Goal: Task Accomplishment & Management: Use online tool/utility

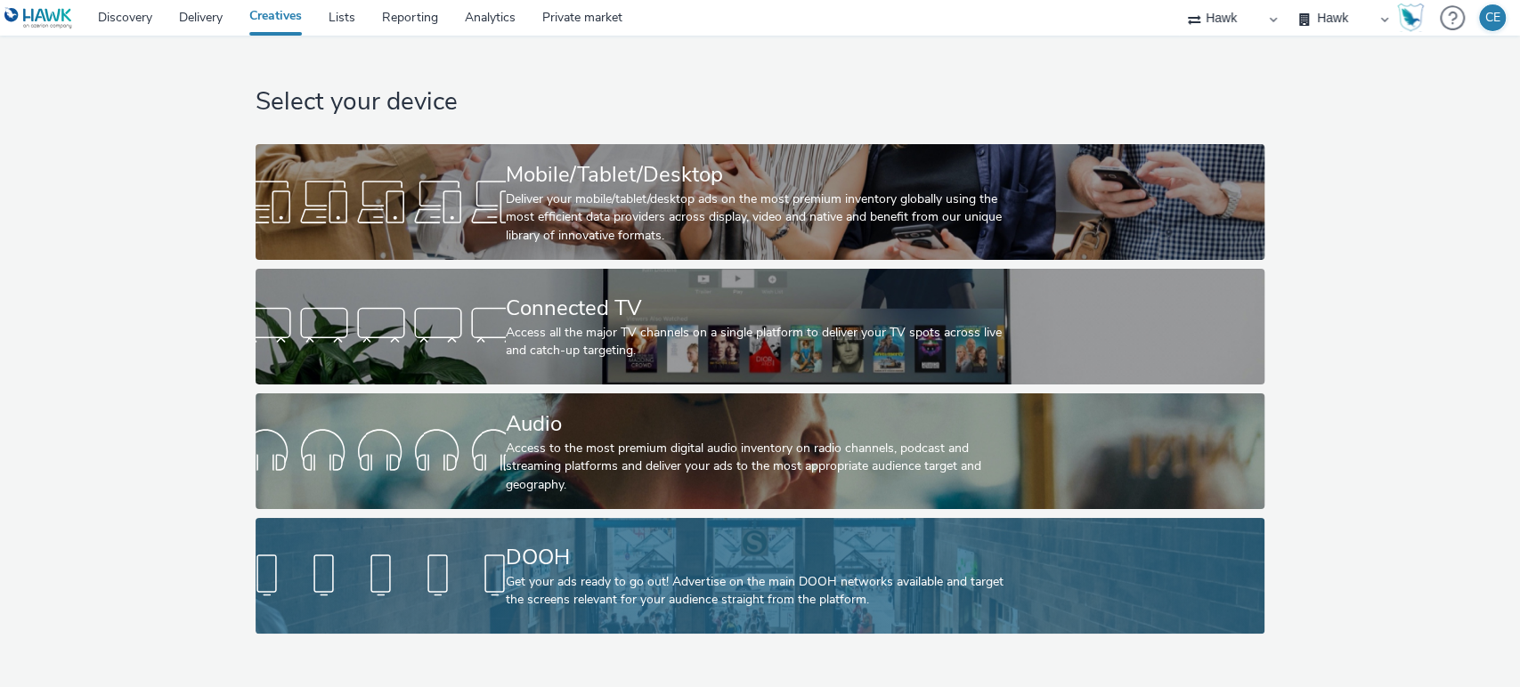
click at [514, 551] on div "DOOH" at bounding box center [756, 557] width 501 height 31
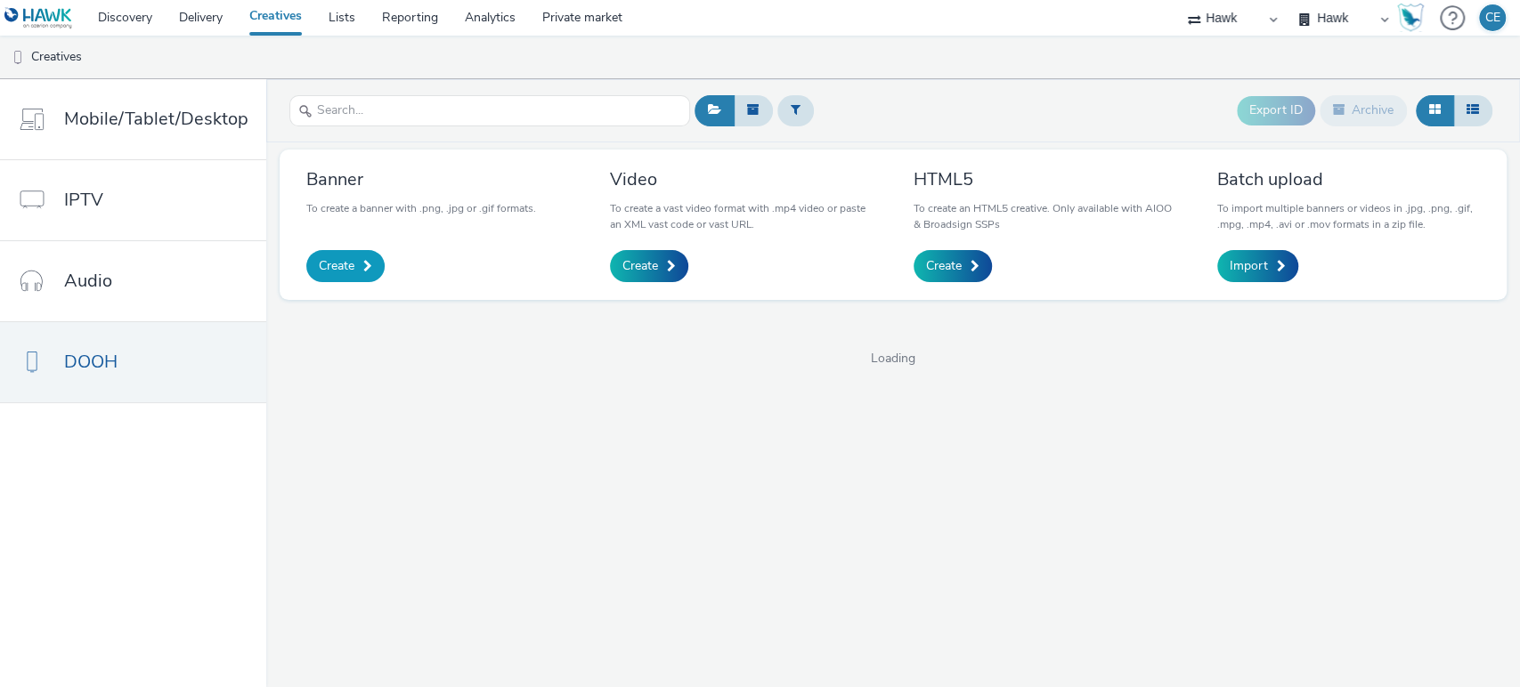
click at [328, 274] on span "Create" at bounding box center [337, 266] width 36 height 18
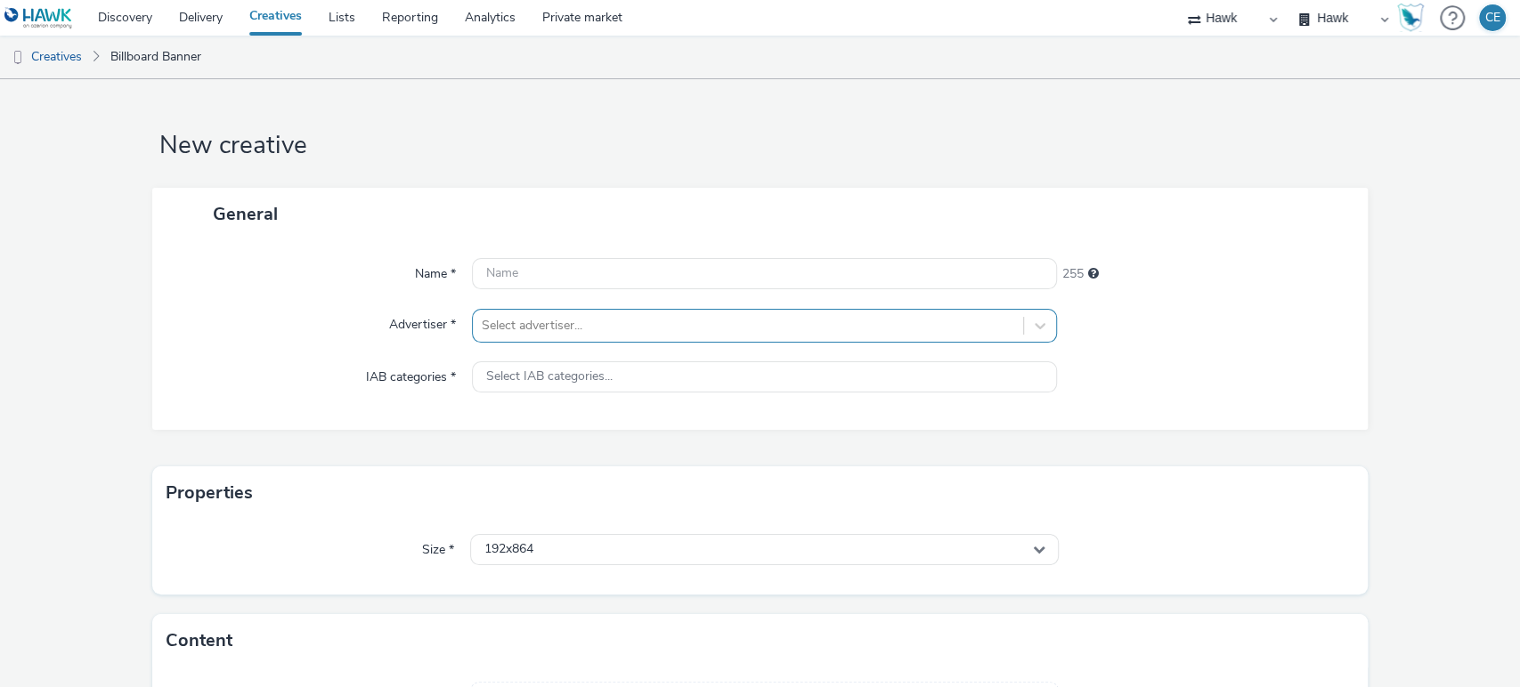
click at [505, 328] on div at bounding box center [748, 325] width 533 height 21
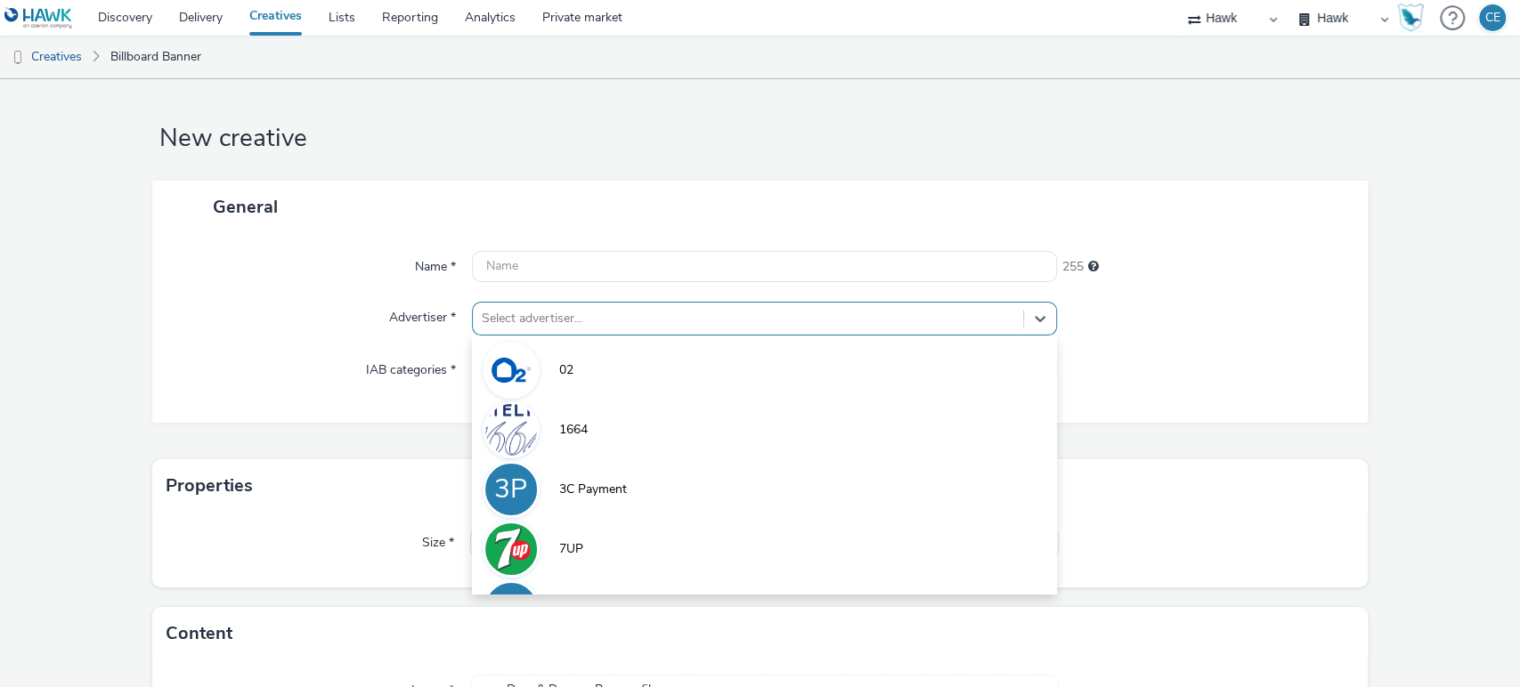
scroll to position [7, 0]
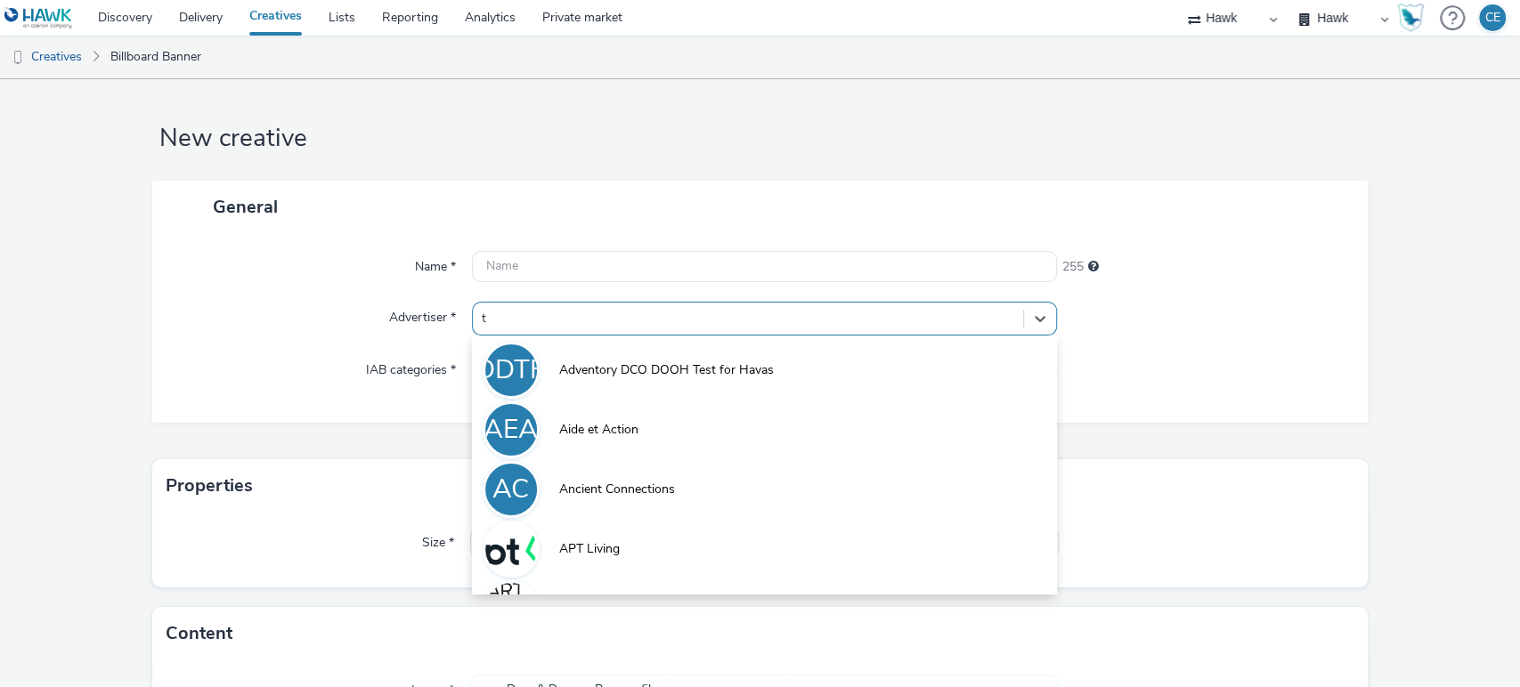
type input "t r"
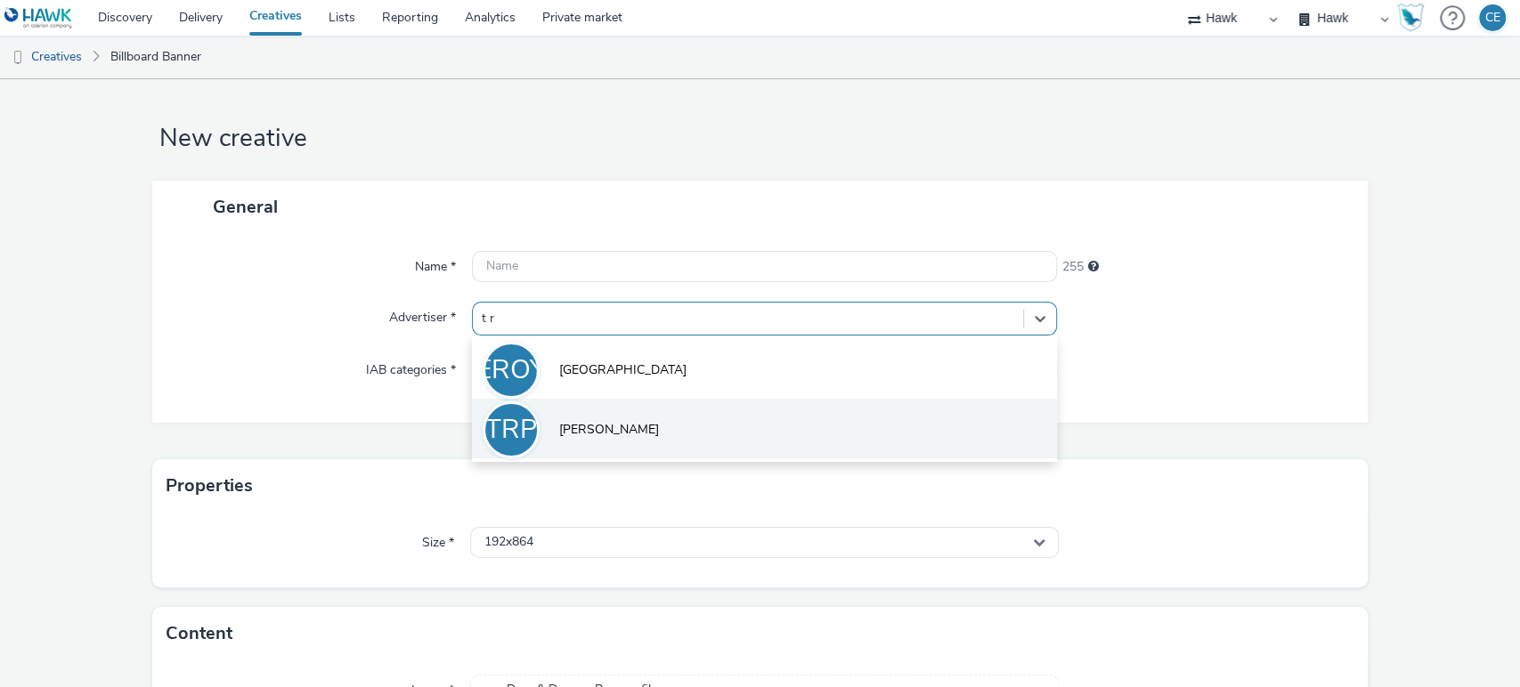
click at [612, 444] on li "TRP T Rowe Price" at bounding box center [765, 429] width 586 height 60
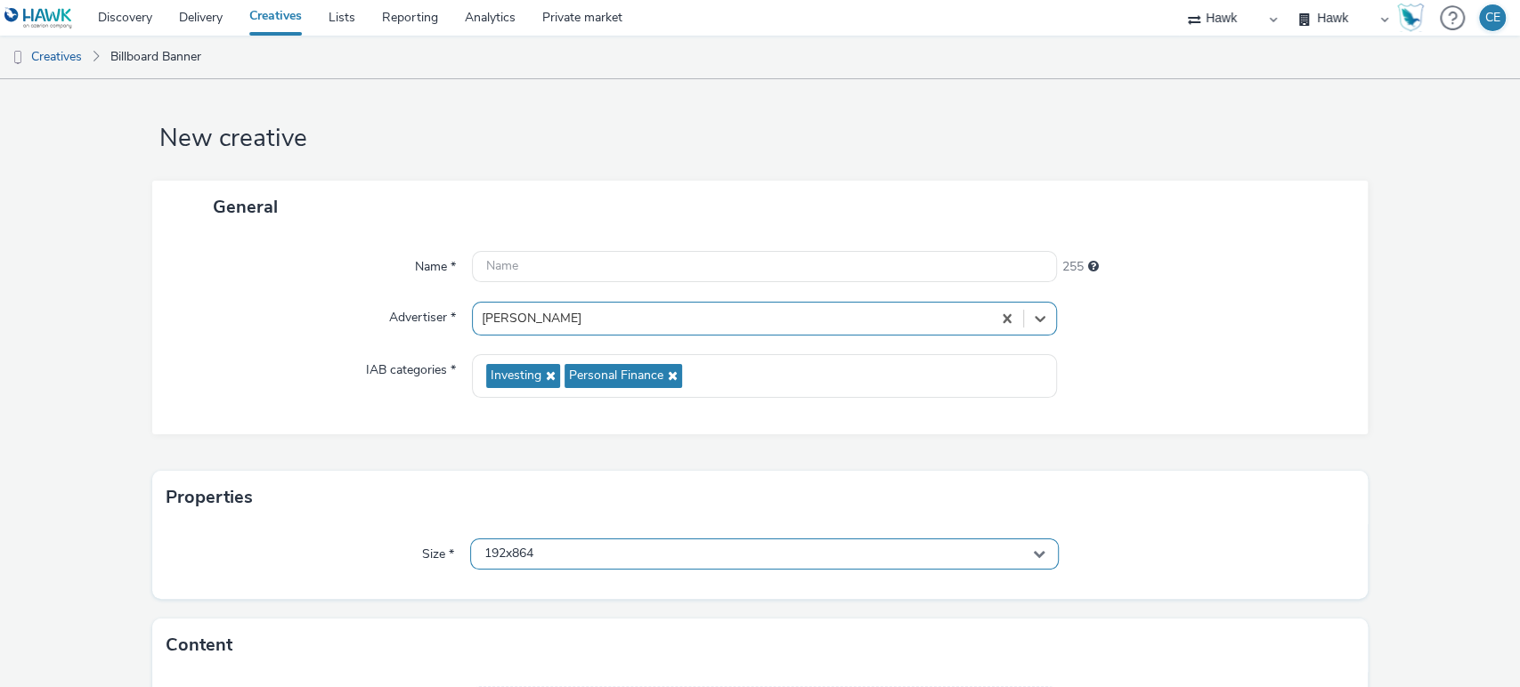
click at [605, 550] on div "192x864" at bounding box center [764, 554] width 589 height 31
click at [551, 587] on input "text" at bounding box center [765, 591] width 588 height 31
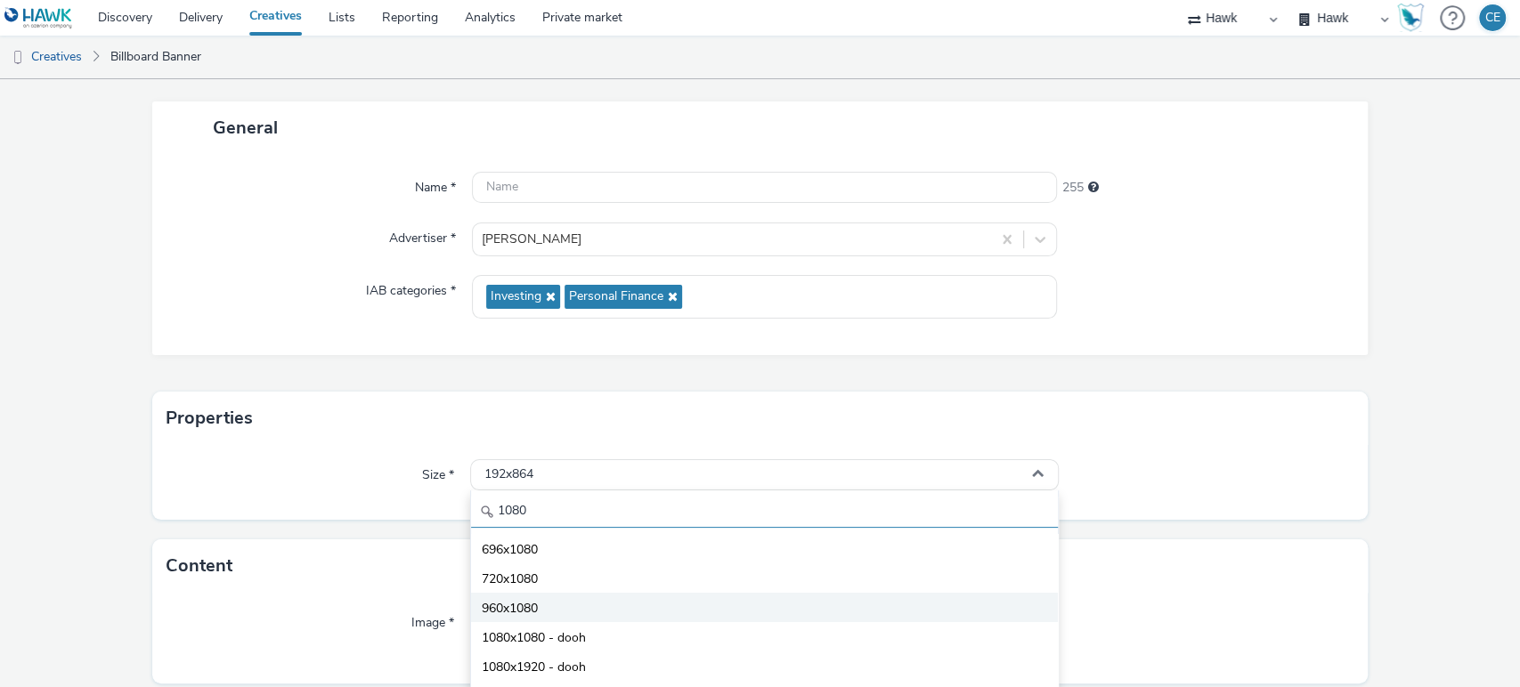
scroll to position [148, 0]
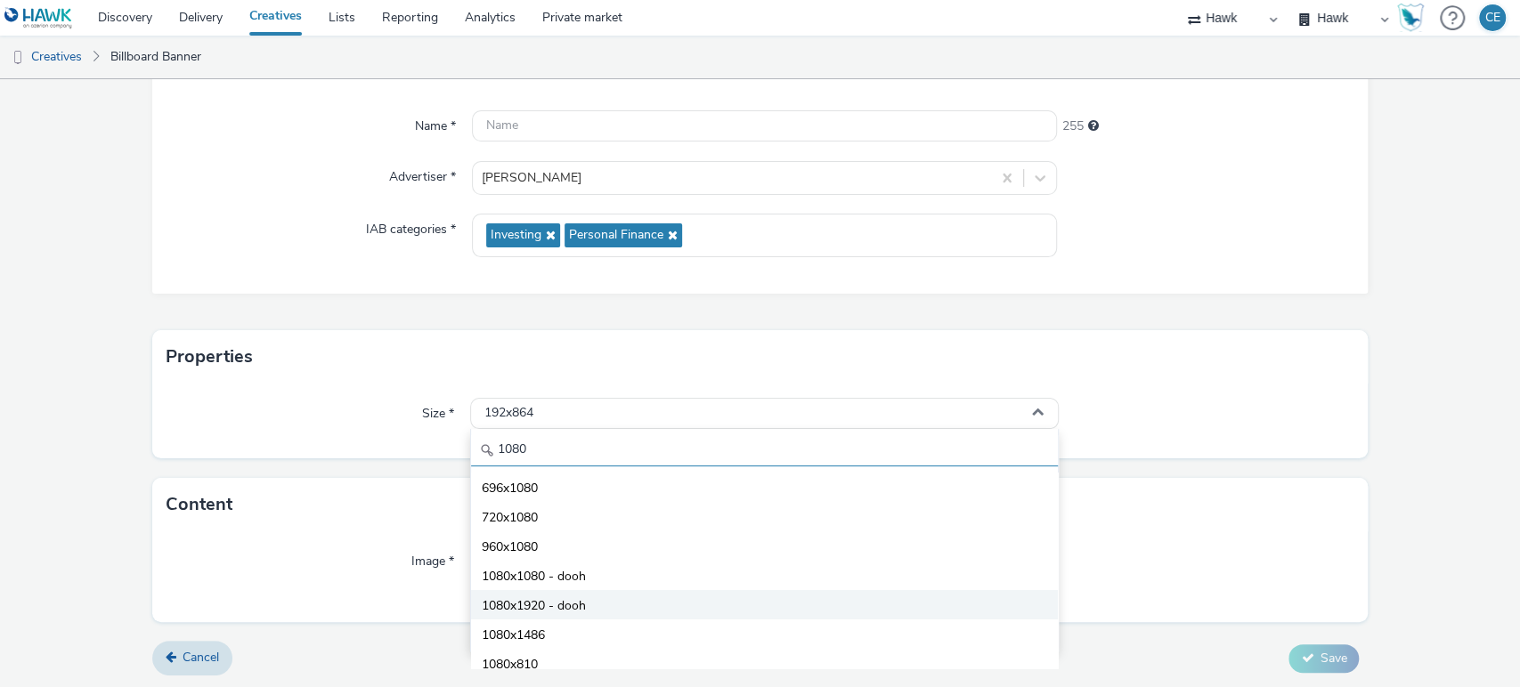
type input "1080"
click at [586, 605] on li "1080x1920 - dooh" at bounding box center [765, 604] width 588 height 29
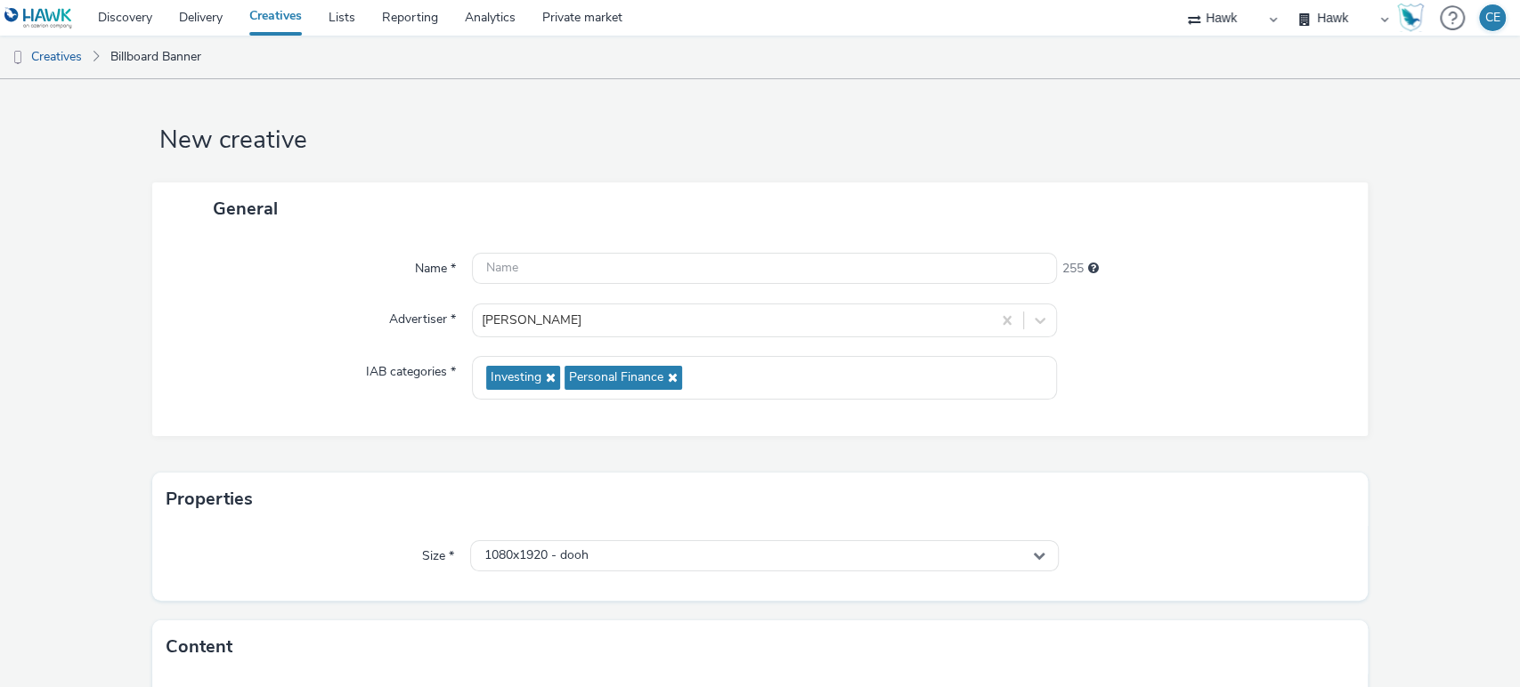
scroll to position [0, 0]
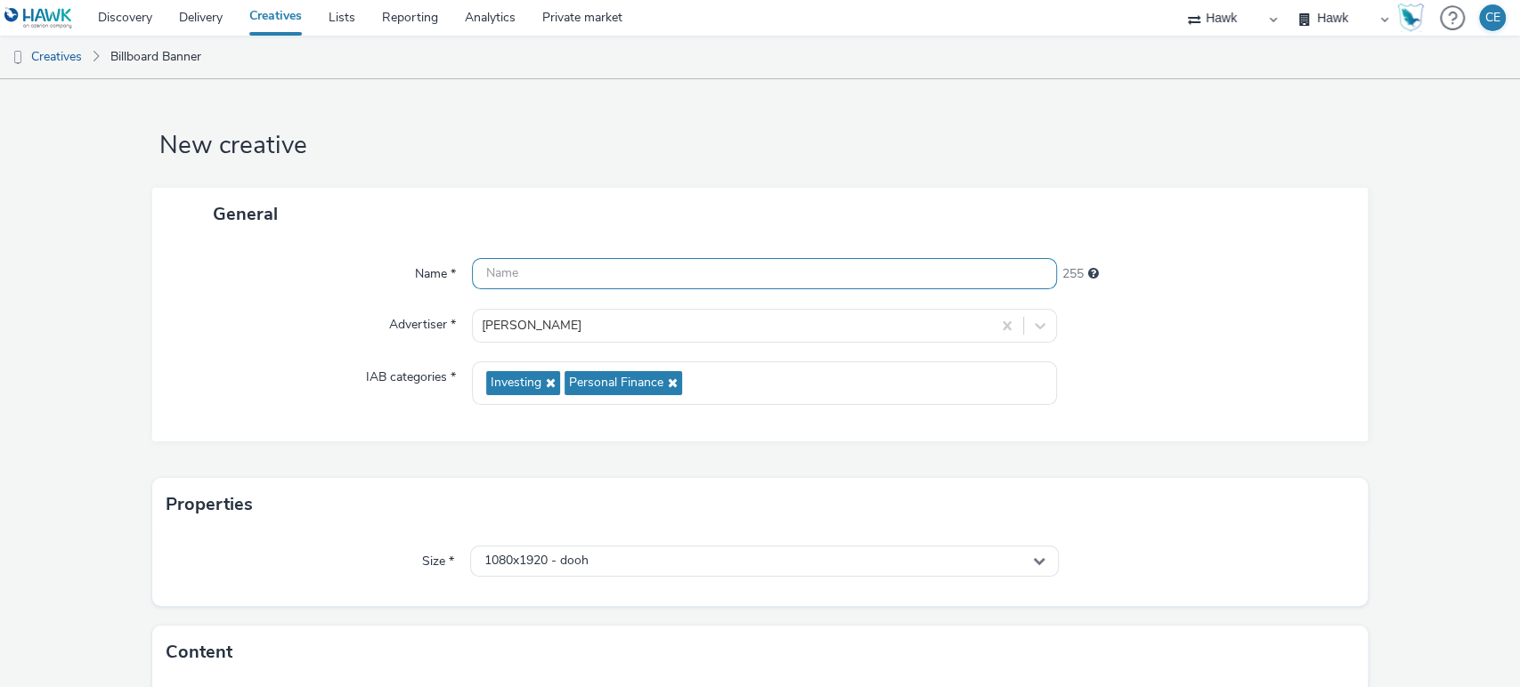
click at [504, 259] on input "text" at bounding box center [765, 273] width 586 height 31
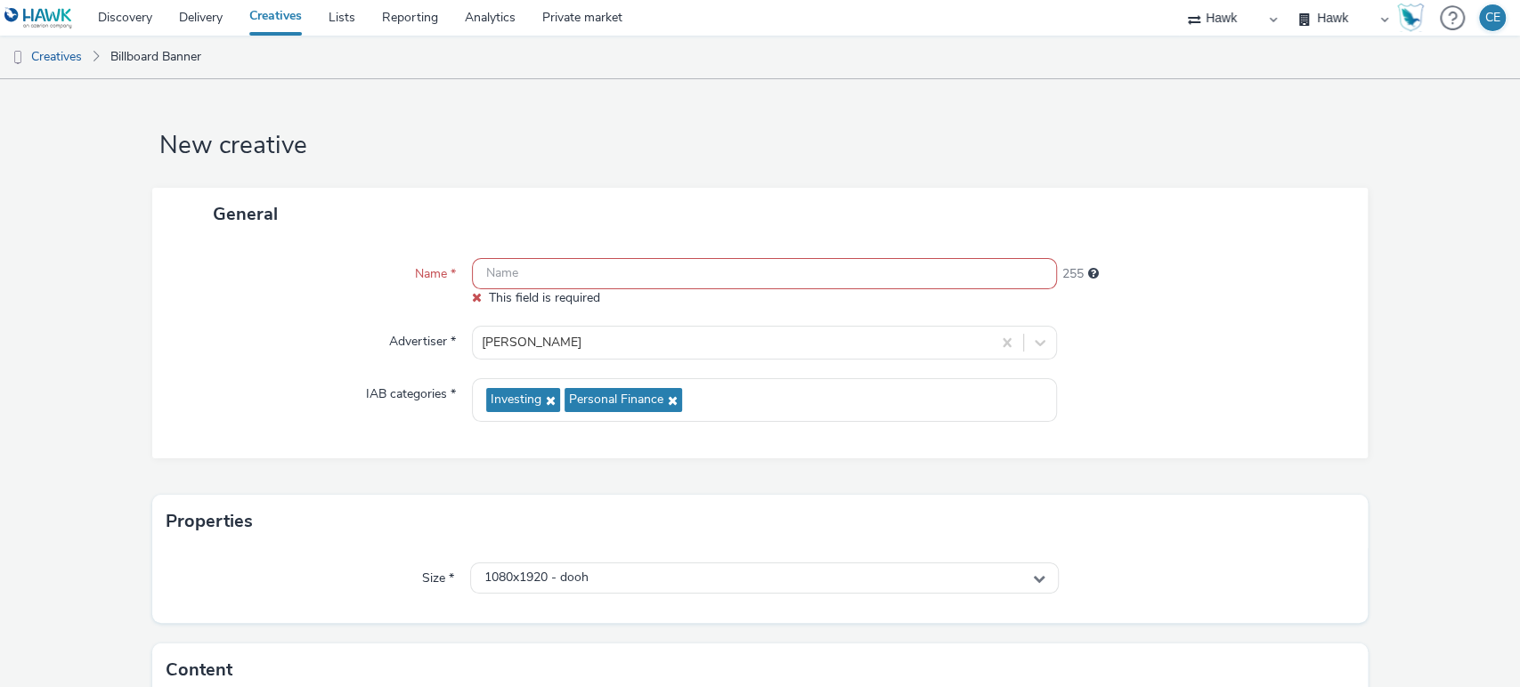
paste input "GBR_TRowePrice_InvestmentConference_Hawk_Banner_Static_1080x1920_20250916"
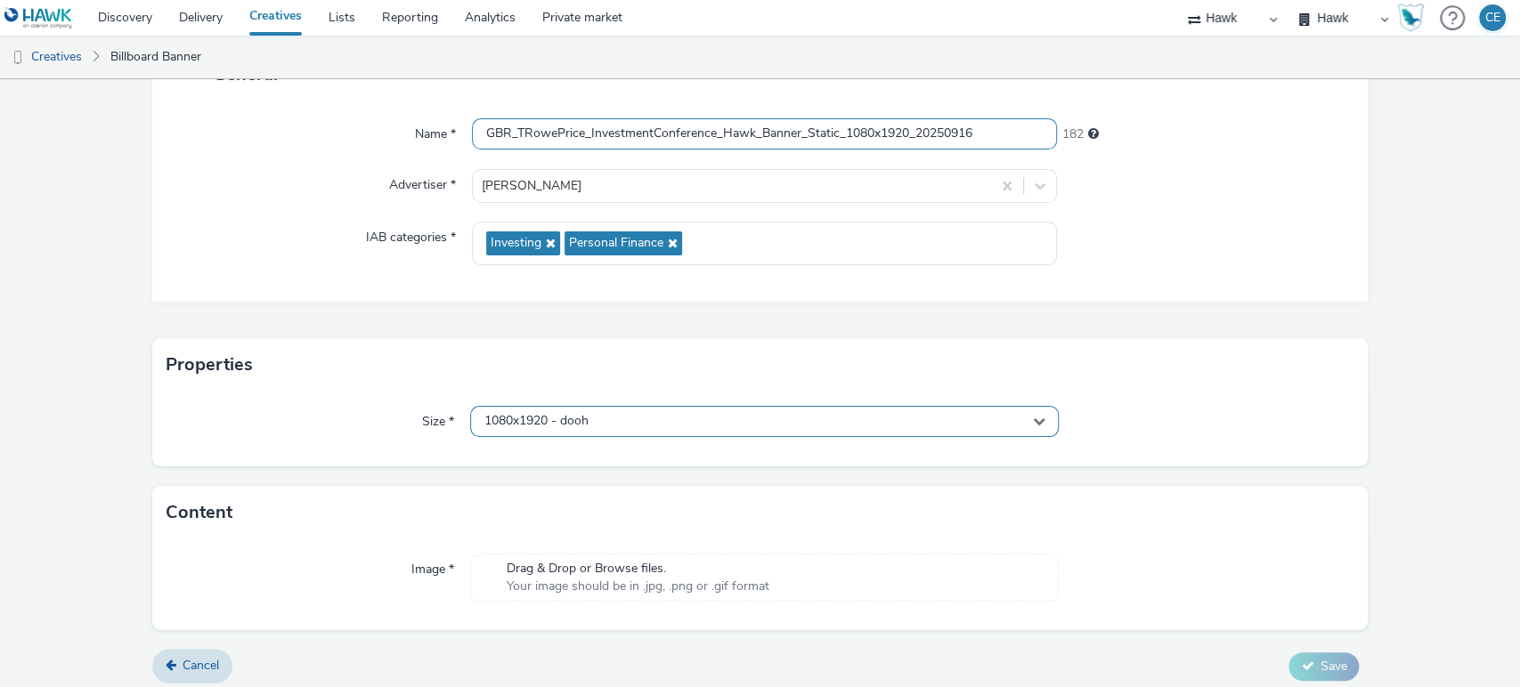
scroll to position [148, 0]
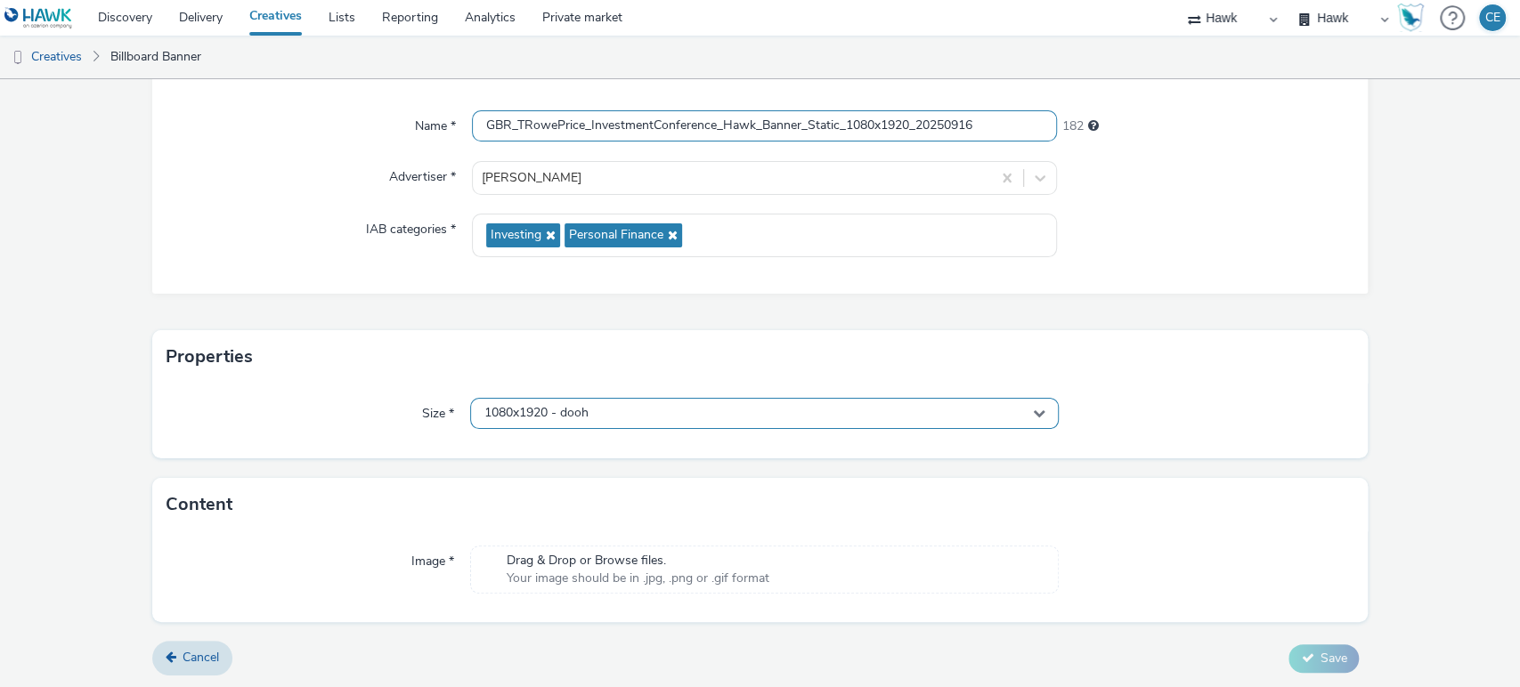
type input "GBR_TRowePrice_InvestmentConference_Hawk_Banner_Static_1080x1920_20250916"
click at [684, 404] on div "1080x1920 - dooh" at bounding box center [764, 413] width 589 height 31
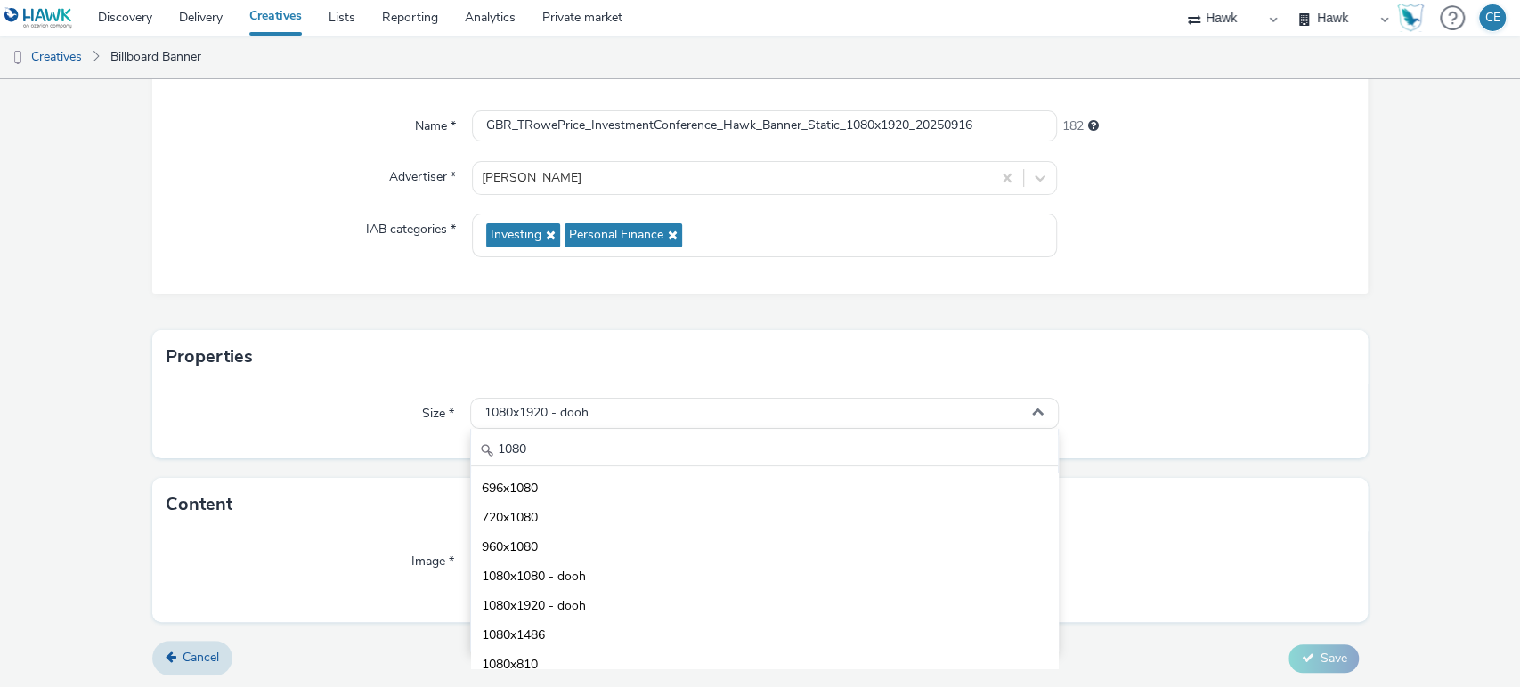
click at [630, 369] on div "Properties" at bounding box center [760, 356] width 1216 height 53
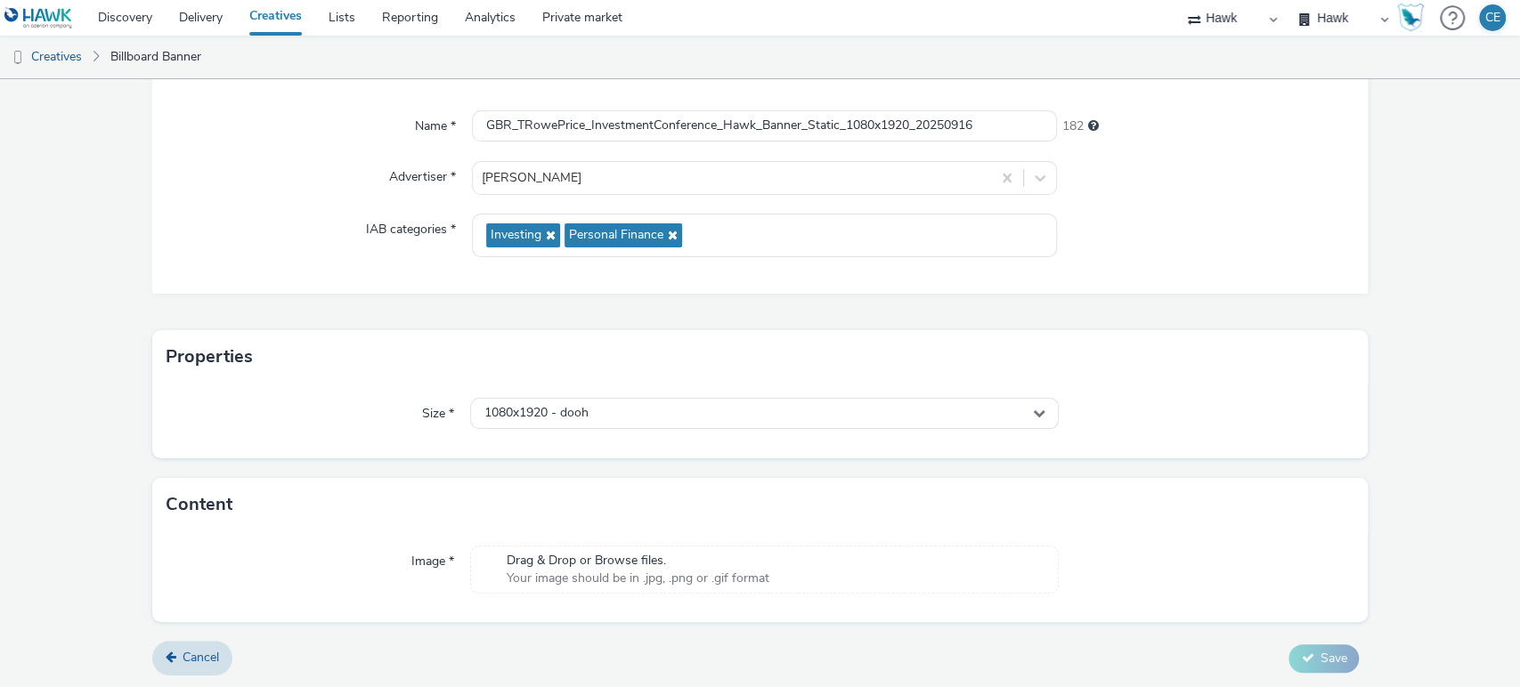
click at [635, 547] on div "Drag & Drop or Browse files. Your image should be in .jpg, .png or .gif format" at bounding box center [764, 570] width 589 height 48
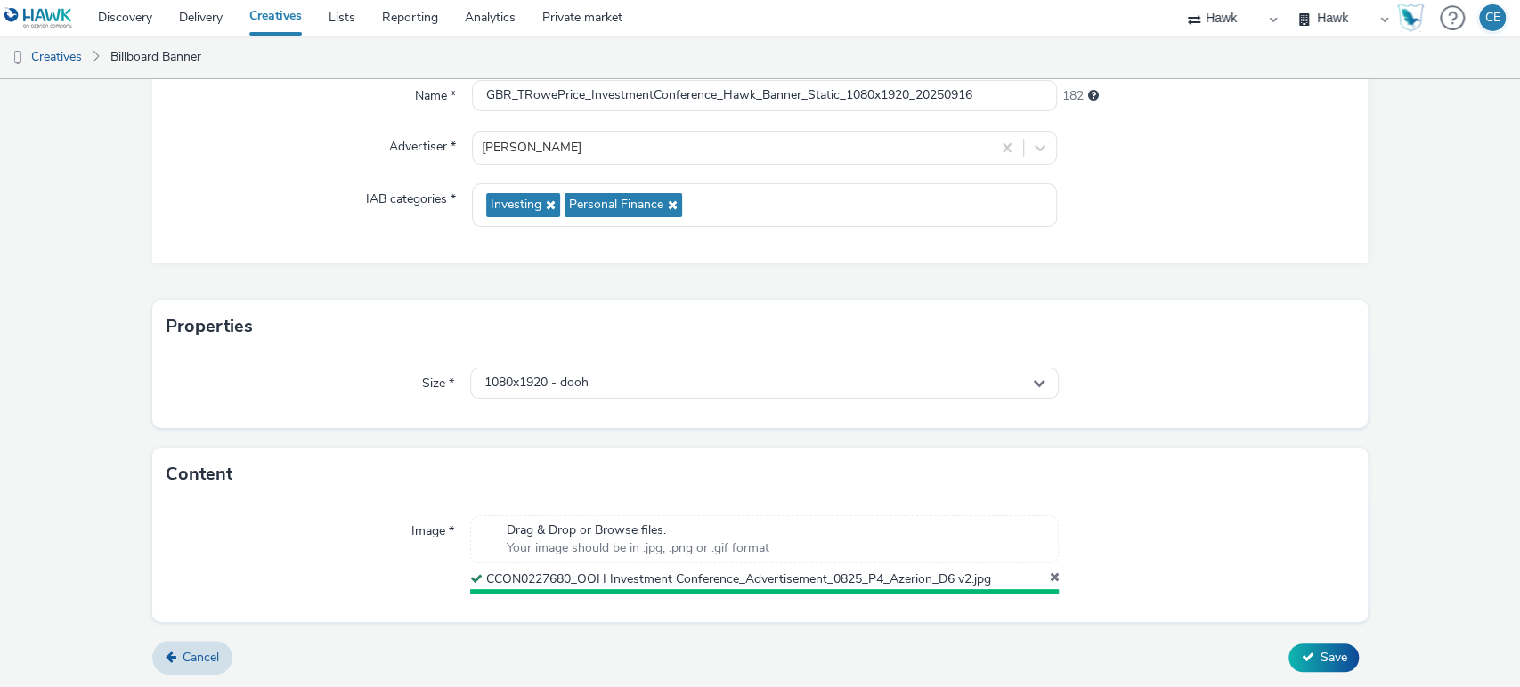
scroll to position [173, 0]
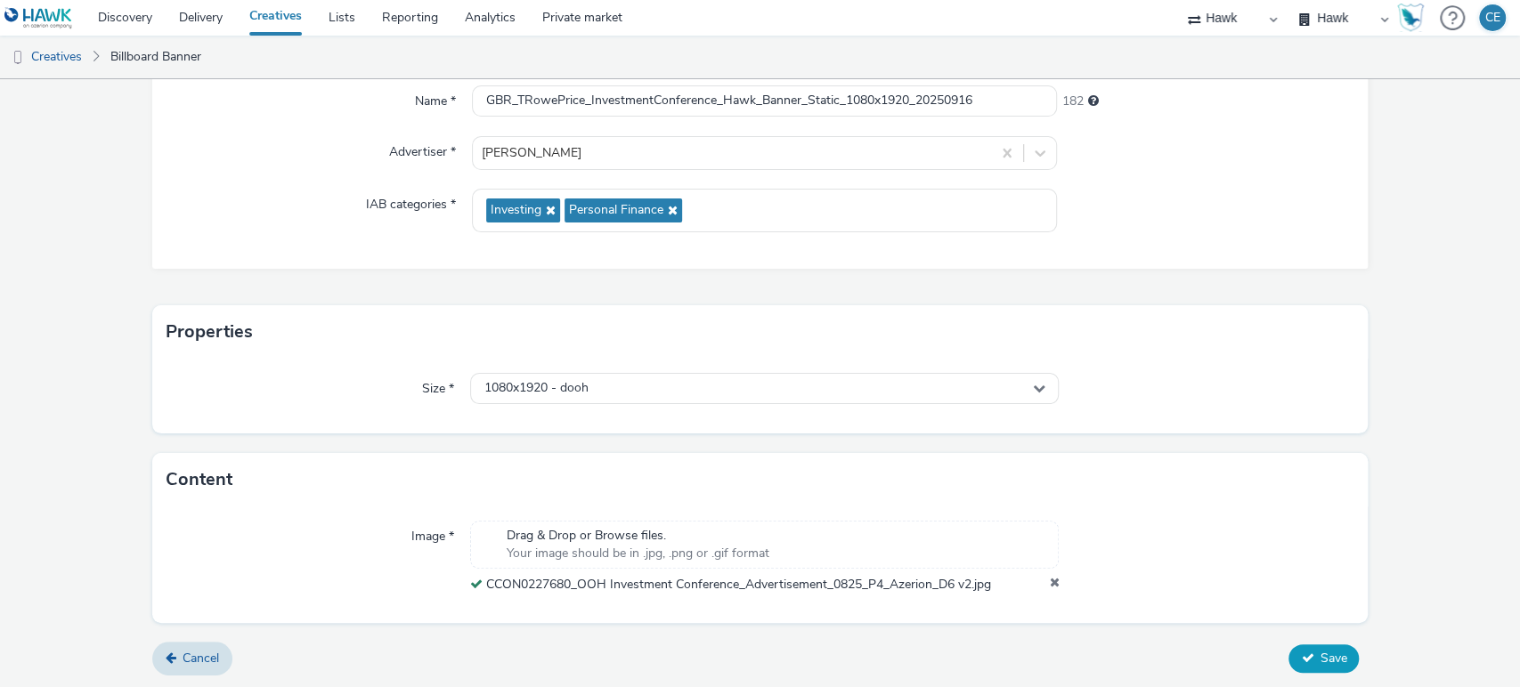
click at [1326, 645] on button "Save" at bounding box center [1323, 659] width 70 height 28
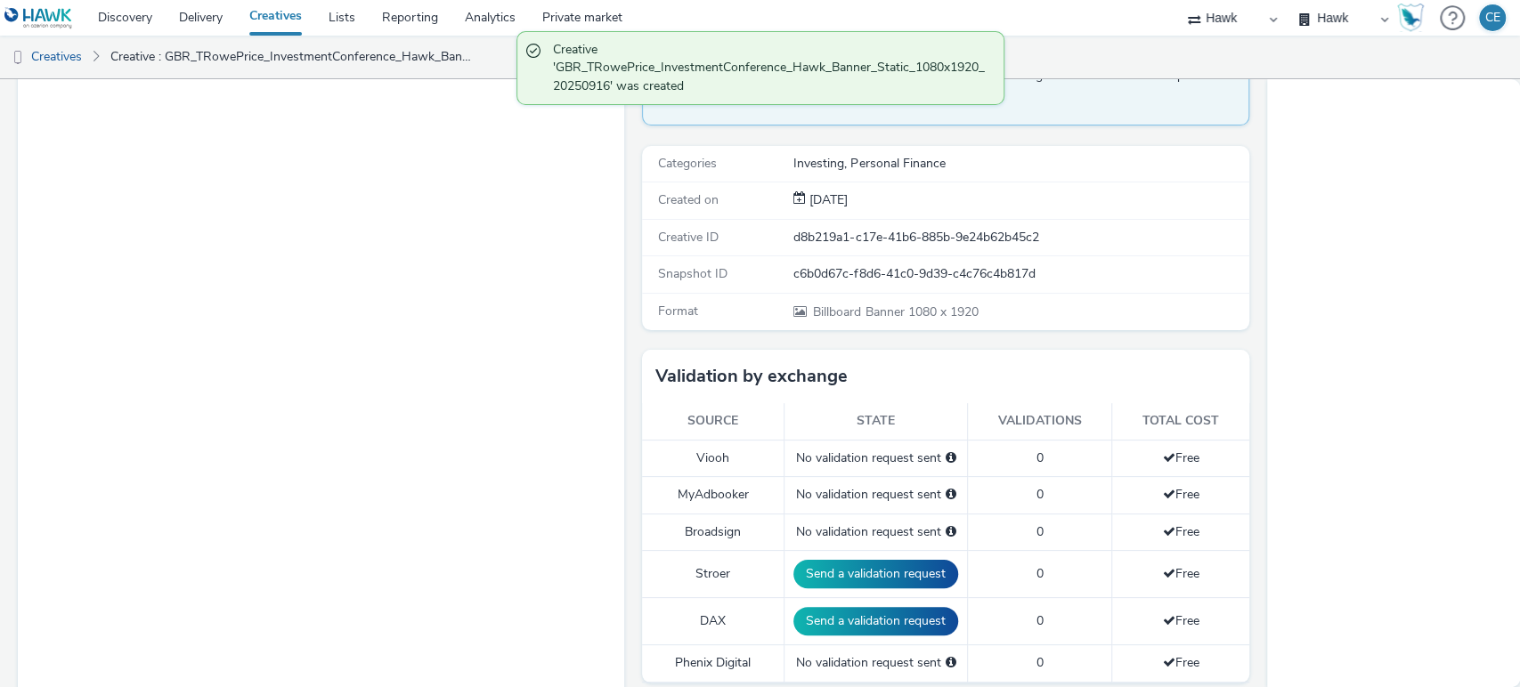
scroll to position [198, 0]
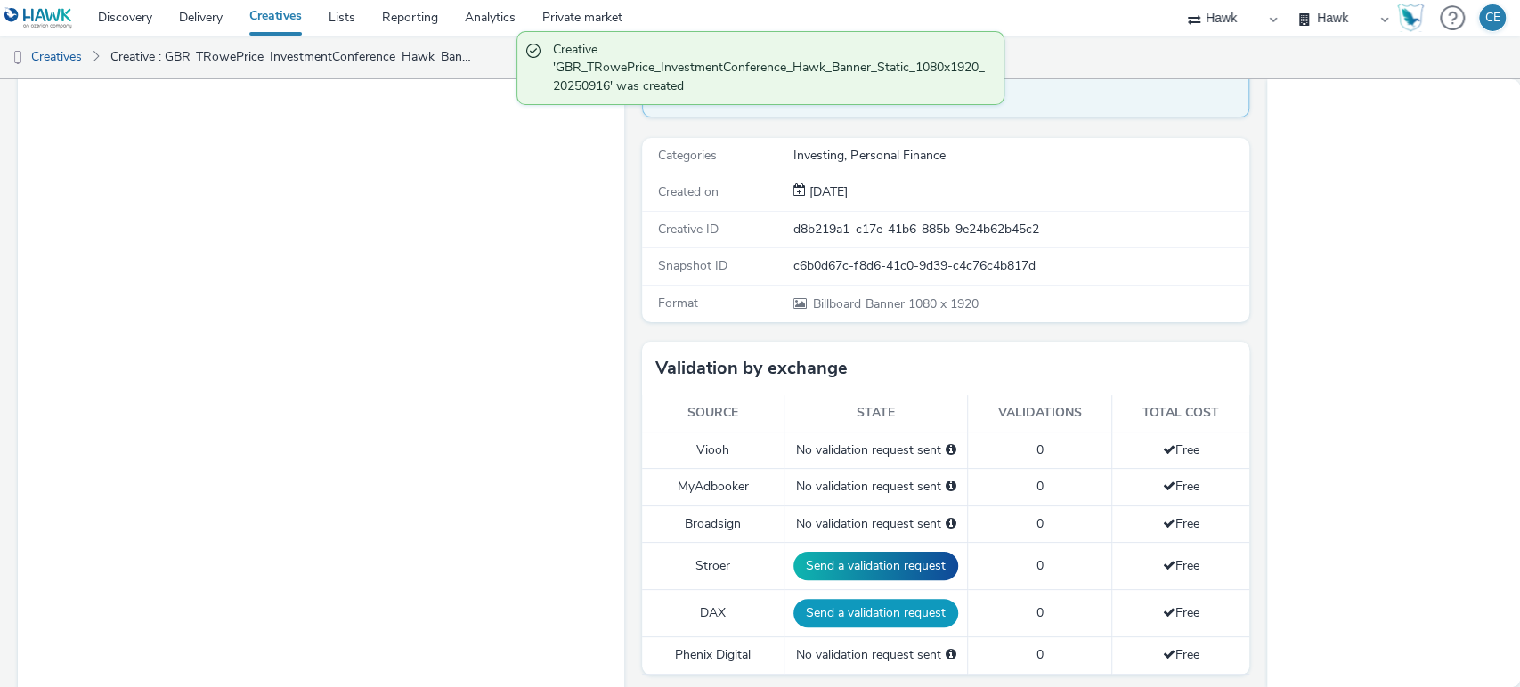
click at [848, 607] on button "Send a validation request" at bounding box center [875, 613] width 165 height 28
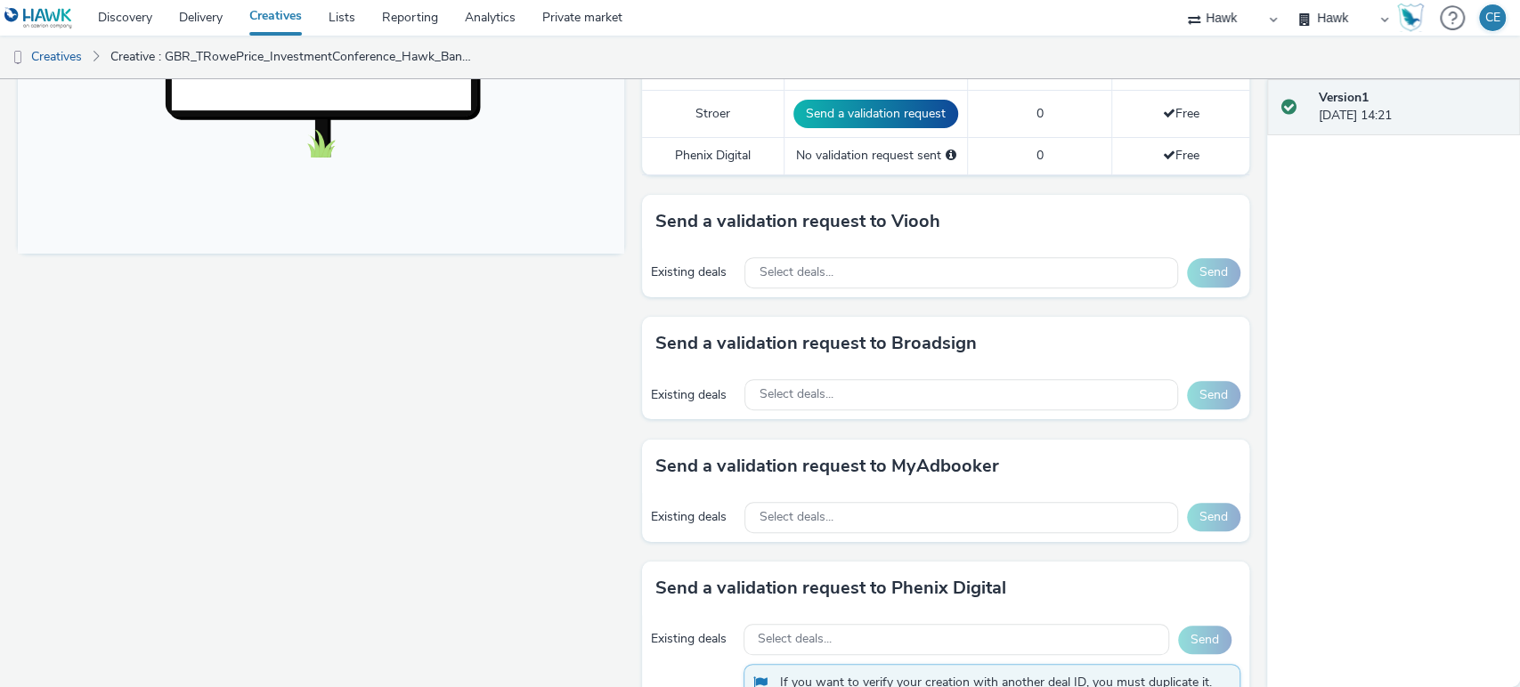
scroll to position [692, 0]
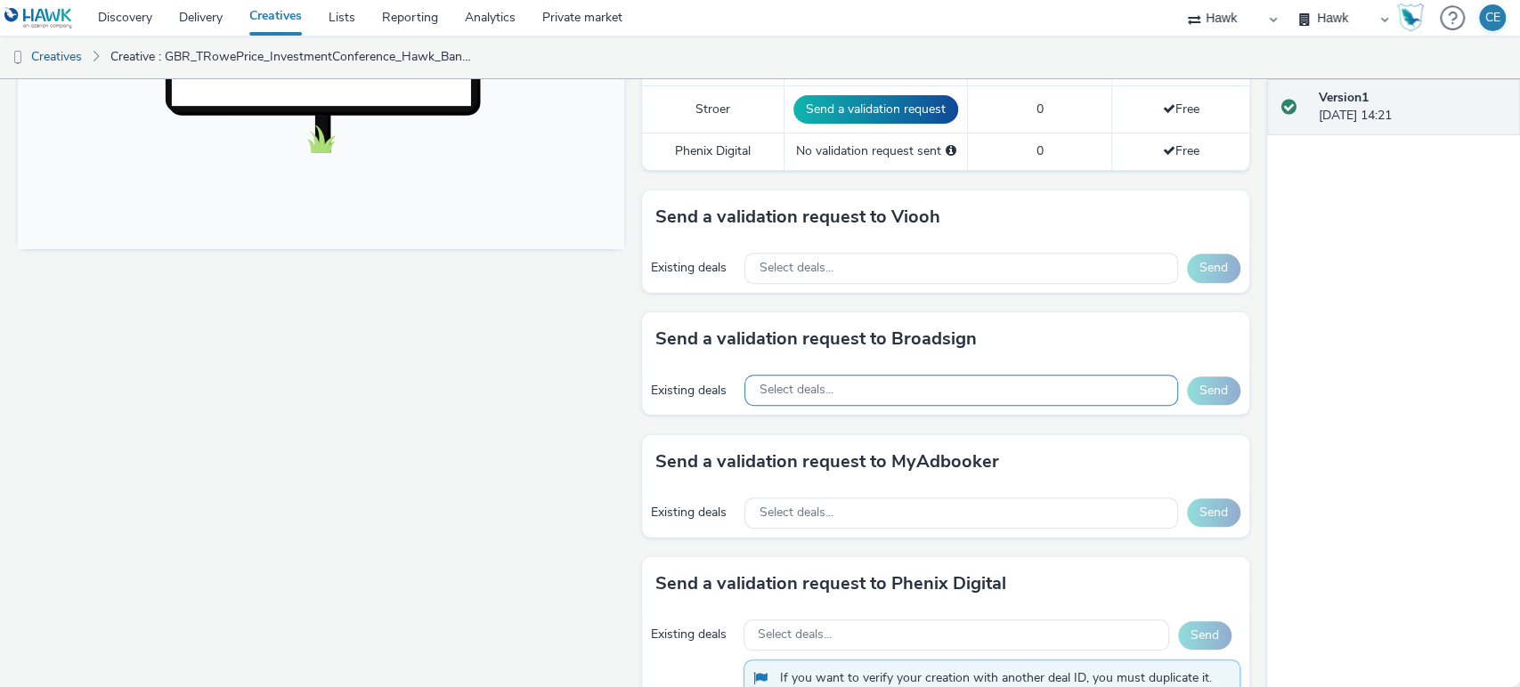
click at [889, 376] on div "Select deals..." at bounding box center [960, 390] width 433 height 31
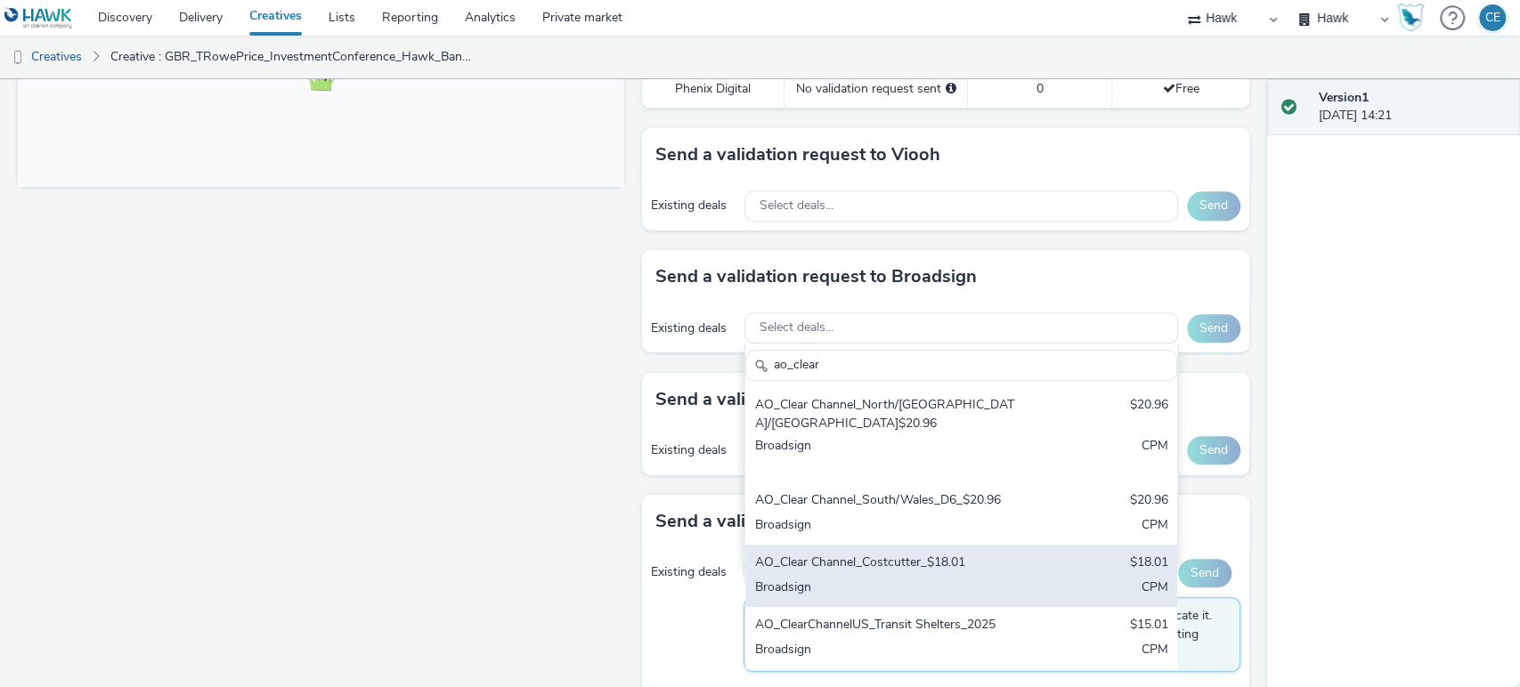
scroll to position [784, 0]
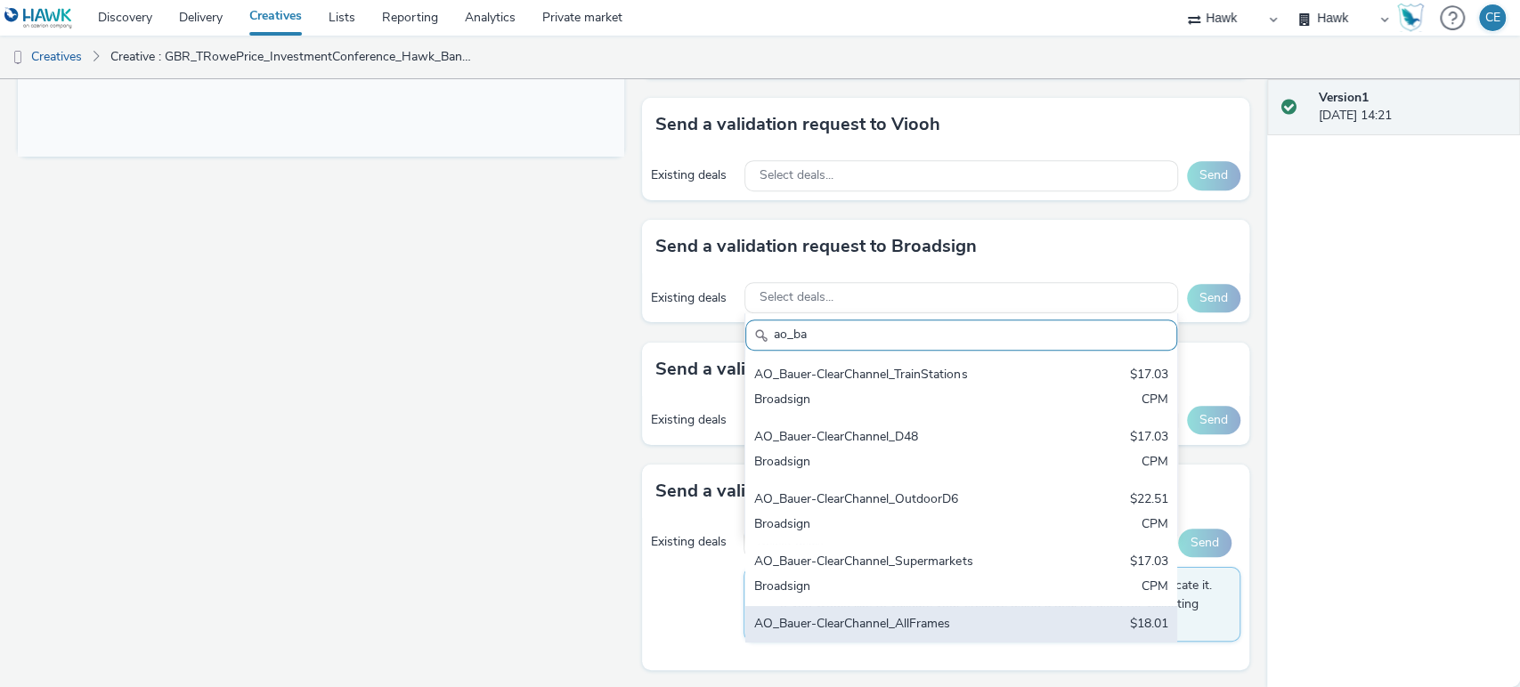
click at [809, 611] on div "AO_Bauer-ClearChannel_AllFrames $18.01 Broadsign CPM" at bounding box center [960, 637] width 431 height 62
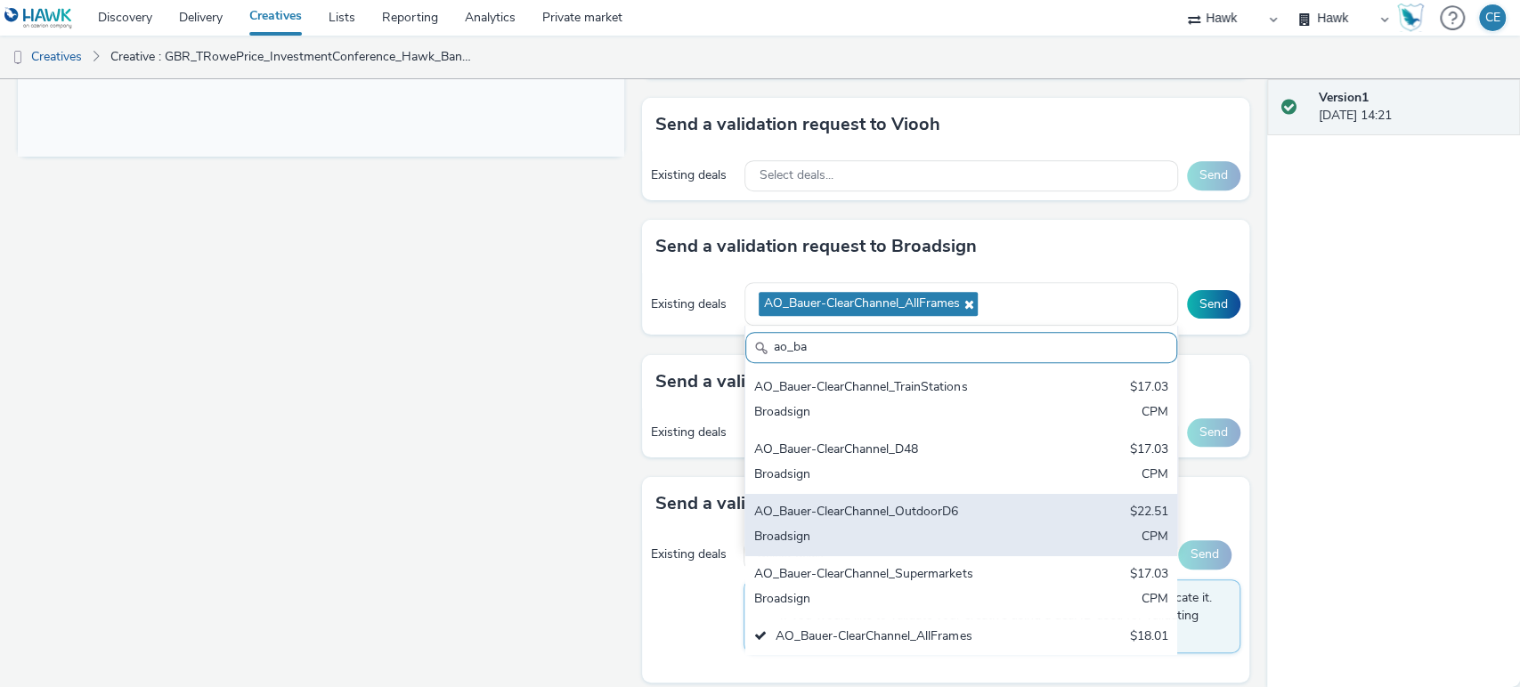
click at [844, 509] on div "AO_Bauer-ClearChannel_OutdoorD6" at bounding box center [890, 513] width 272 height 20
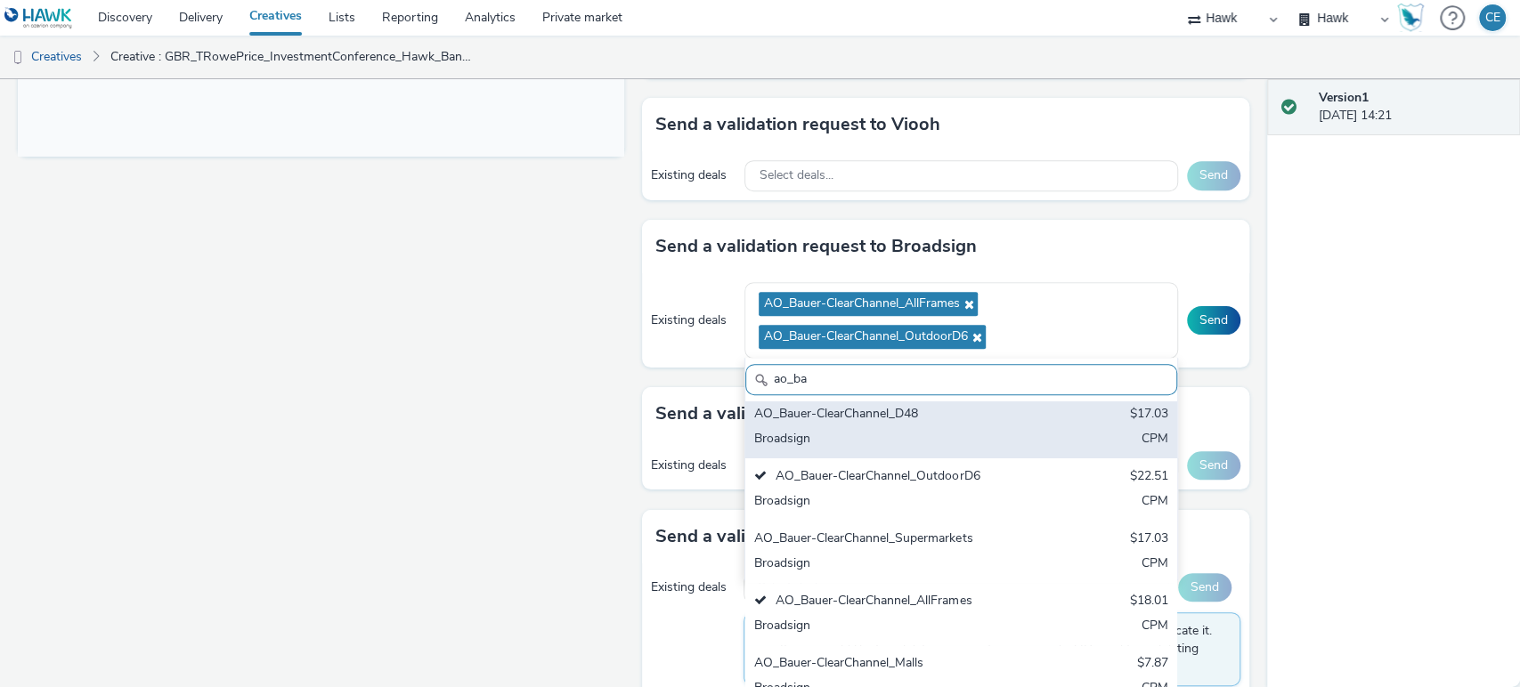
scroll to position [88, 0]
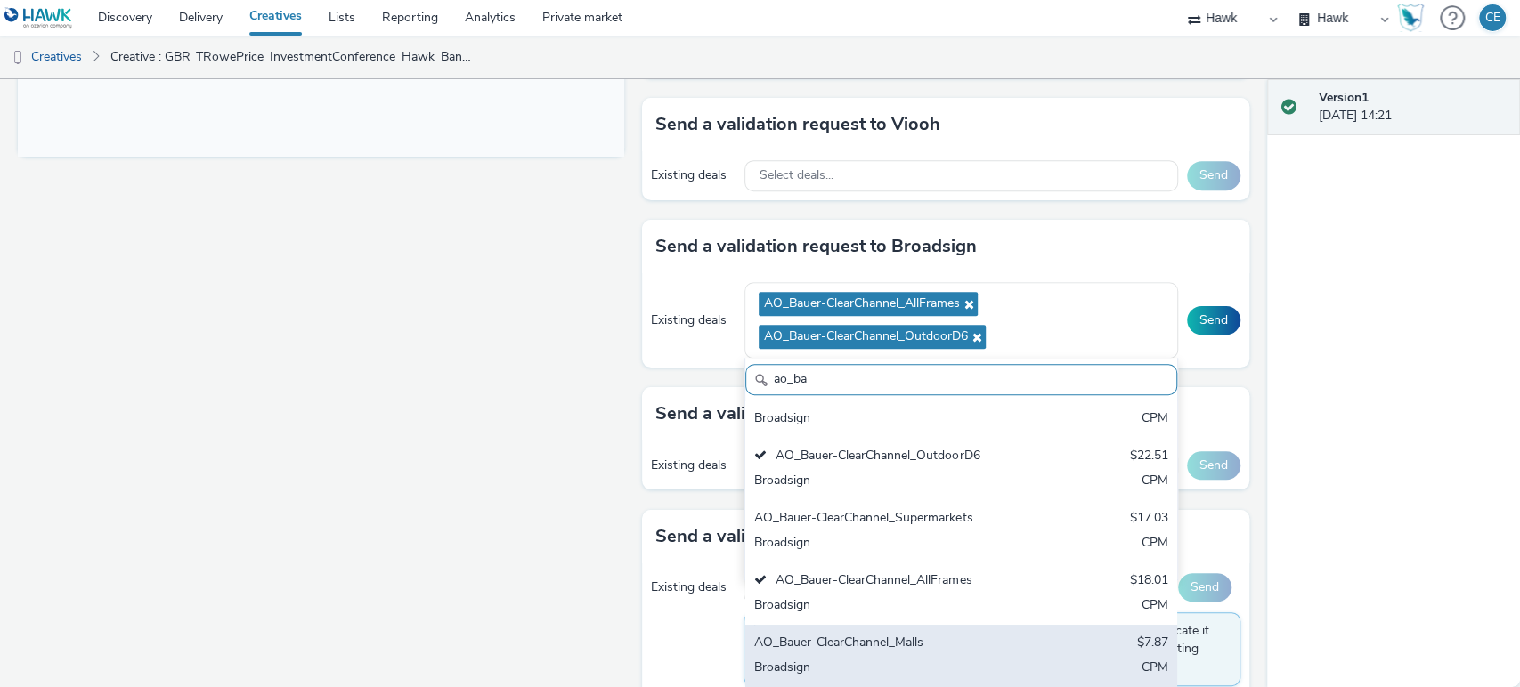
click at [880, 638] on div "AO_Bauer-ClearChannel_Malls" at bounding box center [890, 644] width 272 height 20
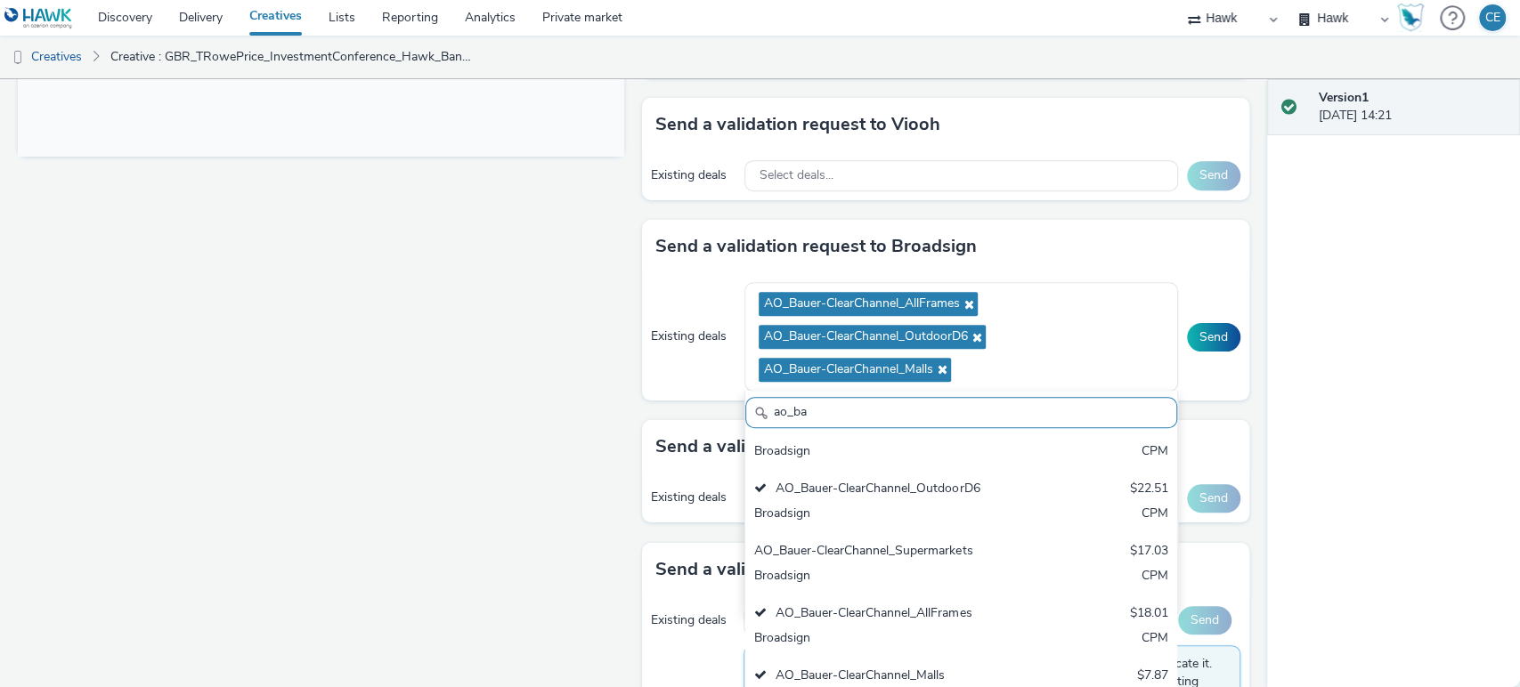
drag, startPoint x: 846, startPoint y: 403, endPoint x: 726, endPoint y: 402, distance: 120.2
click at [726, 402] on div "Send a validation request to Broadsign Existing deals AO_Bauer-ClearChannel_All…" at bounding box center [945, 320] width 606 height 200
paste input "AO_Broadsign_Framen_Coworking"
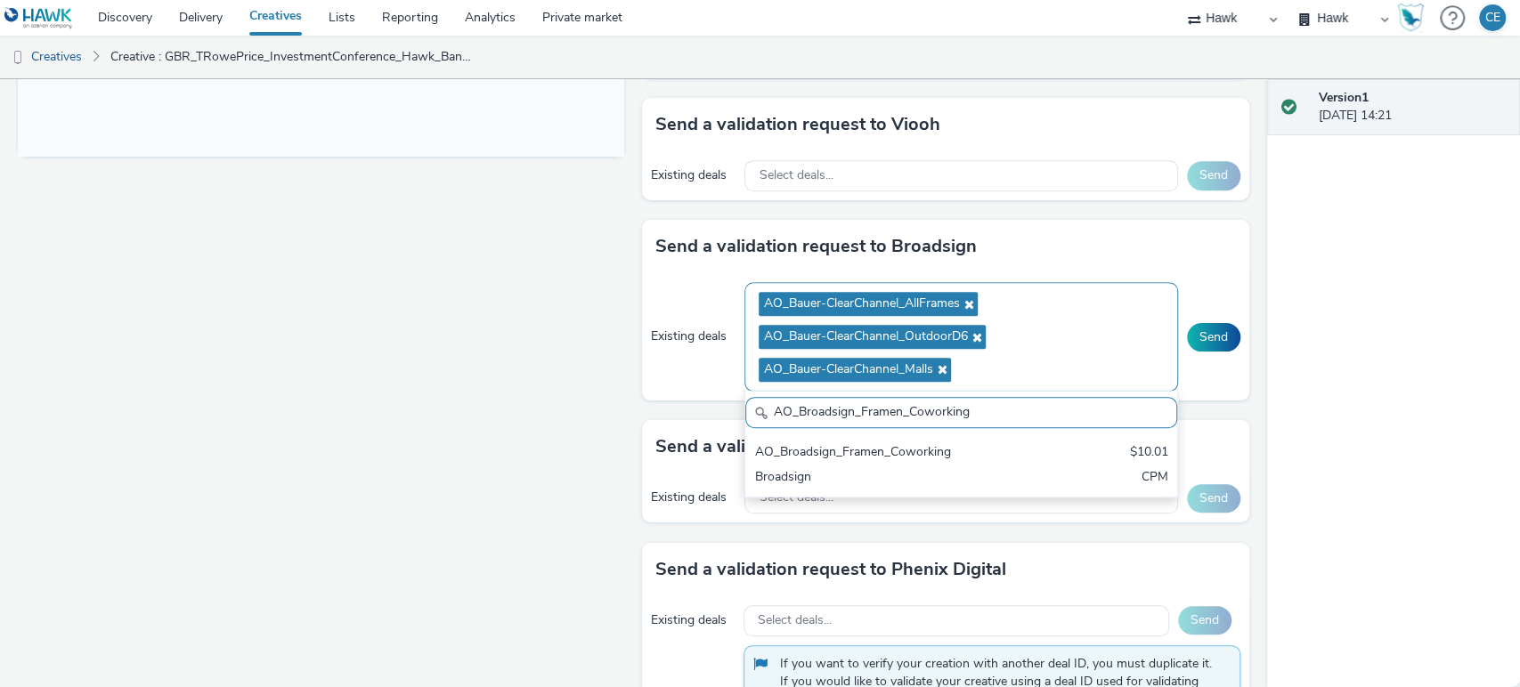
scroll to position [0, 0]
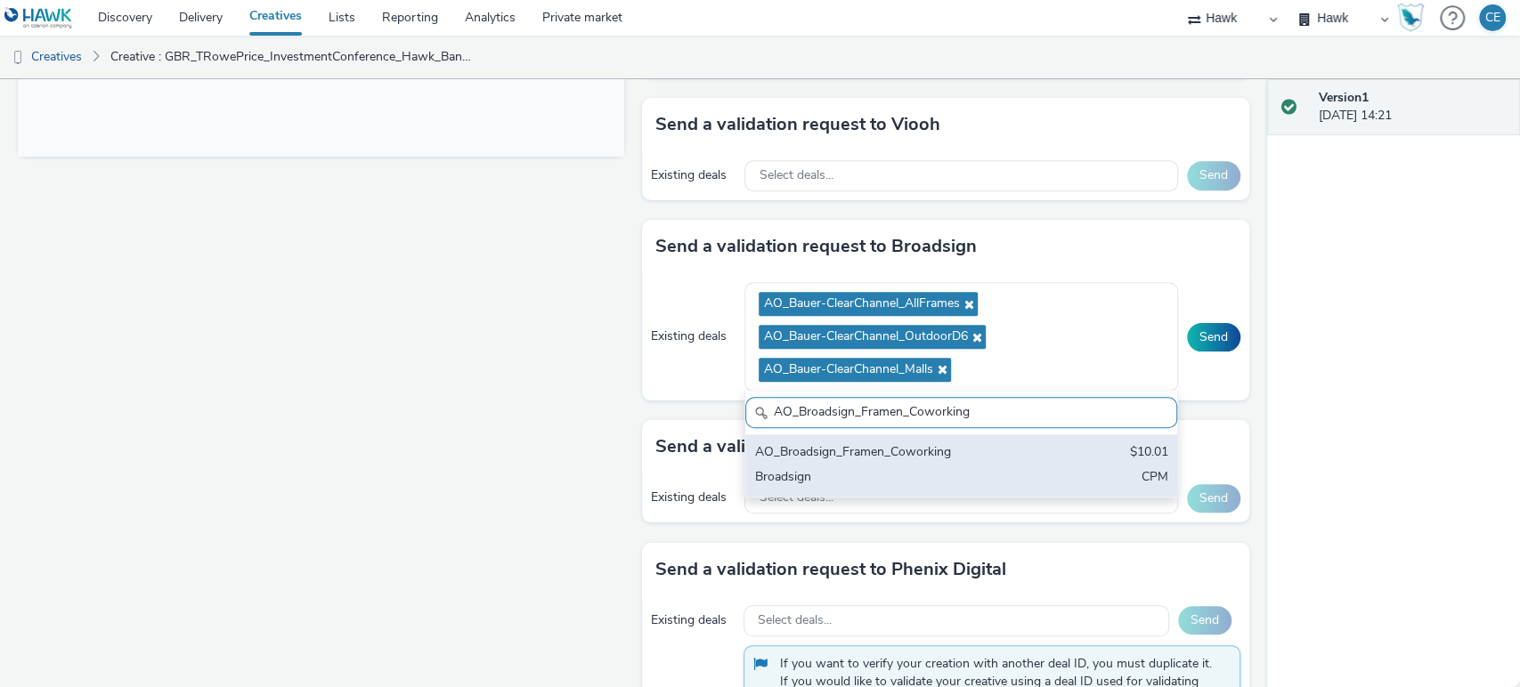
click at [894, 479] on div "Broadsign" at bounding box center [890, 478] width 272 height 20
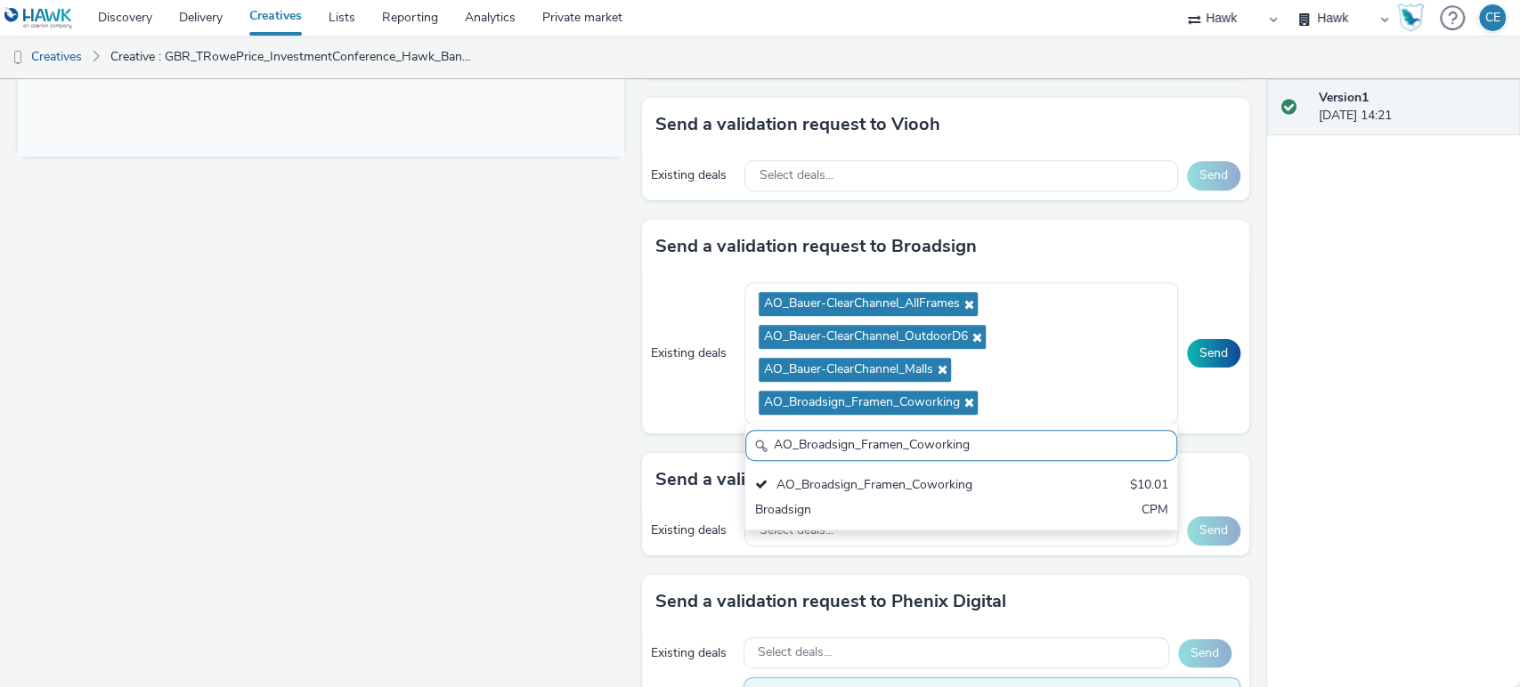
drag, startPoint x: 839, startPoint y: 429, endPoint x: 751, endPoint y: 422, distance: 88.4
click at [683, 422] on div "Existing deals AO_Bauer-ClearChannel_AllFrames AO_Bauer-ClearChannel_OutdoorD6 …" at bounding box center [945, 352] width 606 height 159
paste input "ZoomMediaUK"
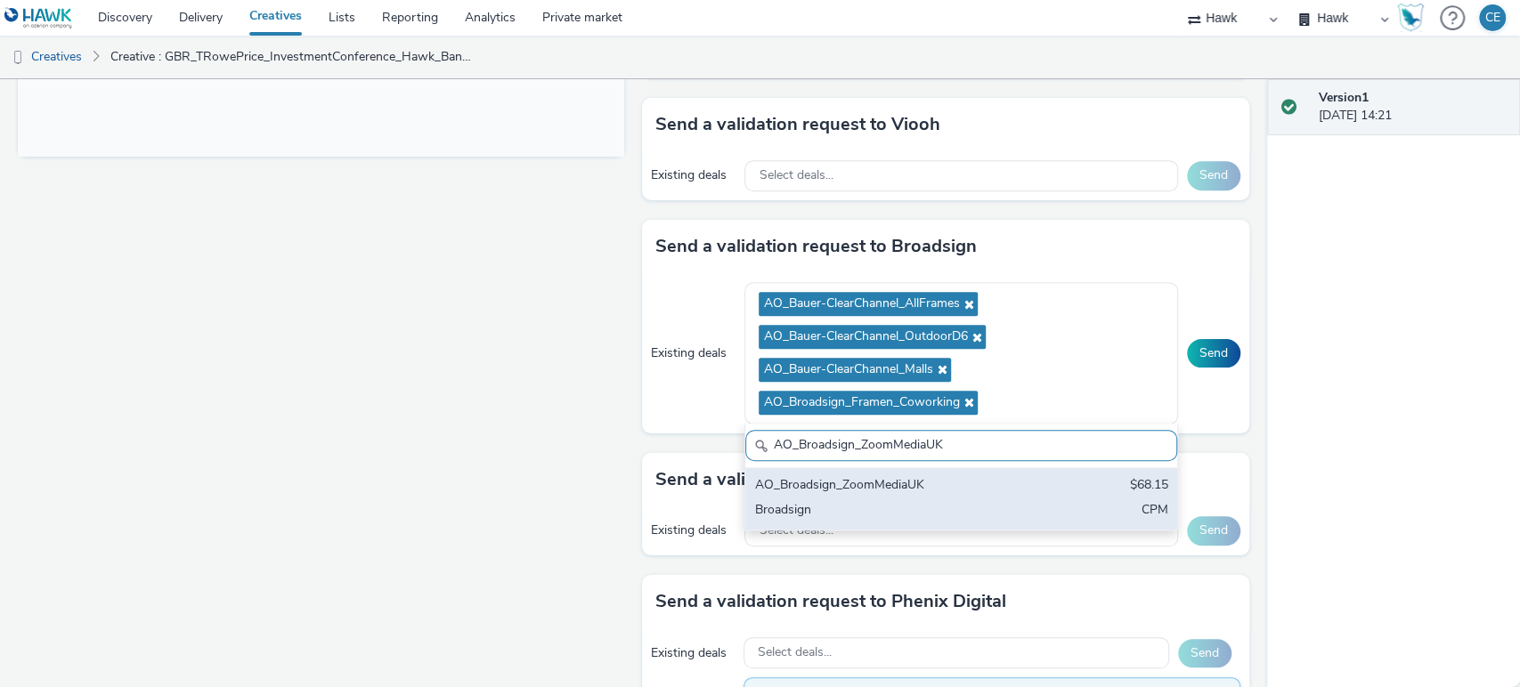
click at [904, 476] on div "AO_Broadsign_ZoomMediaUK" at bounding box center [890, 486] width 272 height 20
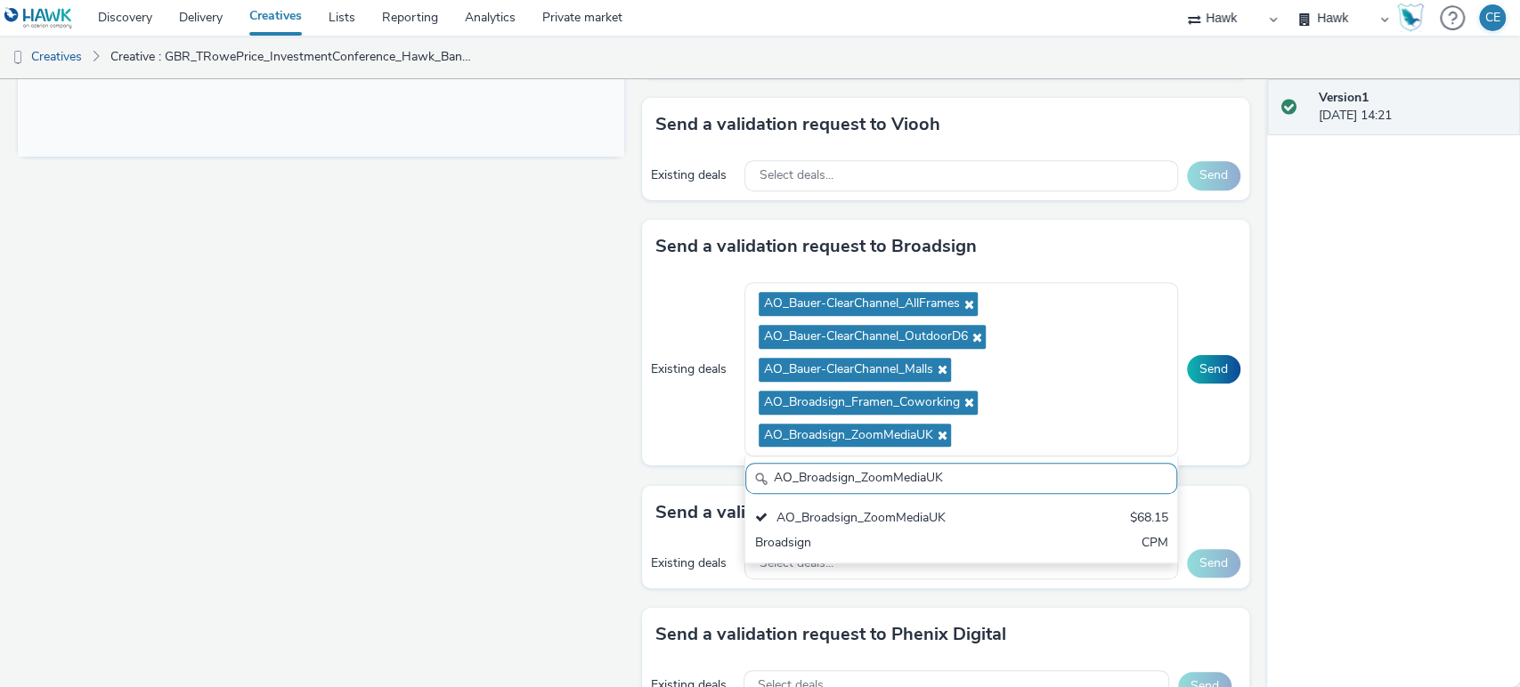
drag, startPoint x: 940, startPoint y: 490, endPoint x: 712, endPoint y: 468, distance: 228.9
click at [712, 468] on div "Send a validation request to Broadsign Existing deals AO_Bauer-ClearChannel_All…" at bounding box center [945, 352] width 606 height 265
paste input "Atmosphere TV_All Frames"
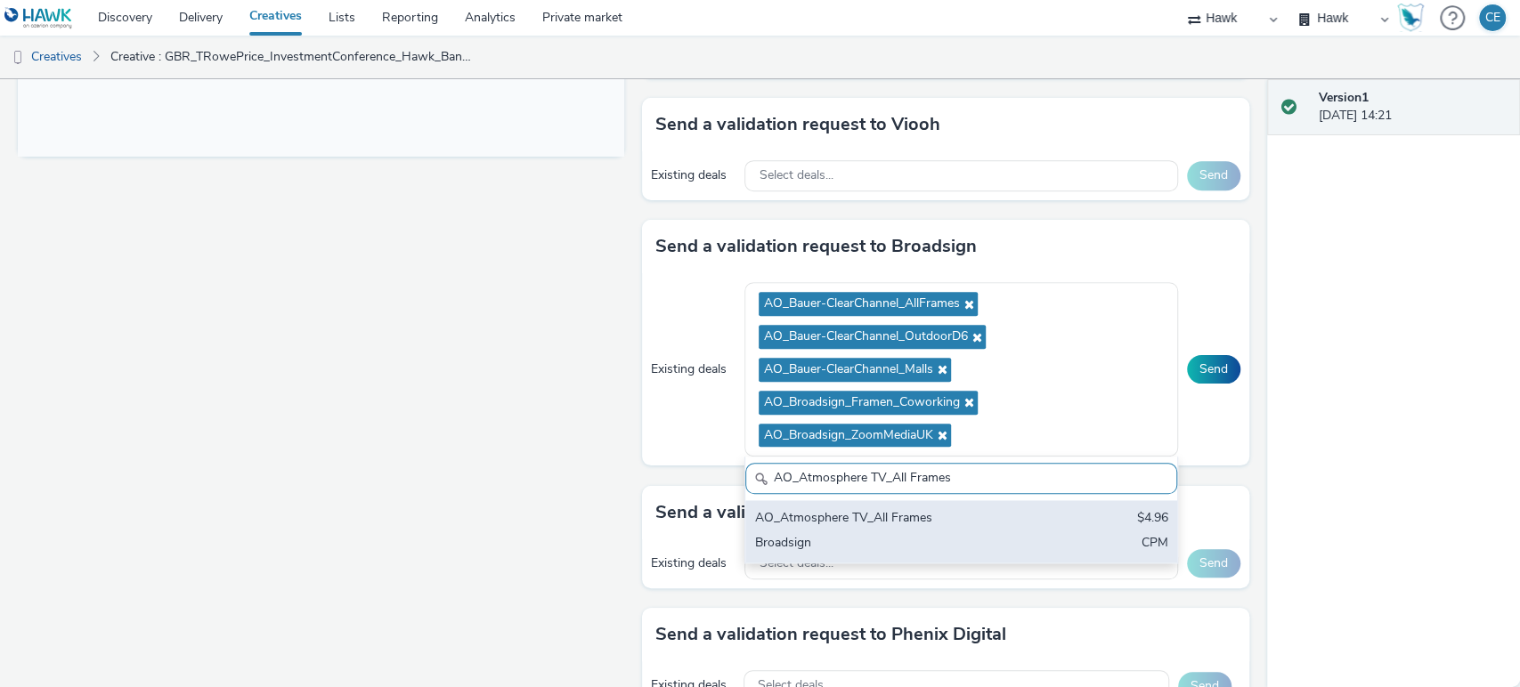
click at [890, 534] on div "Broadsign" at bounding box center [890, 544] width 272 height 20
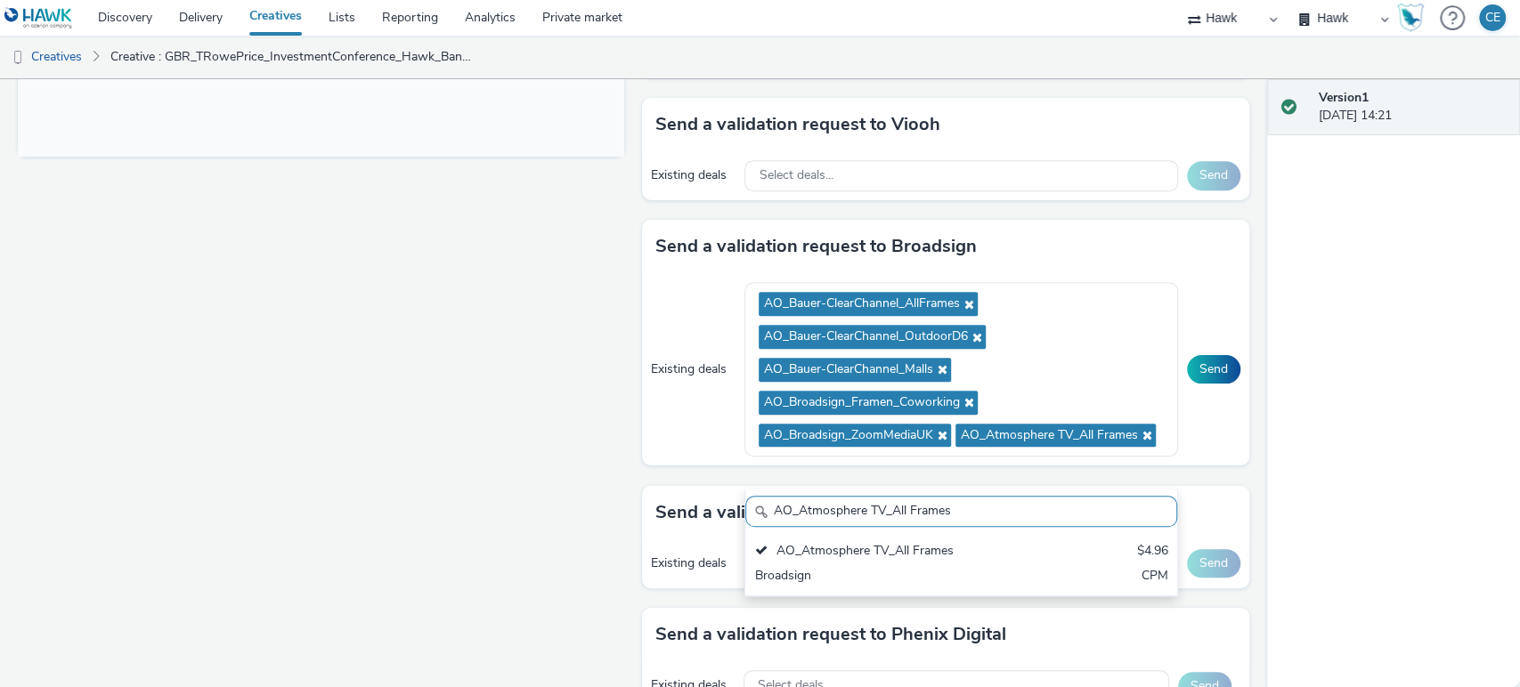
drag, startPoint x: 969, startPoint y: 516, endPoint x: 769, endPoint y: 511, distance: 199.5
click at [769, 511] on input "AO_Atmosphere TV_All Frames" at bounding box center [960, 511] width 431 height 31
type input "A"
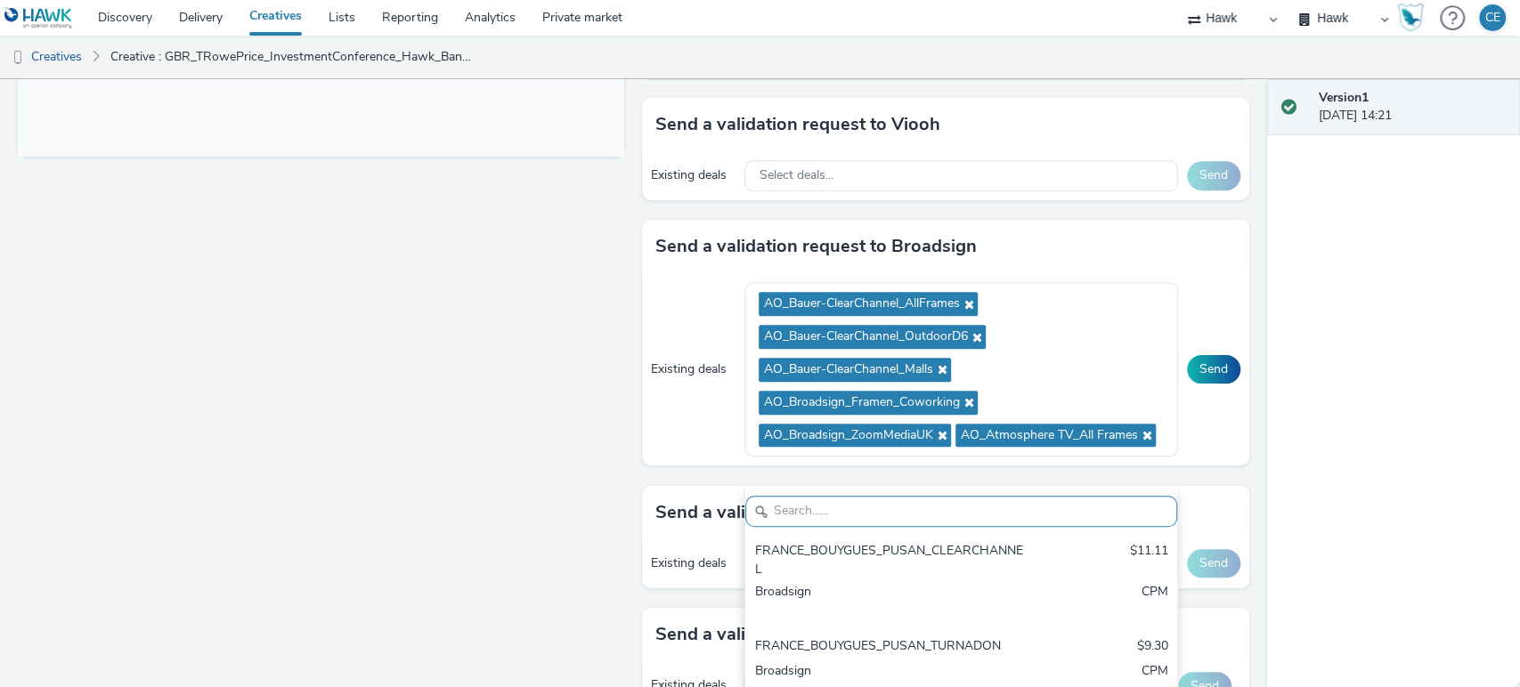
paste input "AO_iMedia_D6"
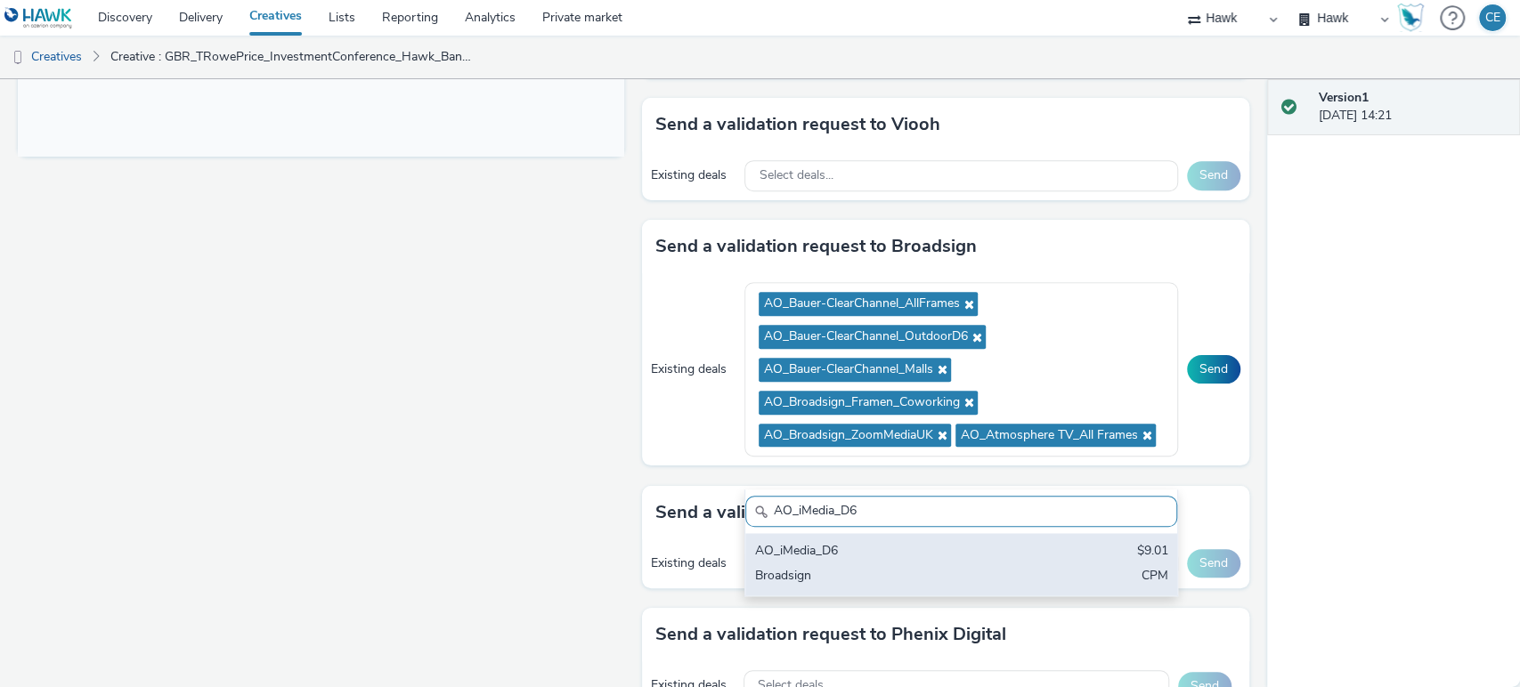
click at [879, 547] on div "AO_iMedia_D6" at bounding box center [890, 552] width 272 height 20
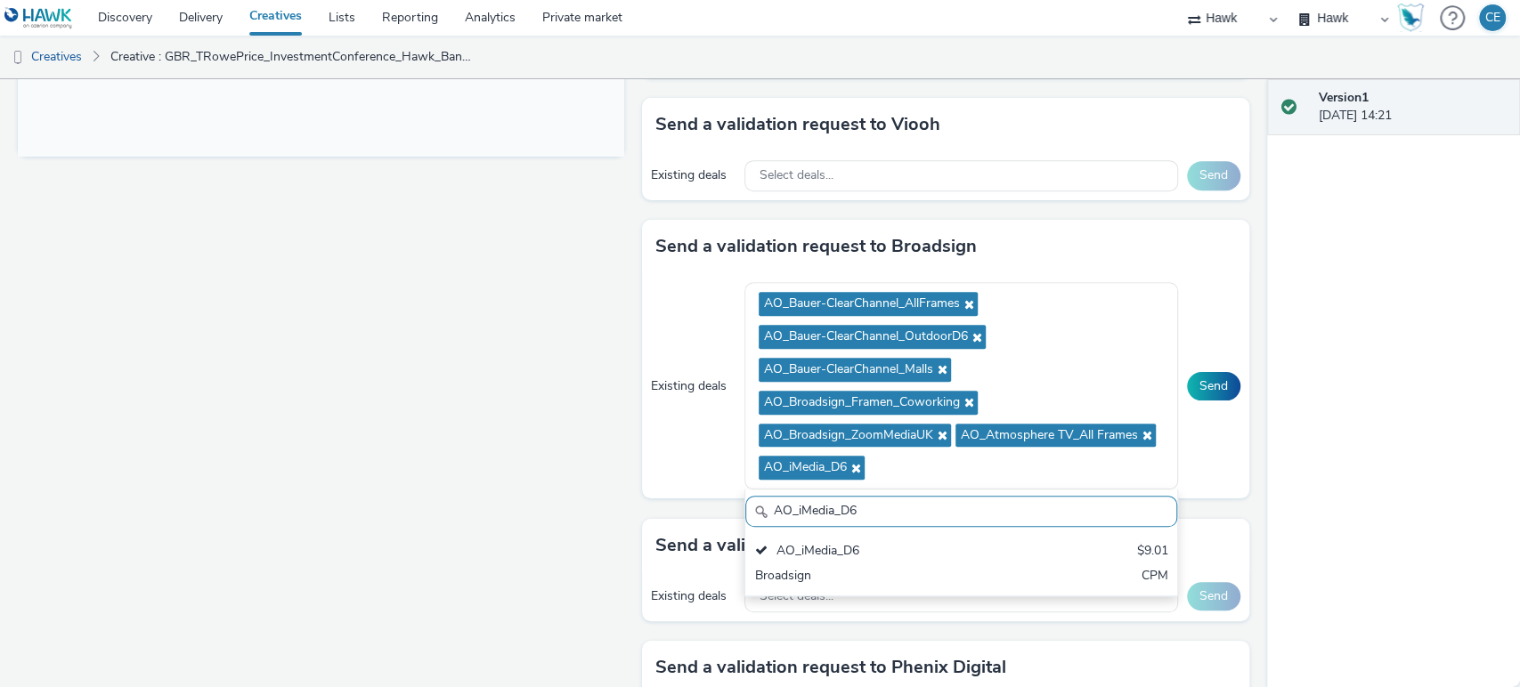
drag, startPoint x: 905, startPoint y: 515, endPoint x: 755, endPoint y: 491, distance: 152.5
click at [755, 491] on div "AO_iMedia_D6 AO_iMedia_D6 $9.01 Broadsign CPM" at bounding box center [960, 543] width 433 height 107
paste input "Broadsign_ECN_All Frames"
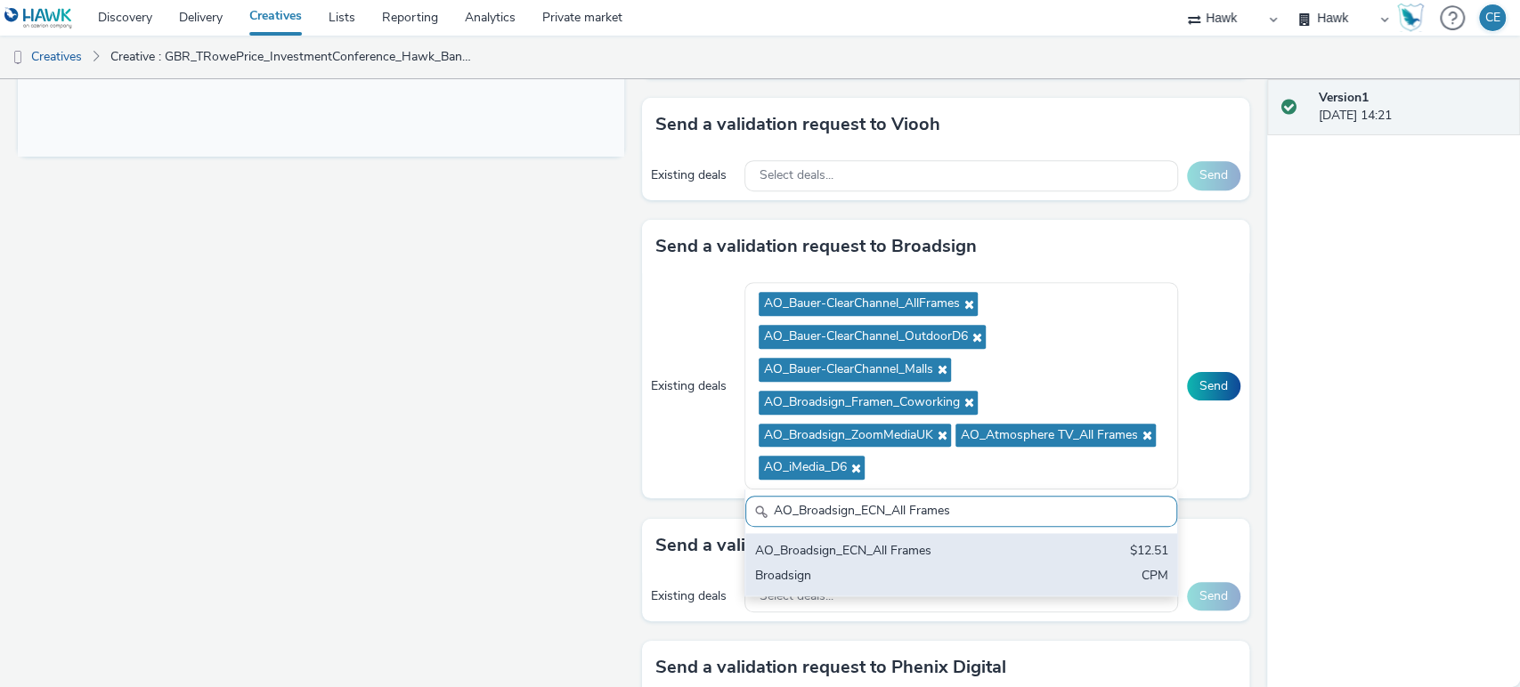
drag, startPoint x: 866, startPoint y: 568, endPoint x: 775, endPoint y: 440, distance: 157.1
click at [866, 570] on div "Broadsign" at bounding box center [890, 577] width 272 height 20
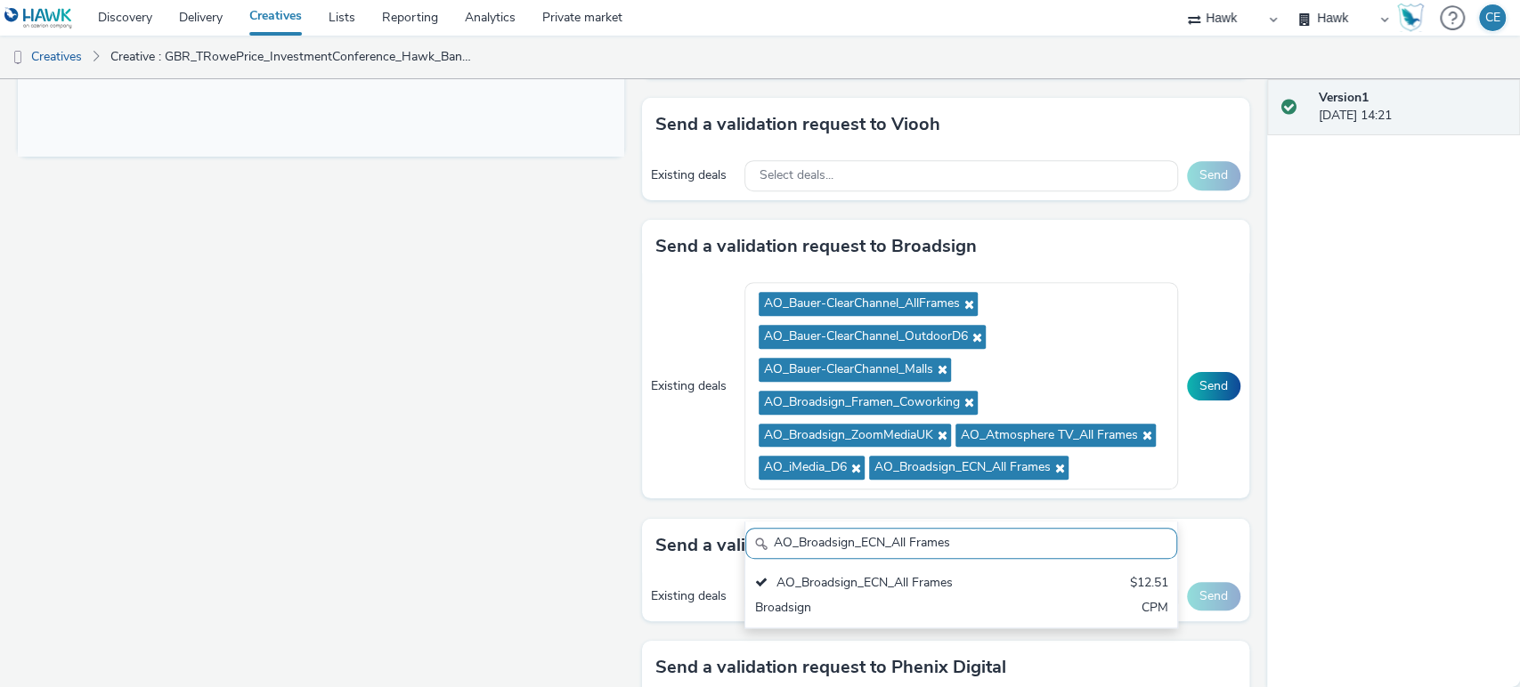
drag, startPoint x: 963, startPoint y: 541, endPoint x: 600, endPoint y: 535, distance: 363.3
type input "v"
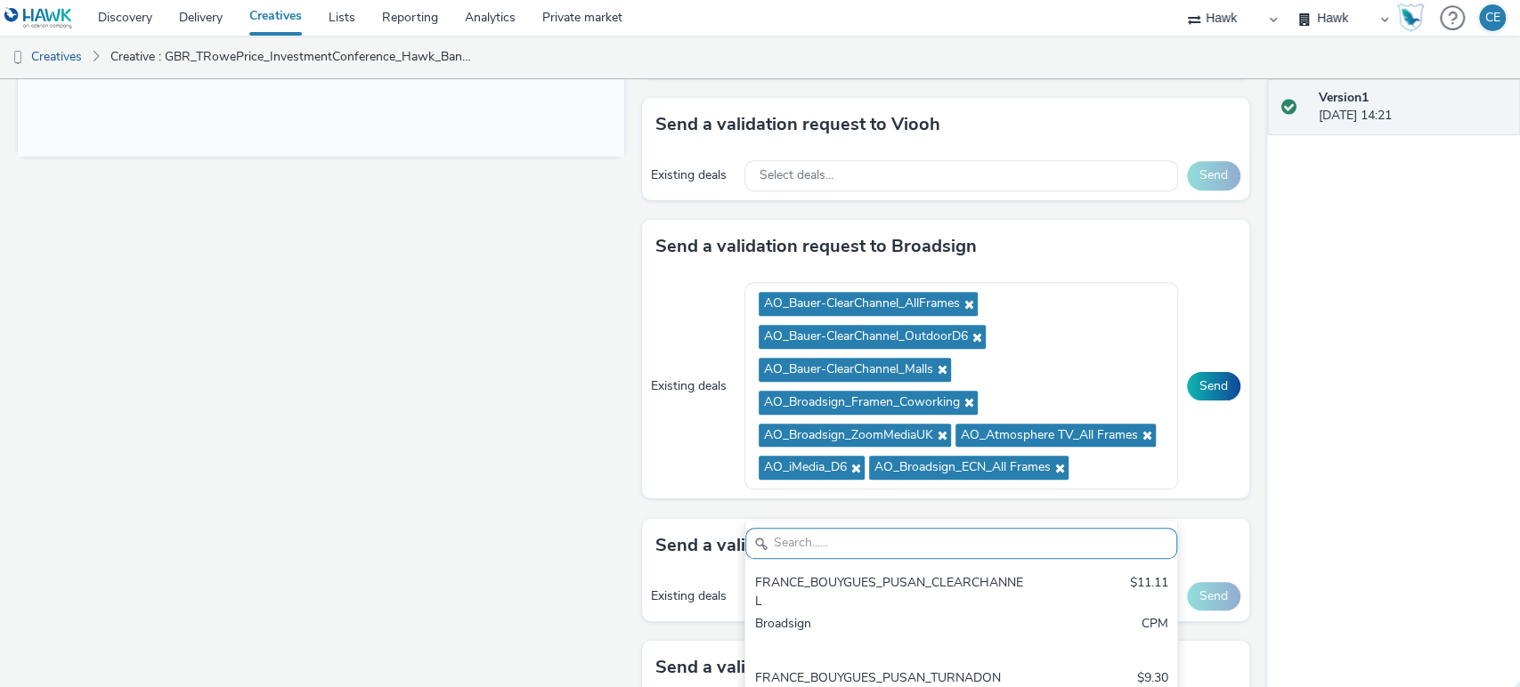
paste input "AO_Broadsign_Boomerang_Gyms"
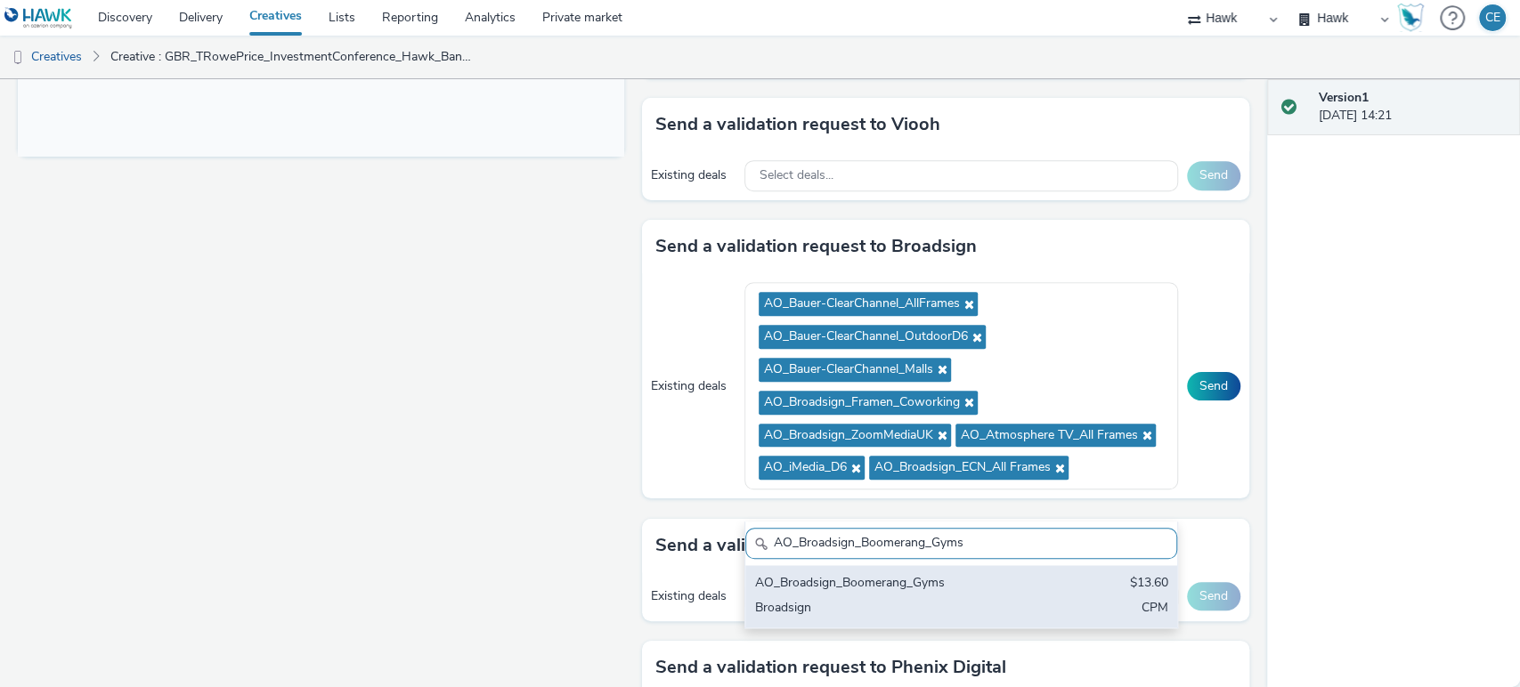
type input "AO_Broadsign_Boomerang_Gyms"
click at [964, 591] on div "AO_Broadsign_Boomerang_Gyms" at bounding box center [890, 584] width 272 height 20
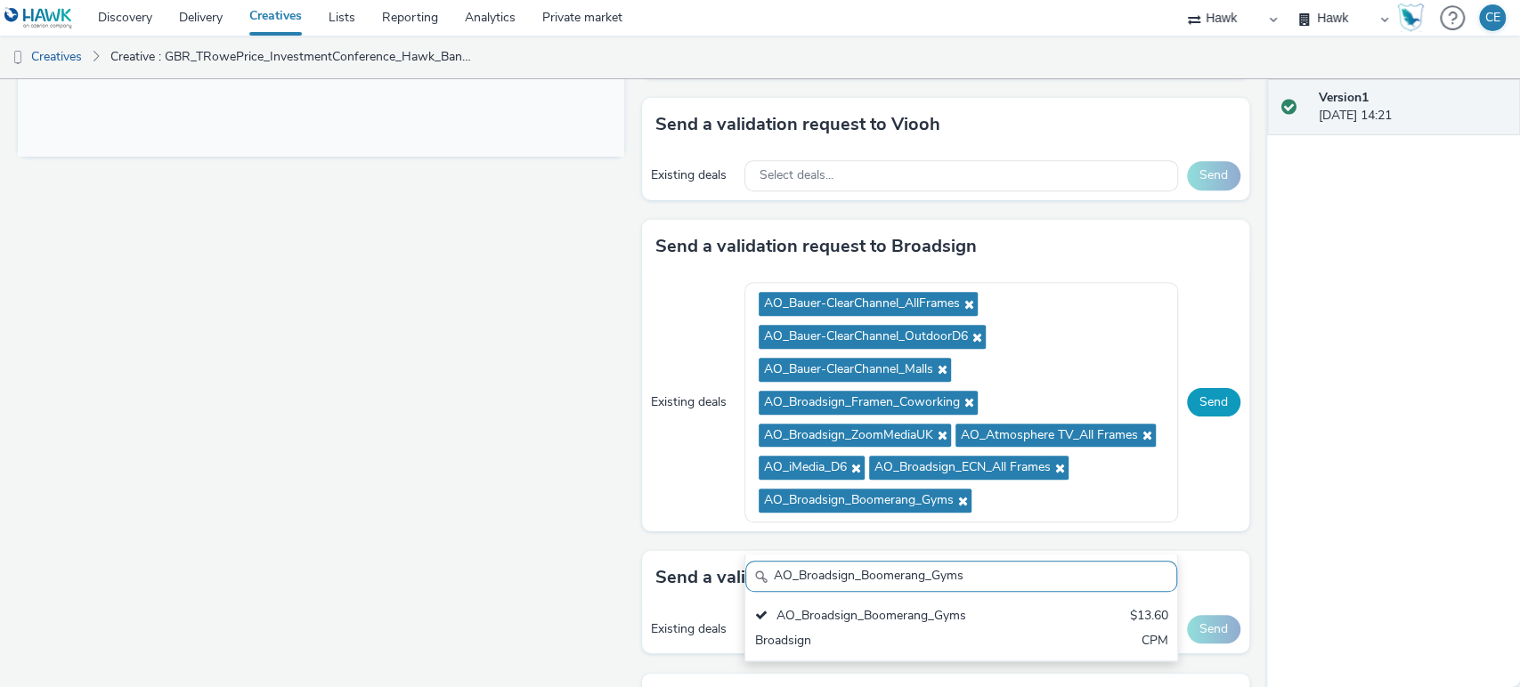
click at [1204, 406] on button "Send" at bounding box center [1213, 402] width 53 height 28
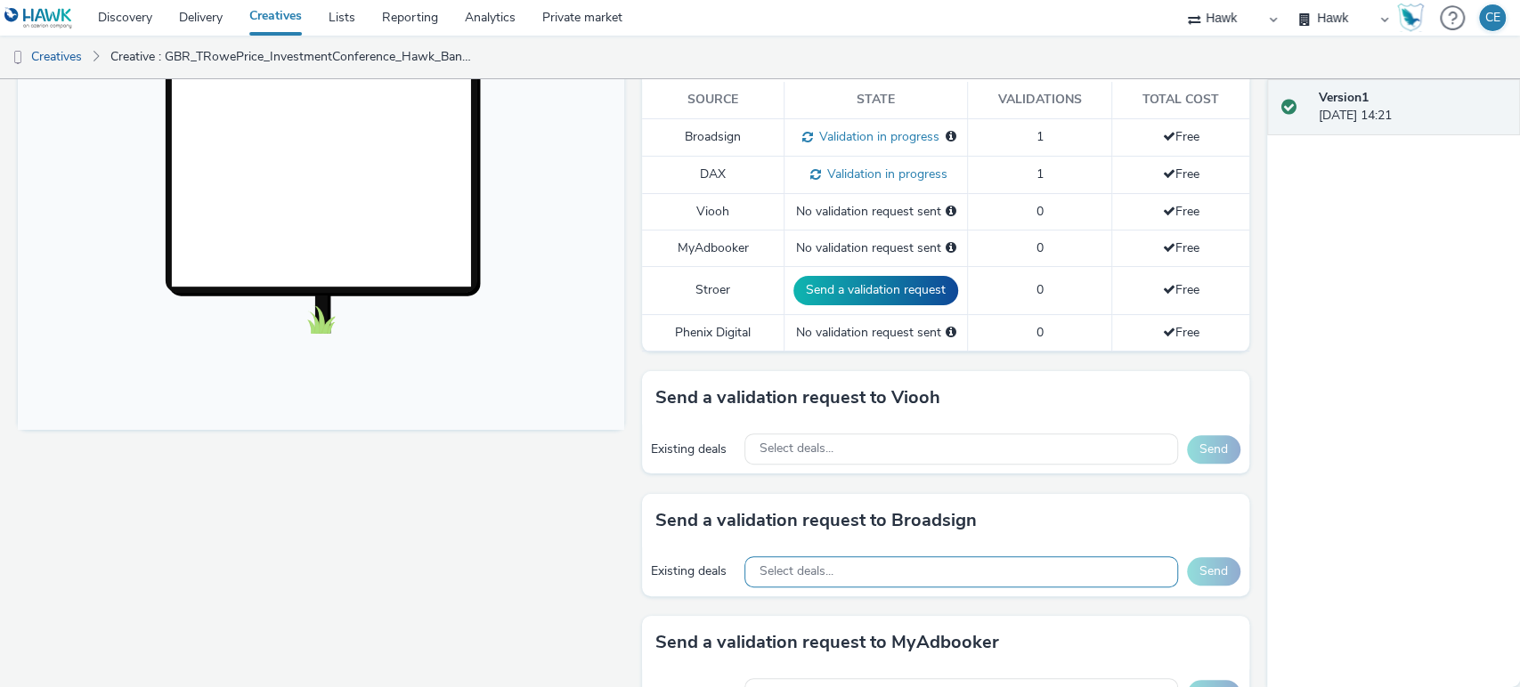
scroll to position [692, 0]
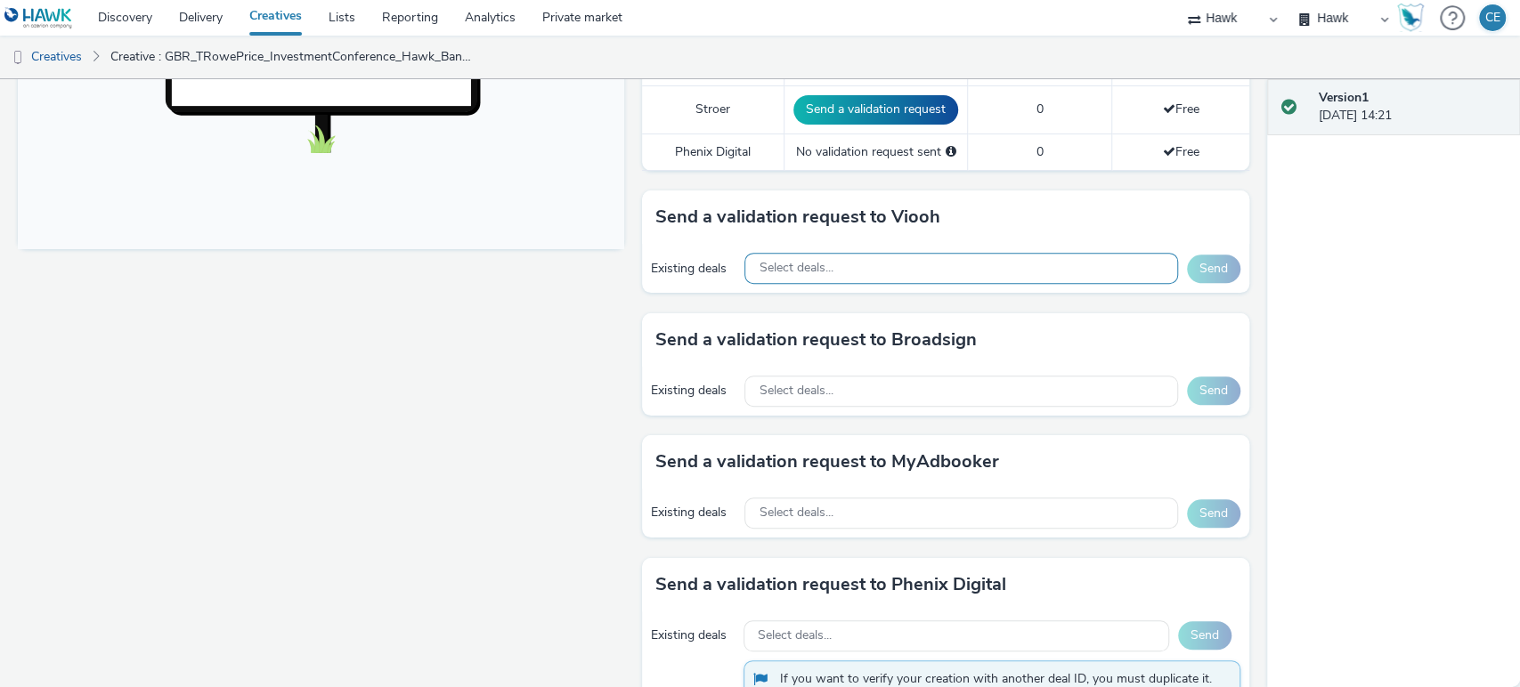
drag, startPoint x: 824, startPoint y: 256, endPoint x: 766, endPoint y: 254, distance: 58.8
click at [766, 254] on div "Select deals..." at bounding box center [960, 268] width 433 height 31
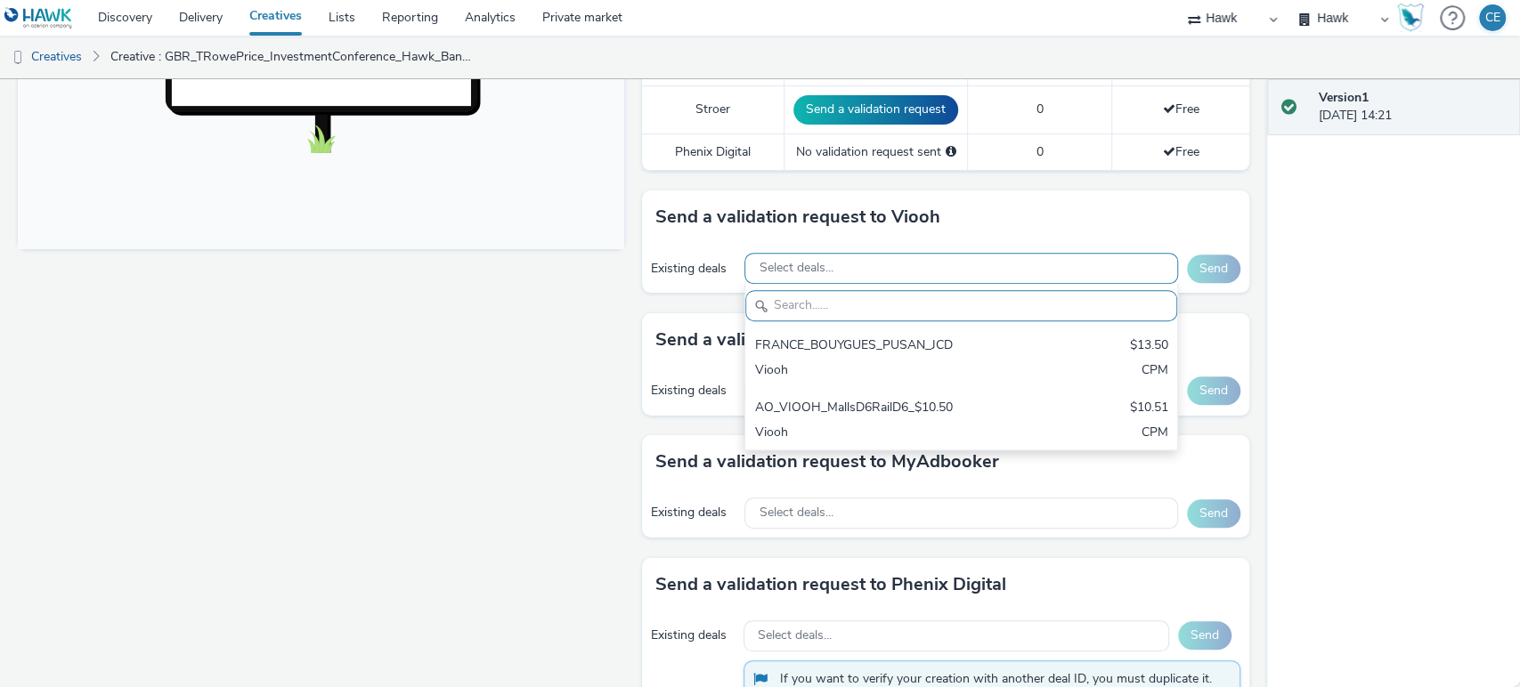
scroll to position [0, 0]
click at [774, 269] on span "Select deals..." at bounding box center [795, 268] width 74 height 15
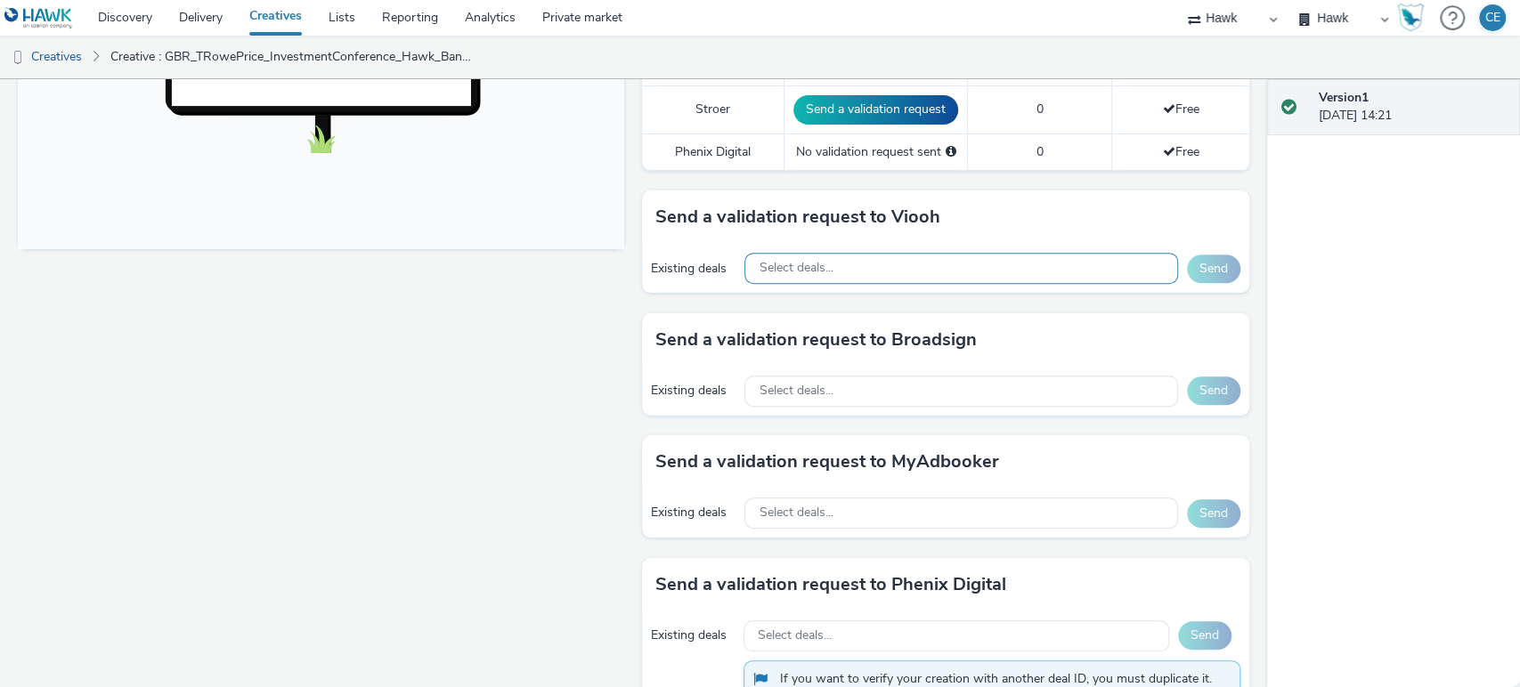
click at [775, 269] on span "Select deals..." at bounding box center [795, 268] width 74 height 15
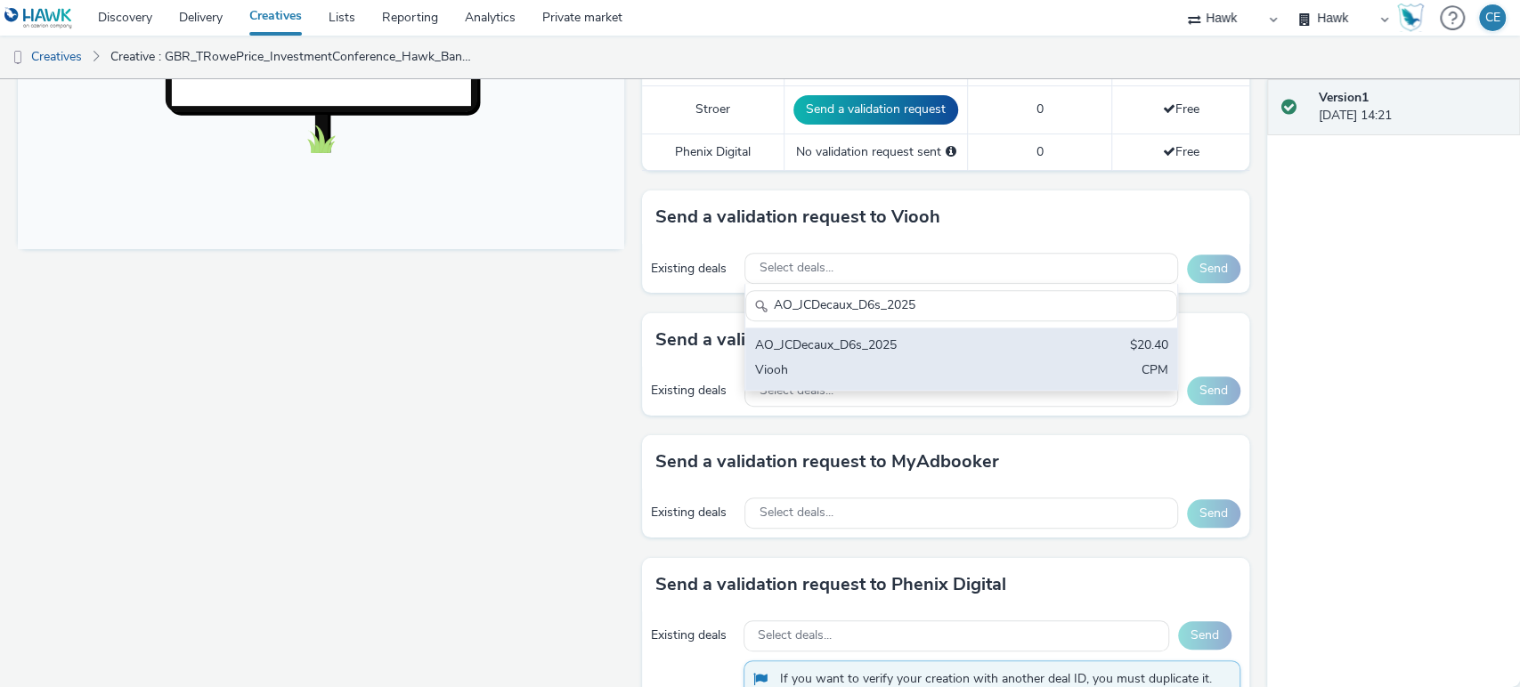
type input "AO_JCDecaux_D6s_2025"
click at [818, 363] on div "Viooh" at bounding box center [890, 371] width 272 height 20
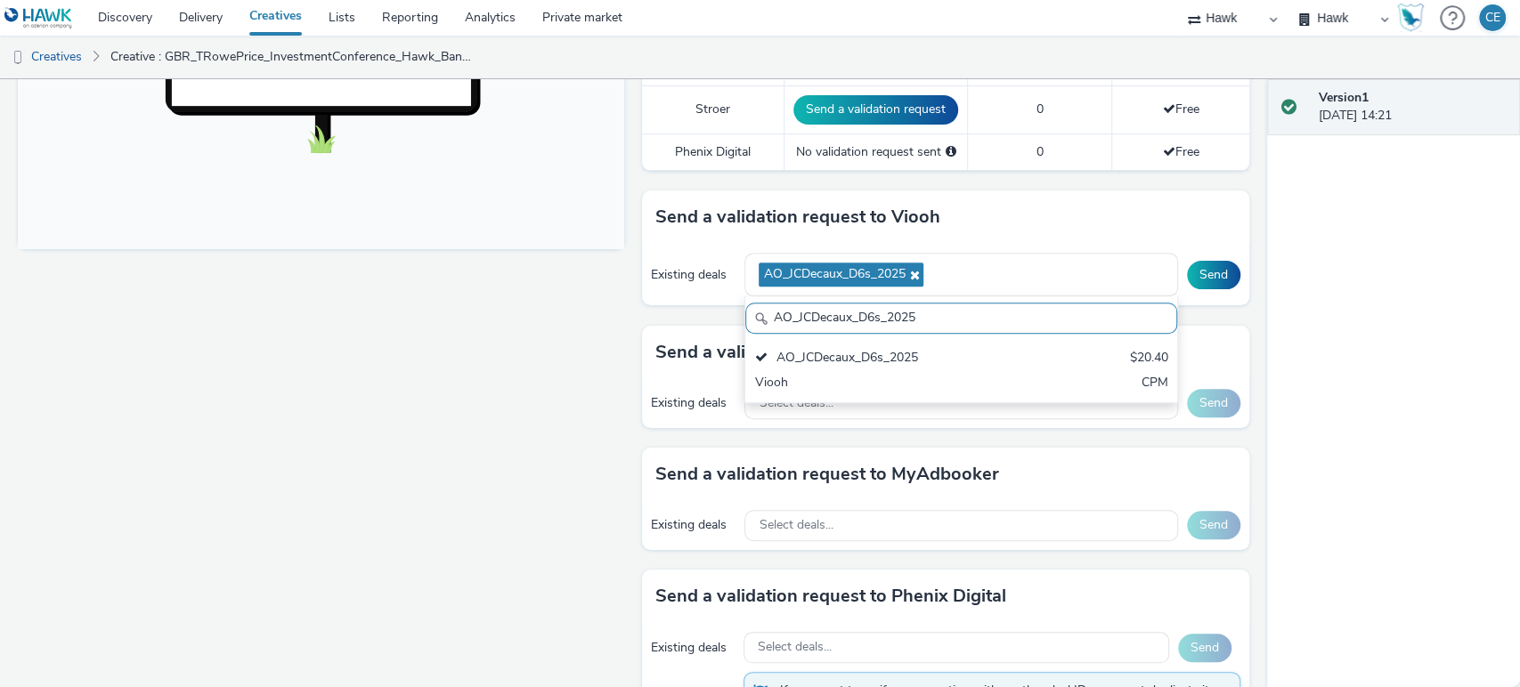
drag, startPoint x: 918, startPoint y: 312, endPoint x: 739, endPoint y: 323, distance: 179.3
click at [745, 323] on input "AO_JCDecaux_D6s_2025" at bounding box center [960, 318] width 431 height 31
click at [930, 319] on input "AO_JCDecaux_D6s_2025" at bounding box center [960, 318] width 431 height 31
drag, startPoint x: 929, startPoint y: 319, endPoint x: 737, endPoint y: 335, distance: 193.0
click at [744, 335] on div "AO_JCDecaux_D6s_2025 AO_JCDecaux_D6s_2025 $20.40 Viooh CPM" at bounding box center [960, 349] width 433 height 107
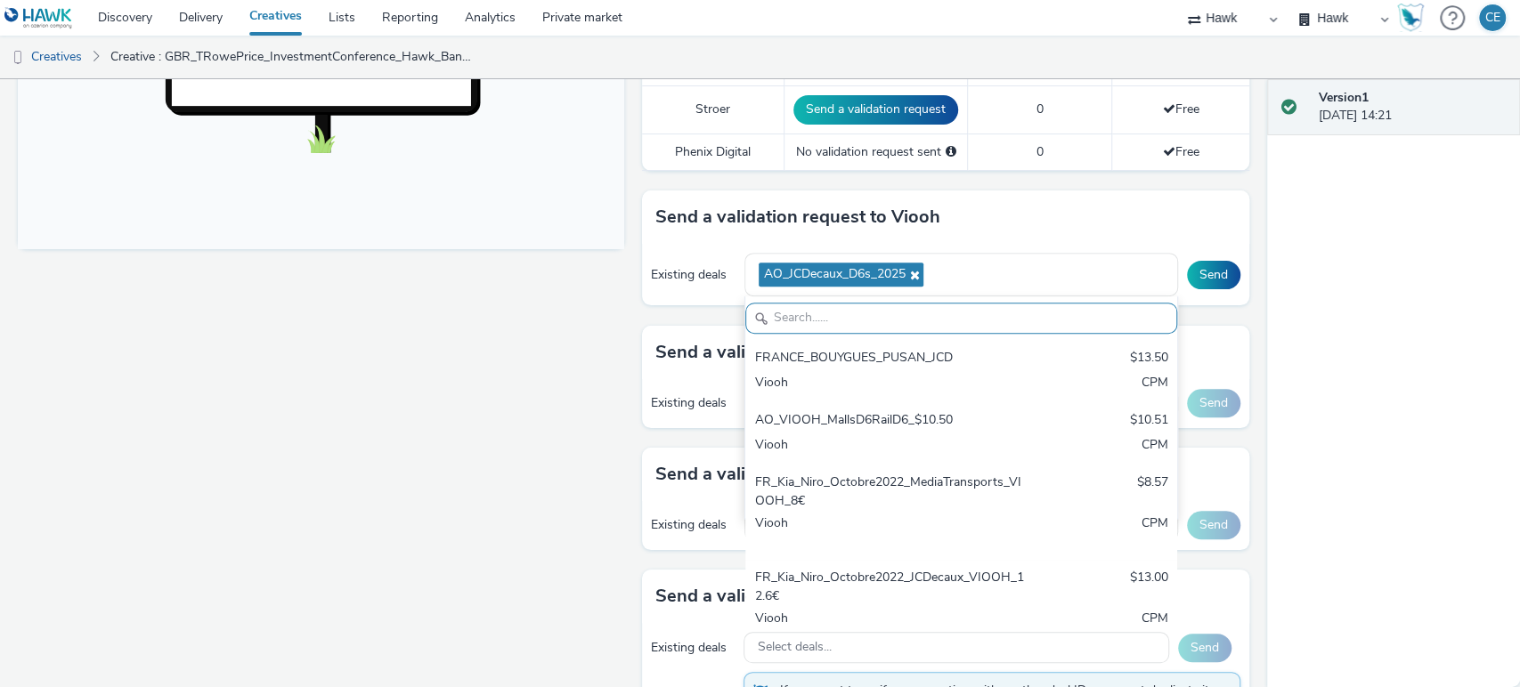
paste input "AO_JCDecaux_RailMallD6s_2025"
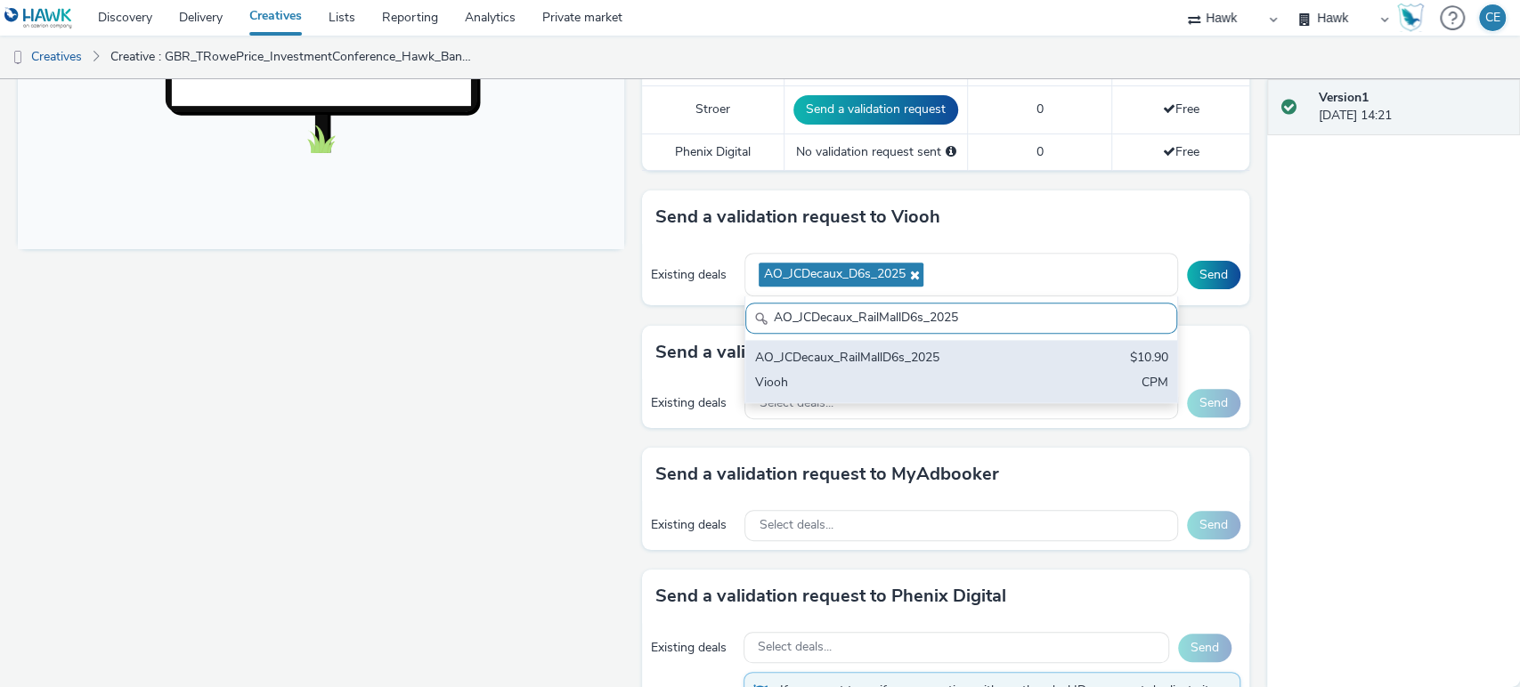
click at [946, 381] on div "Viooh" at bounding box center [890, 384] width 272 height 20
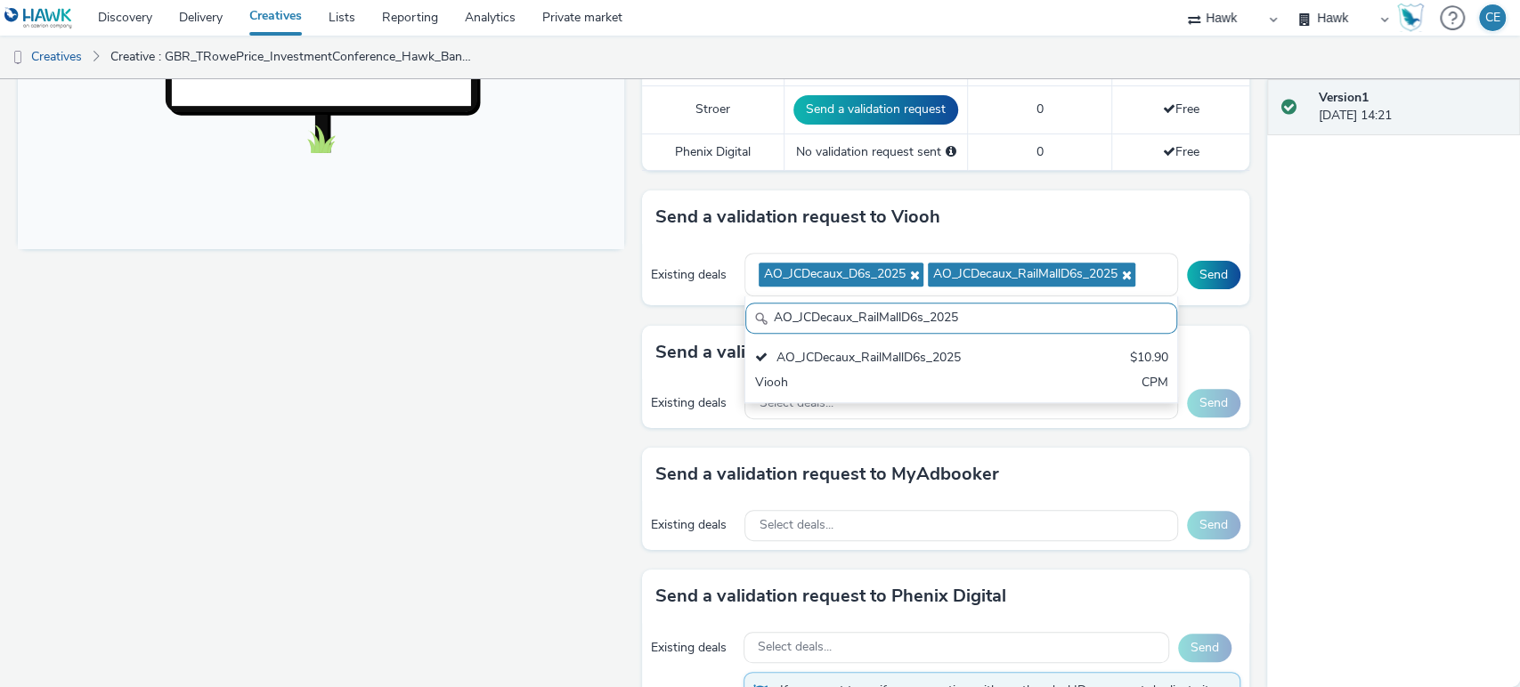
drag, startPoint x: 977, startPoint y: 322, endPoint x: 735, endPoint y: 336, distance: 241.6
click at [744, 336] on div "AO_JCDecaux_RailMallD6s_2025 AO_JCDecaux_RailMallD6s_2025 $10.90 Viooh CPM" at bounding box center [960, 349] width 433 height 107
paste input "TVZ_Special"
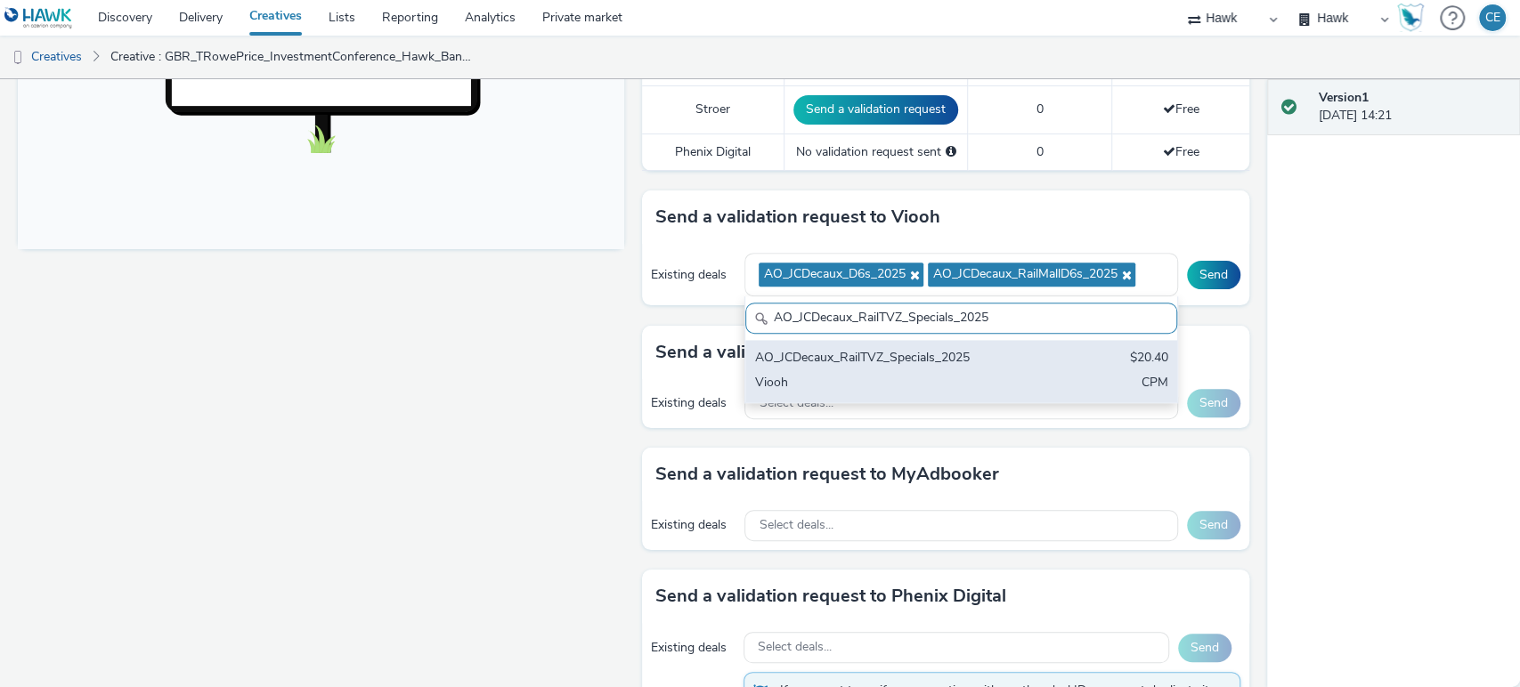
click at [856, 361] on div "AO_JCDecaux_RailTVZ_Specials_2025" at bounding box center [890, 359] width 272 height 20
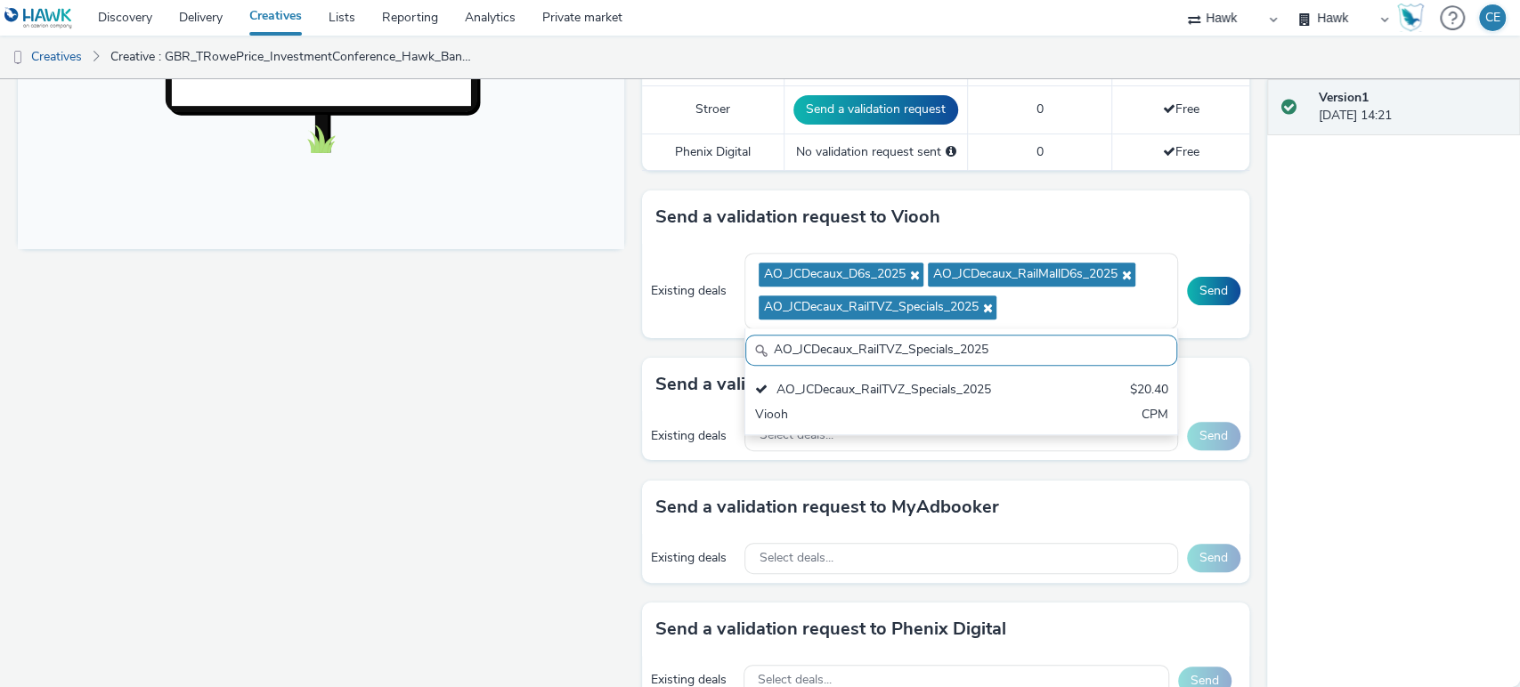
drag, startPoint x: 996, startPoint y: 358, endPoint x: 630, endPoint y: 346, distance: 366.1
click at [633, 346] on div "To deliver using: Broadsign, VIOOH, Stroer, MyAdbooker, Dax or Phenix Digital: …" at bounding box center [940, 173] width 615 height 1309
paste input "Motion"
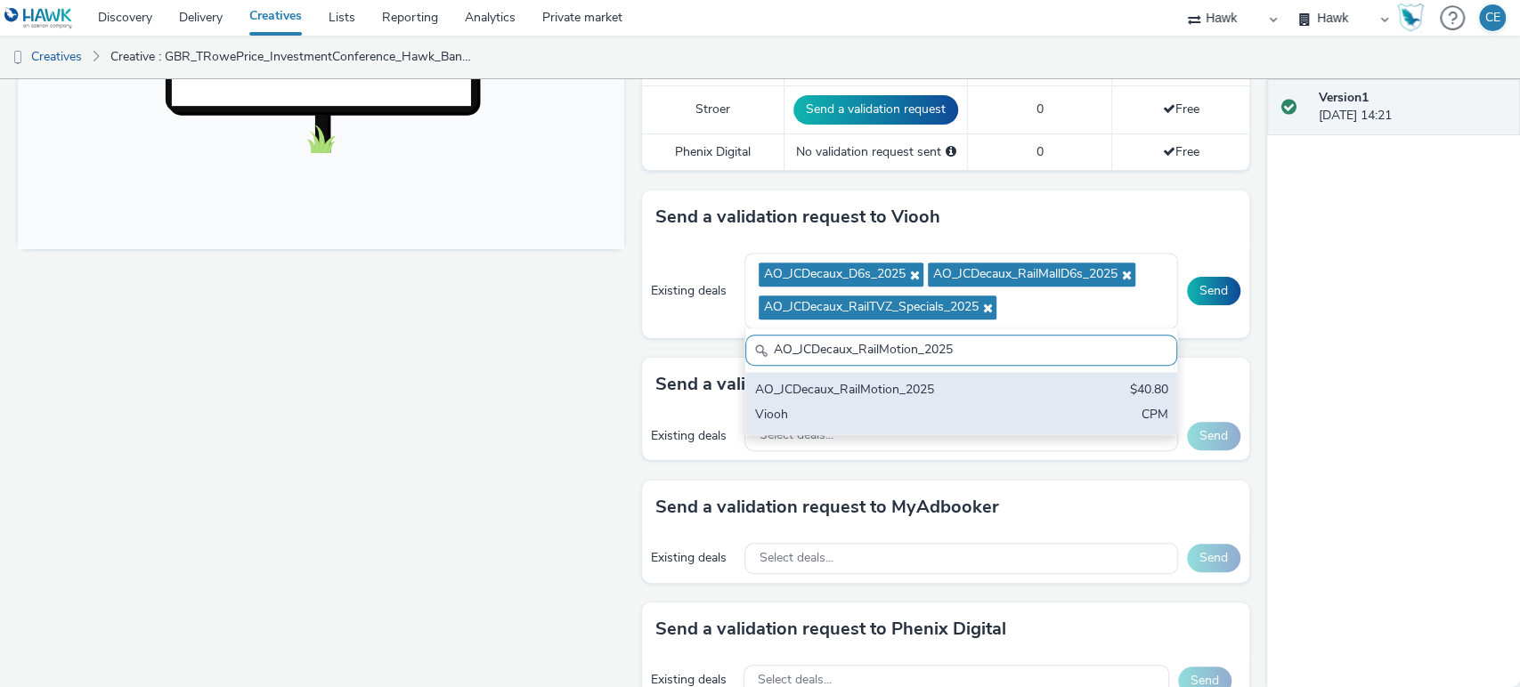
drag, startPoint x: 859, startPoint y: 411, endPoint x: 807, endPoint y: 422, distance: 52.7
click at [858, 411] on div "Viooh" at bounding box center [890, 416] width 272 height 20
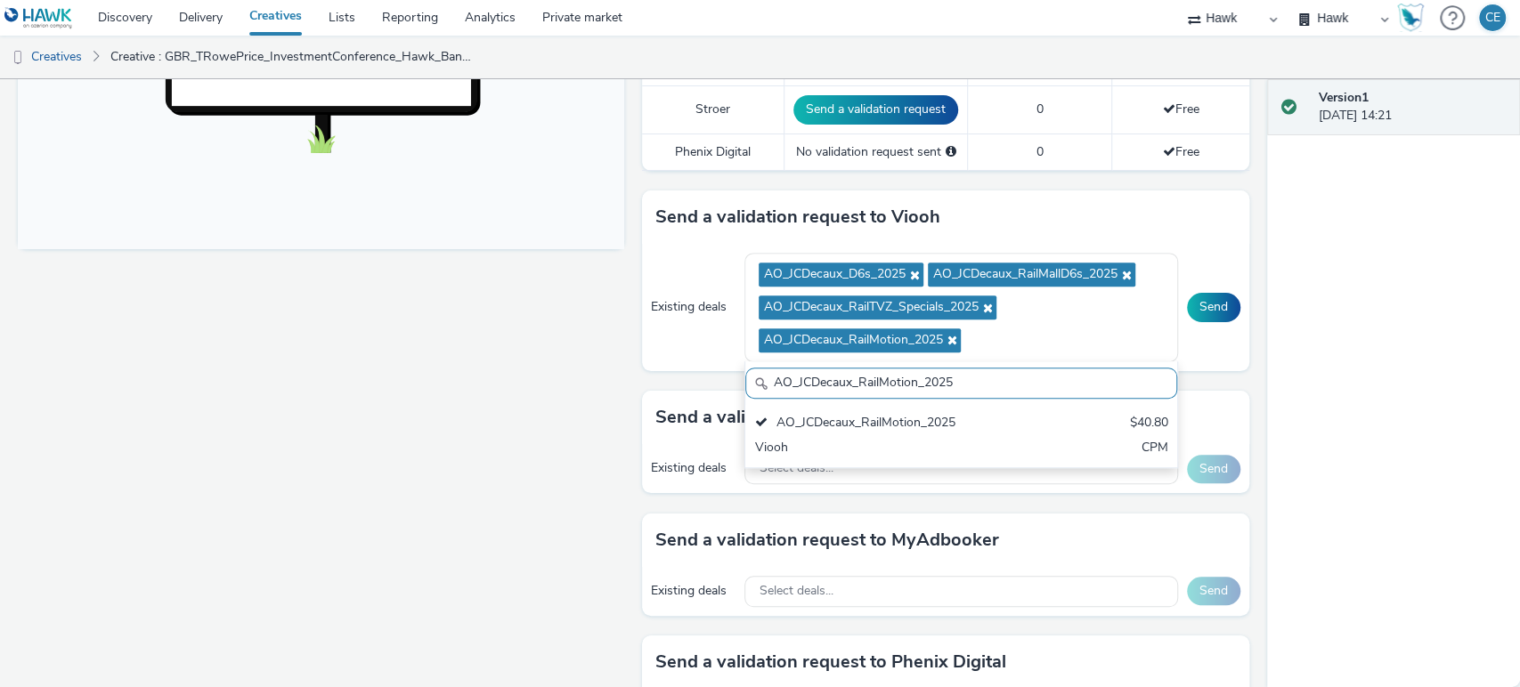
drag, startPoint x: 969, startPoint y: 373, endPoint x: 604, endPoint y: 411, distance: 366.1
paste input "Supermarkets"
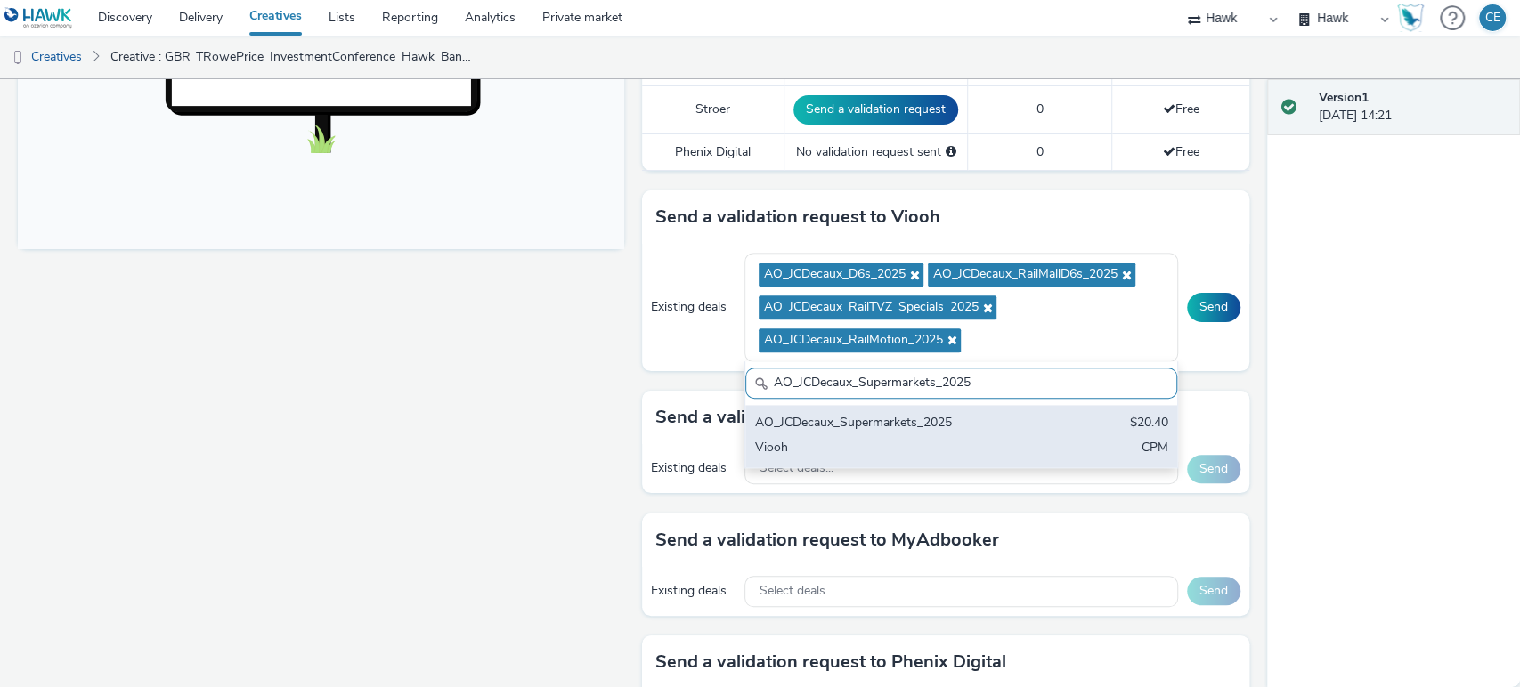
click at [905, 423] on div "AO_JCDecaux_Supermarkets_2025" at bounding box center [890, 424] width 272 height 20
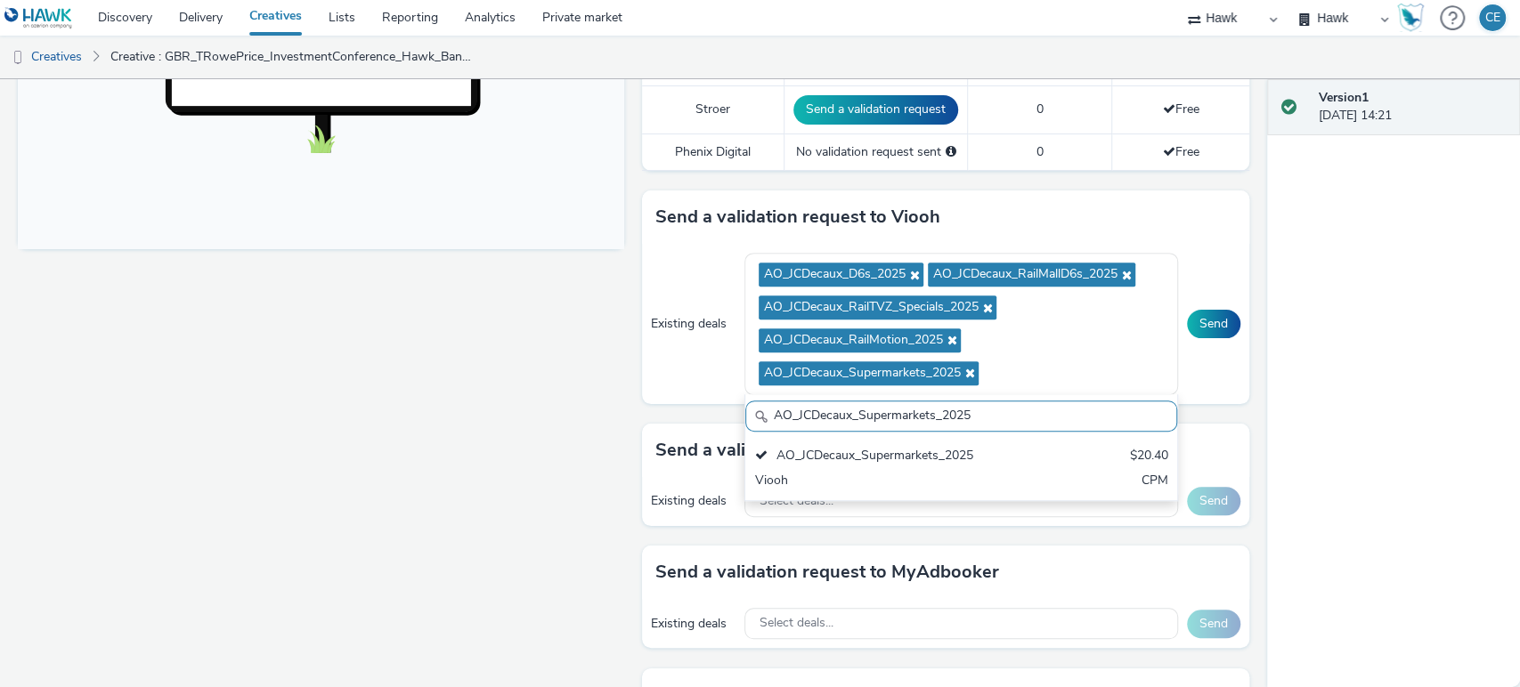
drag, startPoint x: 1002, startPoint y: 417, endPoint x: 671, endPoint y: 407, distance: 330.4
click at [671, 407] on div "Send a validation request to Viooh Existing deals AO_JCDecaux_D6s_2025 AO_JCDec…" at bounding box center [945, 307] width 606 height 233
paste input "Viooh_ZoomMediaUK"
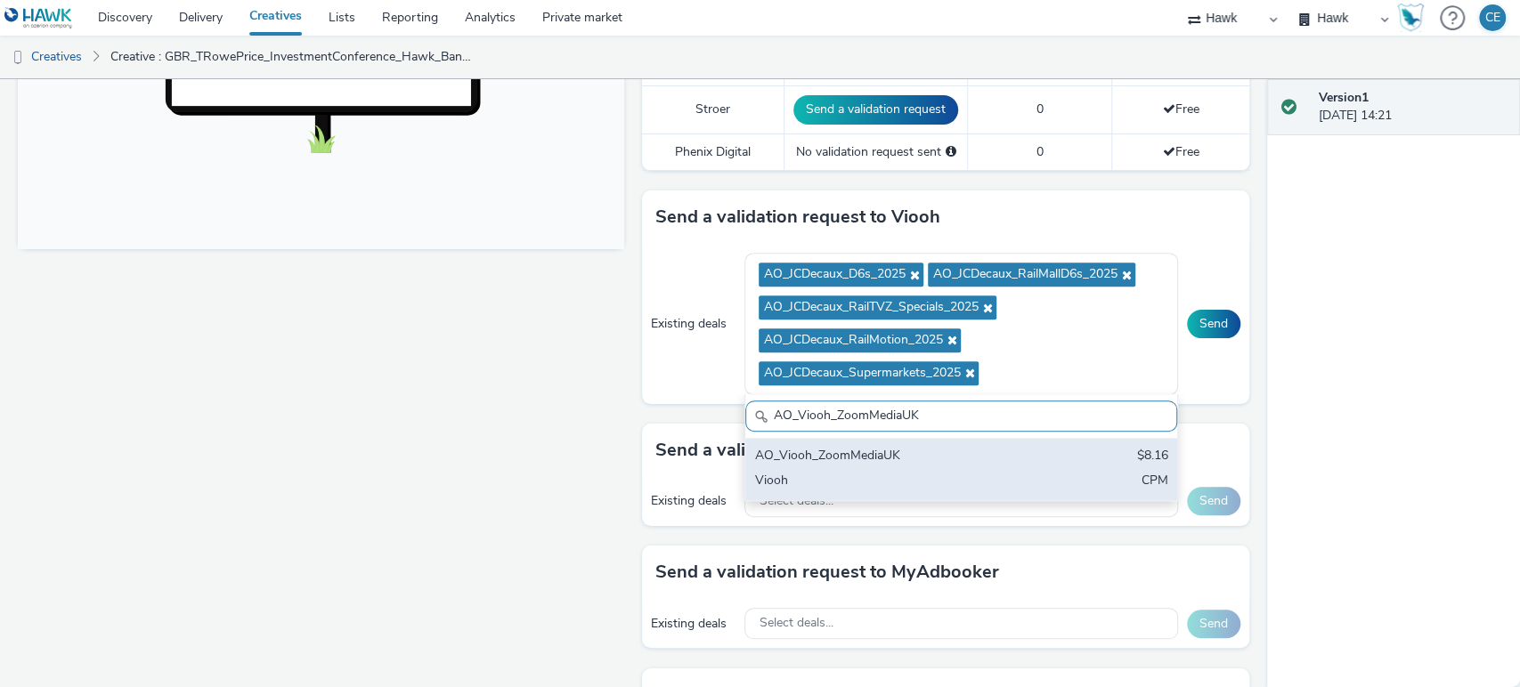
type input "AO_Viooh_ZoomMediaUK"
click at [848, 452] on div "AO_Viooh_ZoomMediaUK" at bounding box center [890, 457] width 272 height 20
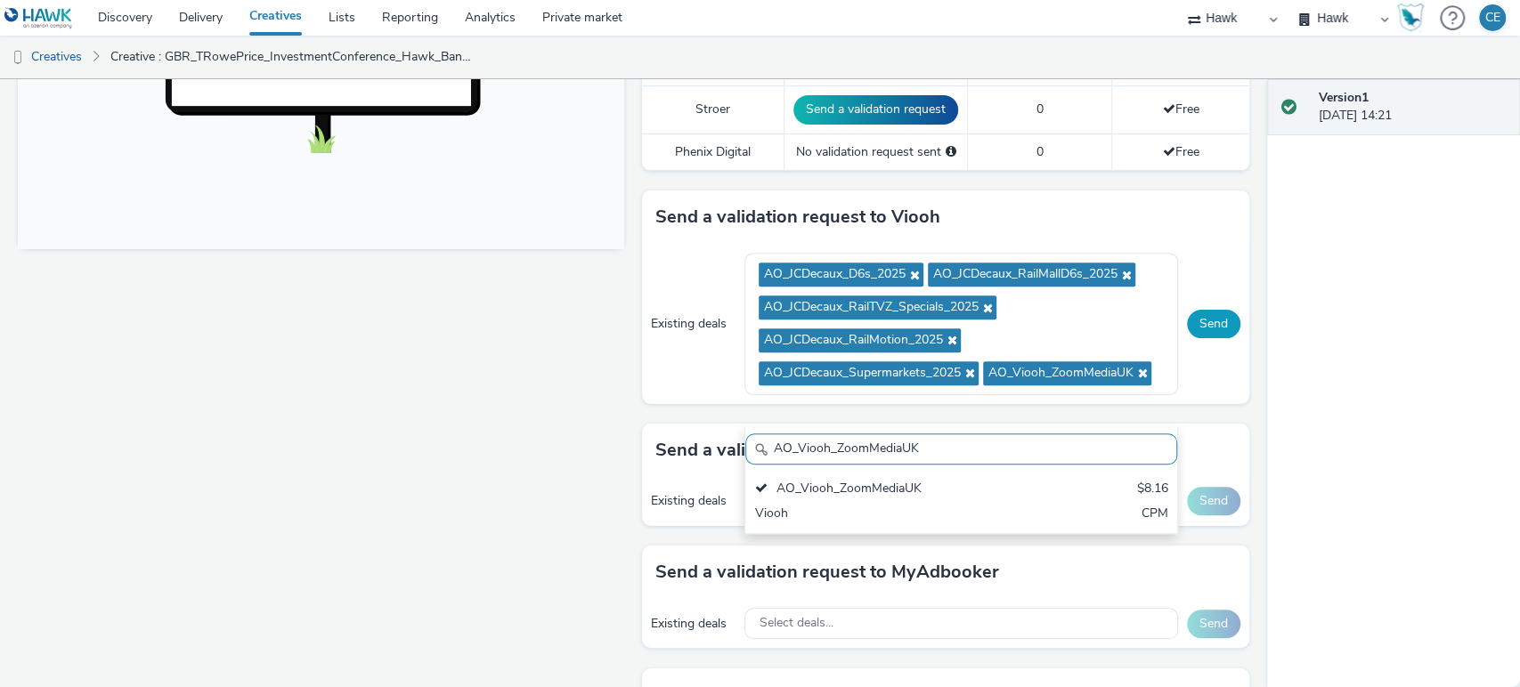
click at [1189, 338] on button "Send" at bounding box center [1213, 324] width 53 height 28
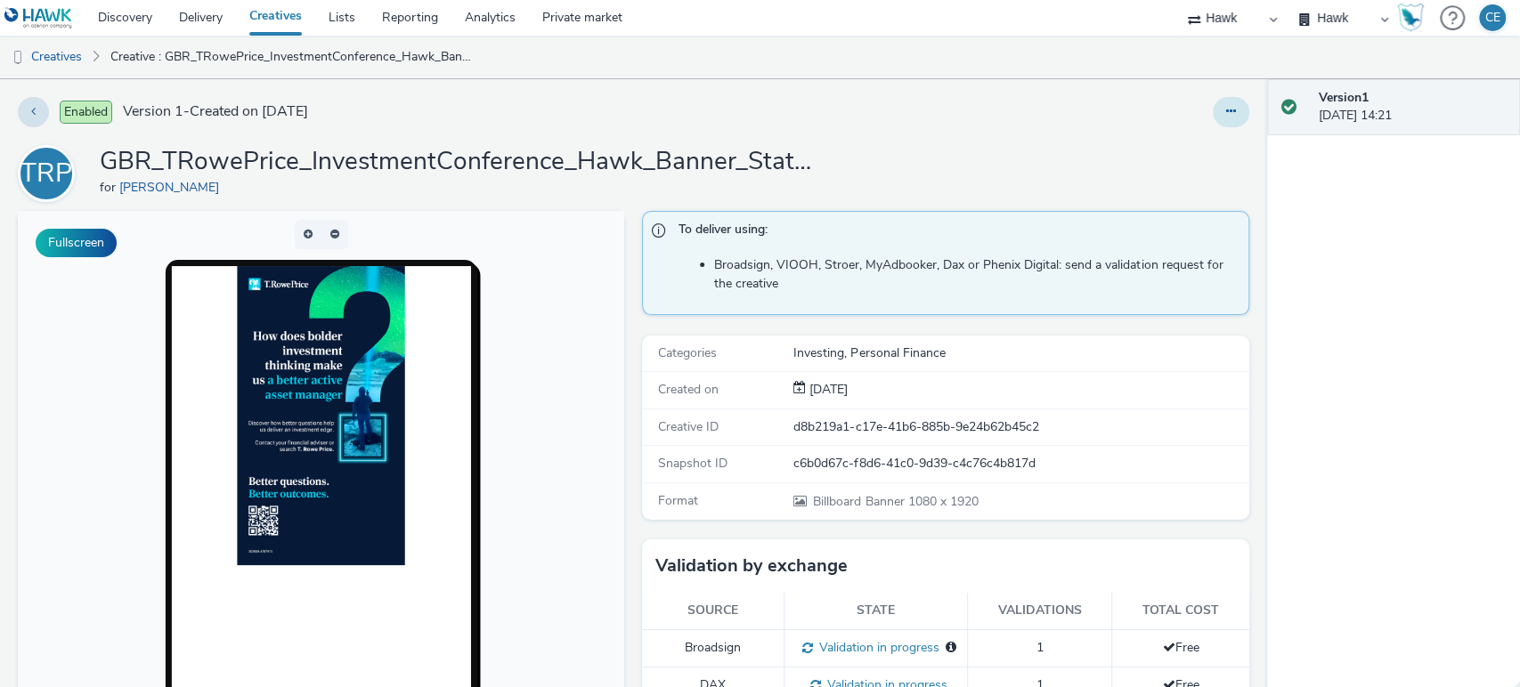
click at [1213, 108] on button at bounding box center [1231, 112] width 36 height 30
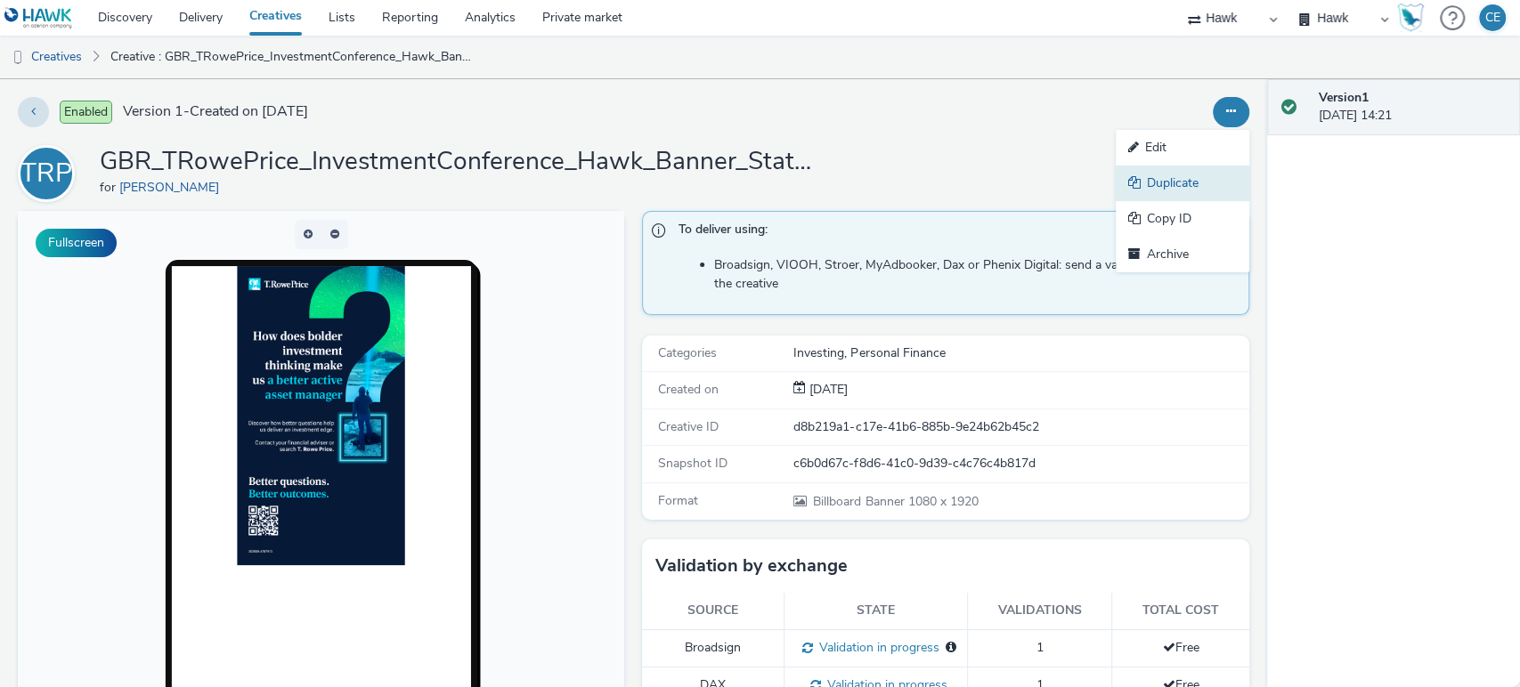
click at [1190, 191] on link "Duplicate" at bounding box center [1182, 184] width 134 height 36
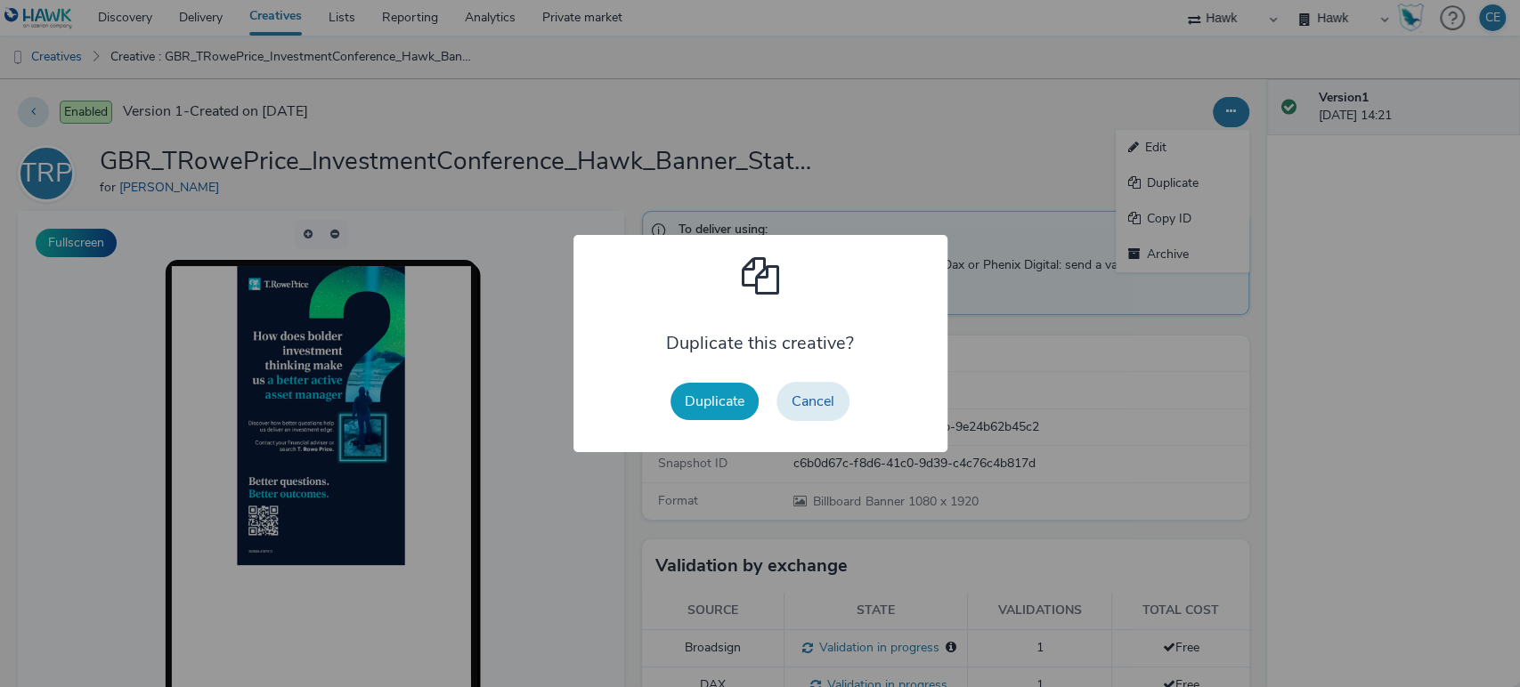
click at [726, 391] on button "Duplicate" at bounding box center [714, 401] width 88 height 37
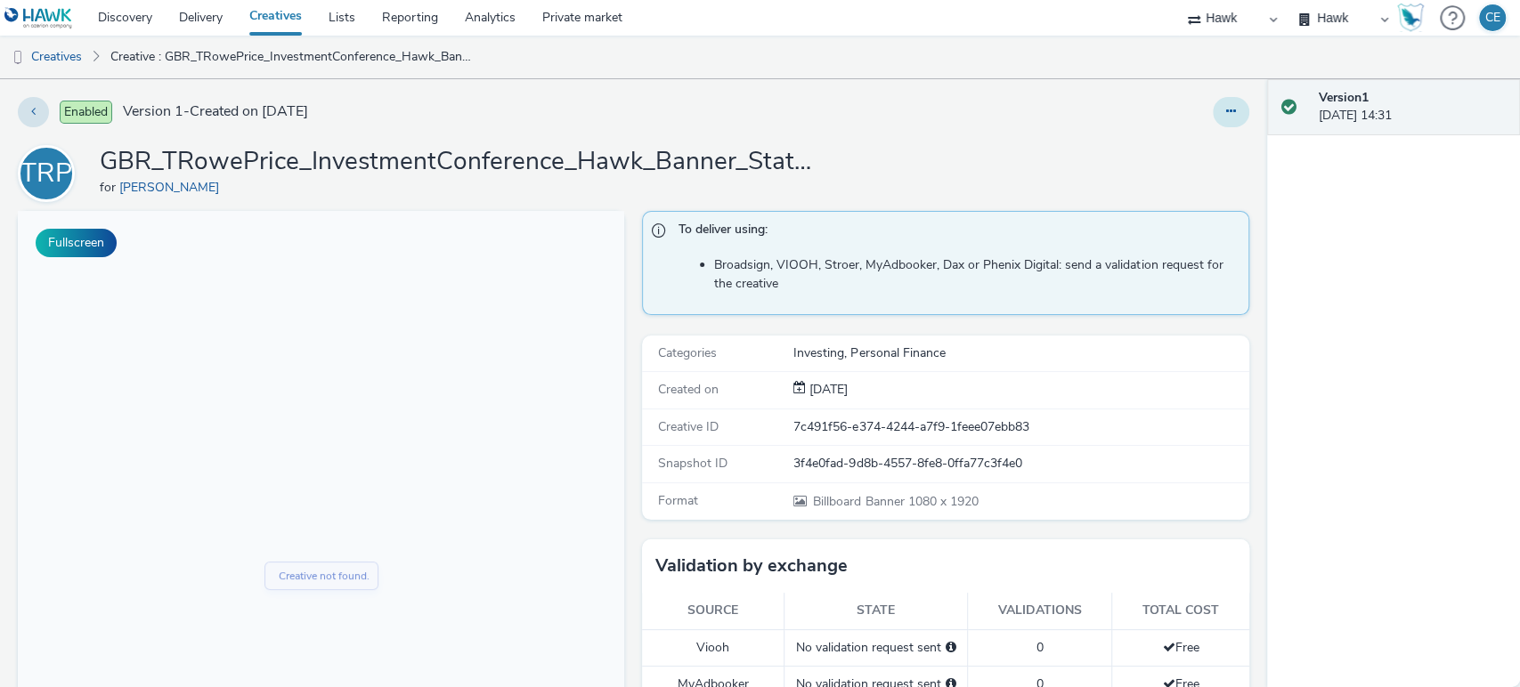
click at [1224, 115] on button at bounding box center [1231, 112] width 36 height 30
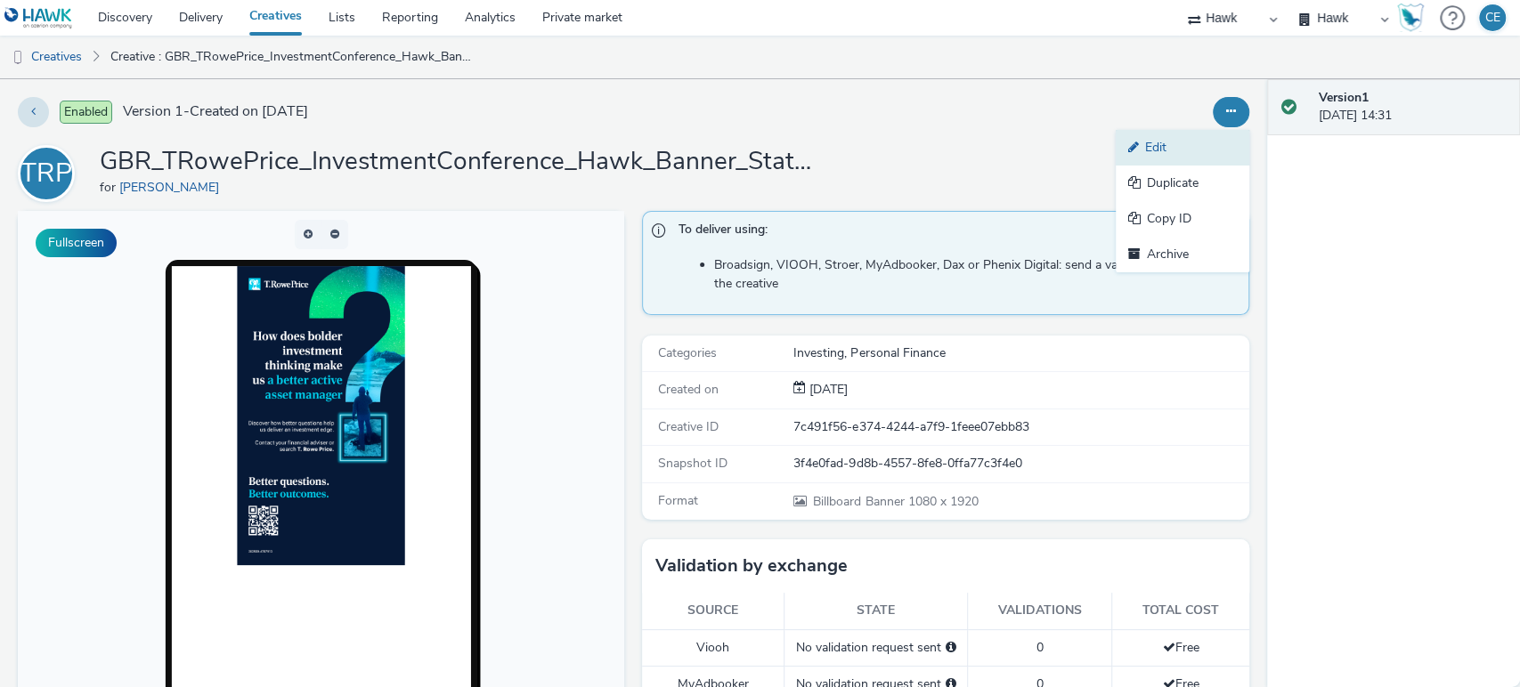
click at [1194, 141] on link "Edit" at bounding box center [1182, 148] width 134 height 36
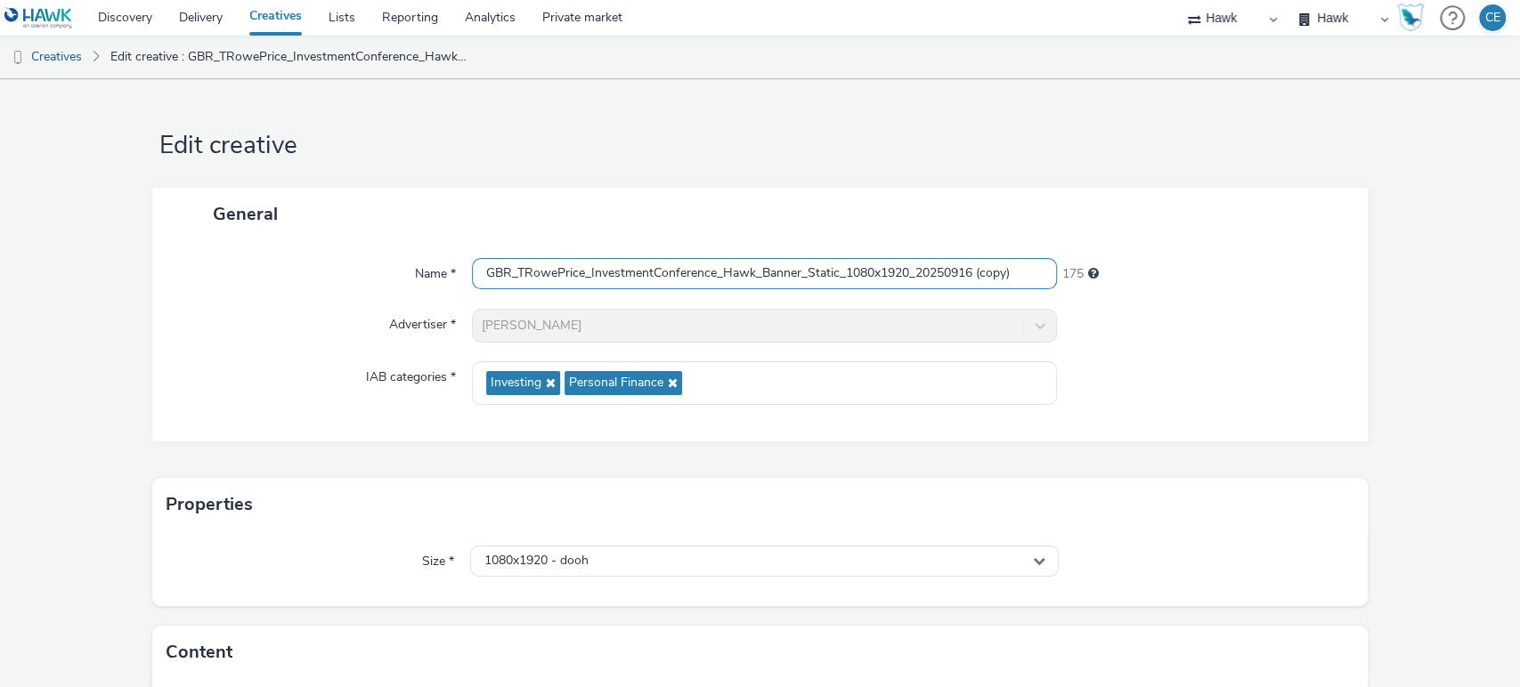
drag, startPoint x: 977, startPoint y: 280, endPoint x: 1143, endPoint y: 280, distance: 166.5
click at [1142, 280] on div "Name * GBR_TRowePrice_InvestmentConference_Hawk_Banner_Static_1080x1920_2025091…" at bounding box center [760, 274] width 1180 height 32
drag, startPoint x: 882, startPoint y: 271, endPoint x: 848, endPoint y: 255, distance: 38.2
click at [848, 255] on div "Name * GBR_TRowePrice_InvestmentConference_Hawk_Banner_Static_1080x1920_2025091…" at bounding box center [760, 340] width 1216 height 201
click at [883, 276] on input "GBR_TRowePrice_InvestmentConference_Hawk_Banner_Static_1080x1920_20250916" at bounding box center [765, 273] width 586 height 31
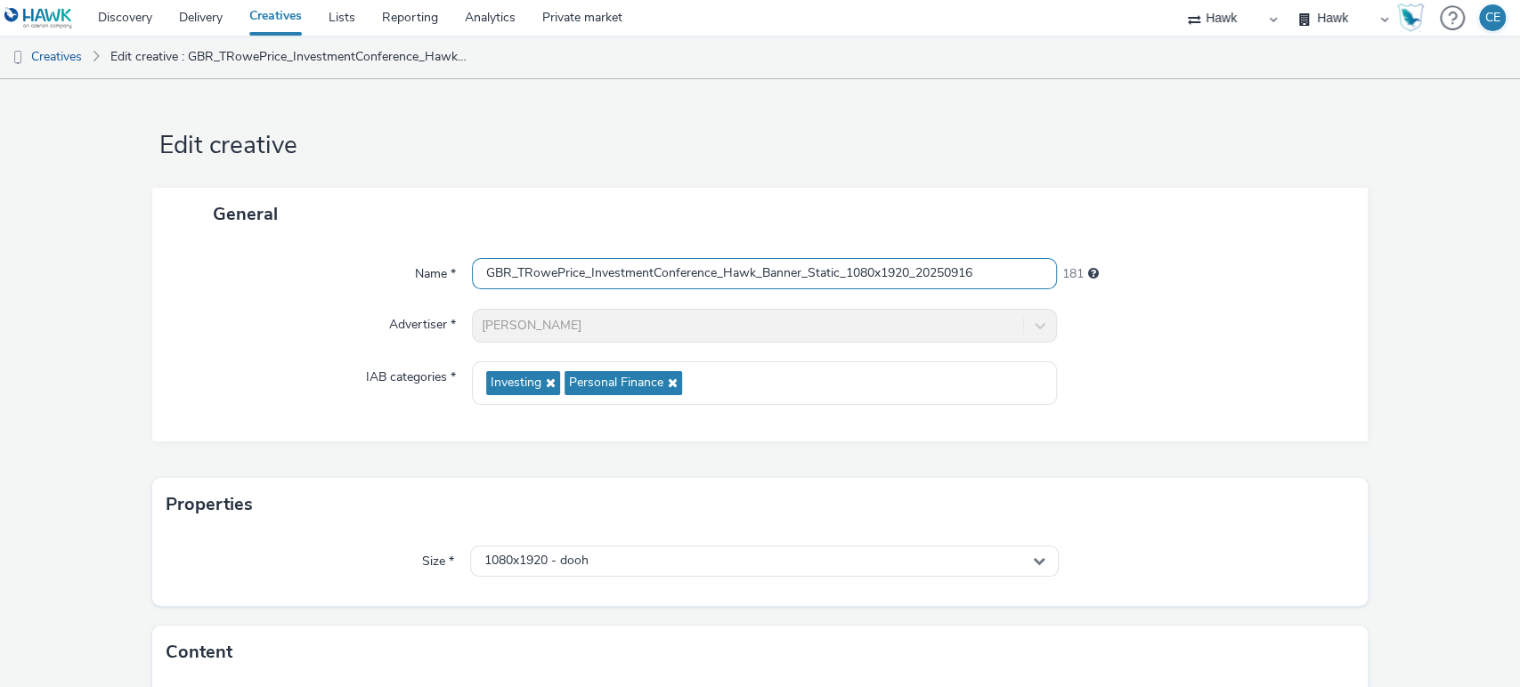
drag, startPoint x: 876, startPoint y: 264, endPoint x: 841, endPoint y: 253, distance: 36.6
click at [841, 253] on div "Name * GBR_TRowePrice_InvestmentConference_Hawk_Banner_Static_1080x1920_2025091…" at bounding box center [760, 340] width 1216 height 201
drag, startPoint x: 855, startPoint y: 255, endPoint x: 819, endPoint y: 262, distance: 36.2
click at [819, 262] on input "GBR_TRowePrice_InvestmentConference_Hawk_Banner_Static_1080x1920_20250916" at bounding box center [765, 273] width 586 height 31
drag, startPoint x: 877, startPoint y: 272, endPoint x: 844, endPoint y: 261, distance: 34.9
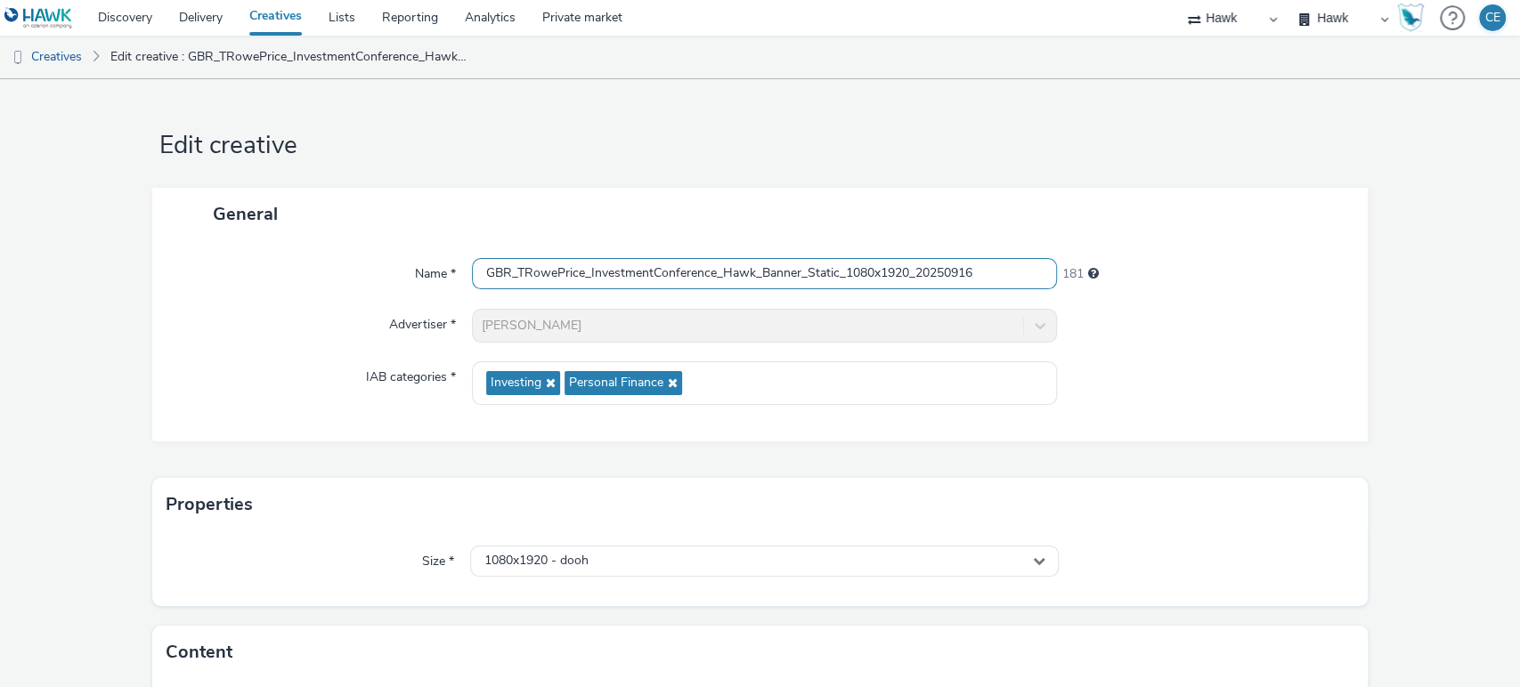
click at [844, 261] on input "GBR_TRowePrice_InvestmentConference_Hawk_Banner_Static_1080x1920_20250916" at bounding box center [765, 273] width 586 height 31
click at [872, 270] on input "GBR_TRowePrice_InvestmentConference_Hawk_Banner_Static_1920_20250916" at bounding box center [765, 273] width 586 height 31
type input "GBR_TRowePrice_InvestmentConference_Hawk_Banner_Static_1920x1080_20250916"
drag, startPoint x: 766, startPoint y: 562, endPoint x: 756, endPoint y: 546, distance: 19.3
click at [766, 562] on div "1080x1920 - dooh" at bounding box center [764, 561] width 589 height 31
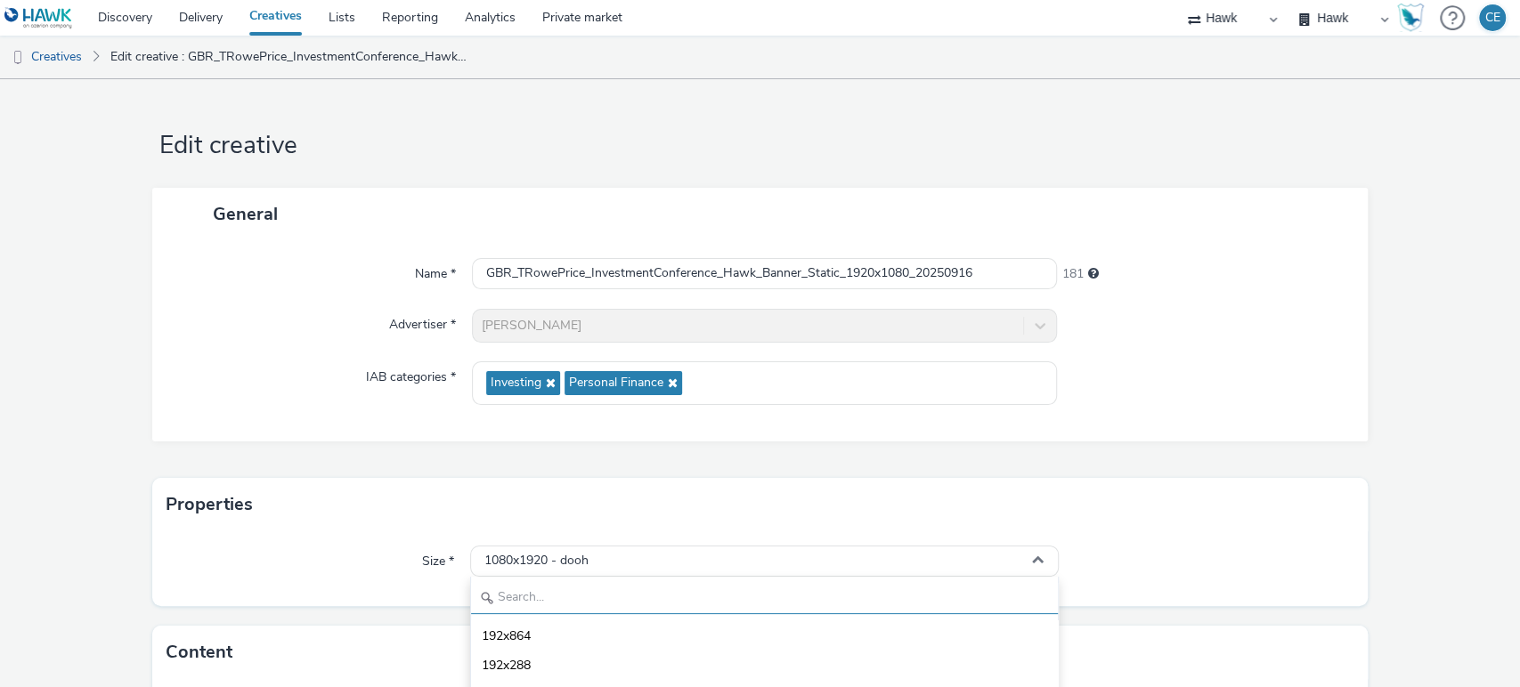
click at [562, 602] on input "text" at bounding box center [765, 598] width 588 height 31
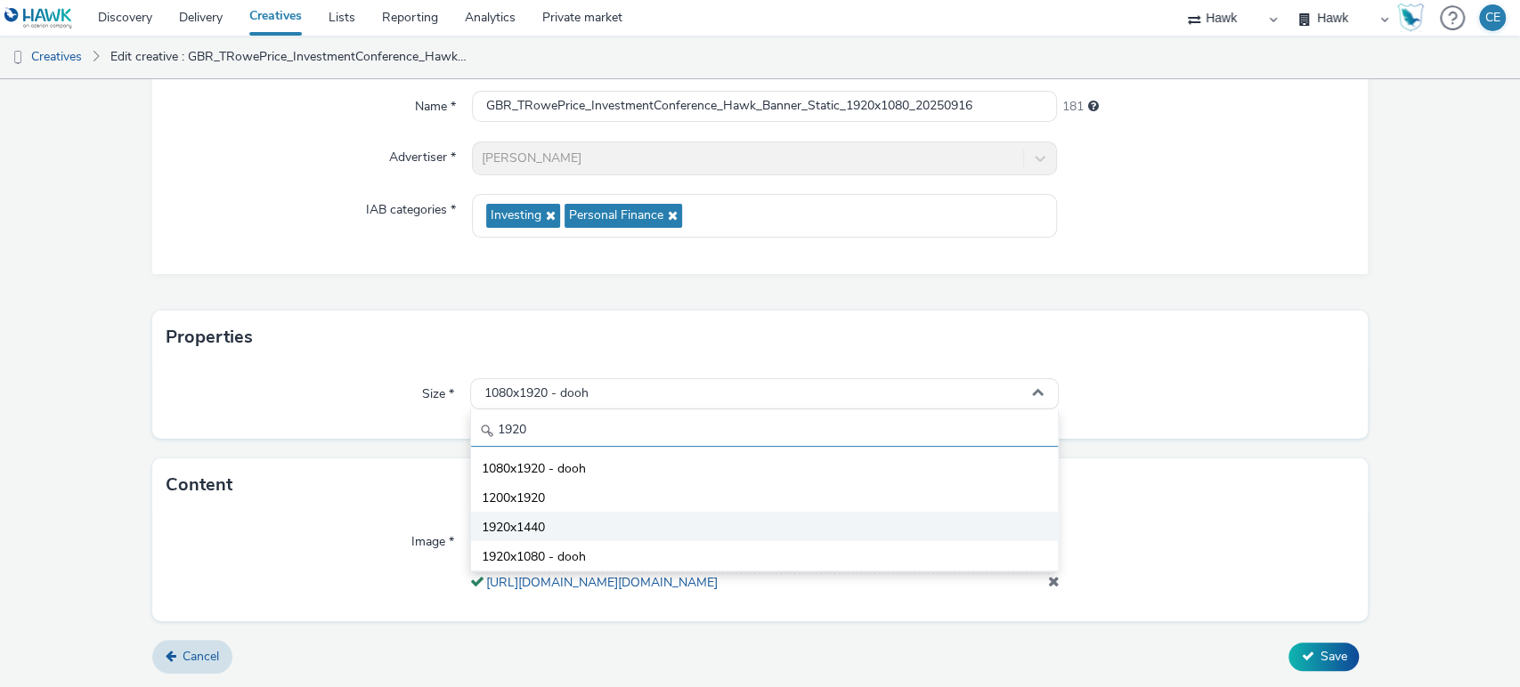
scroll to position [184, 0]
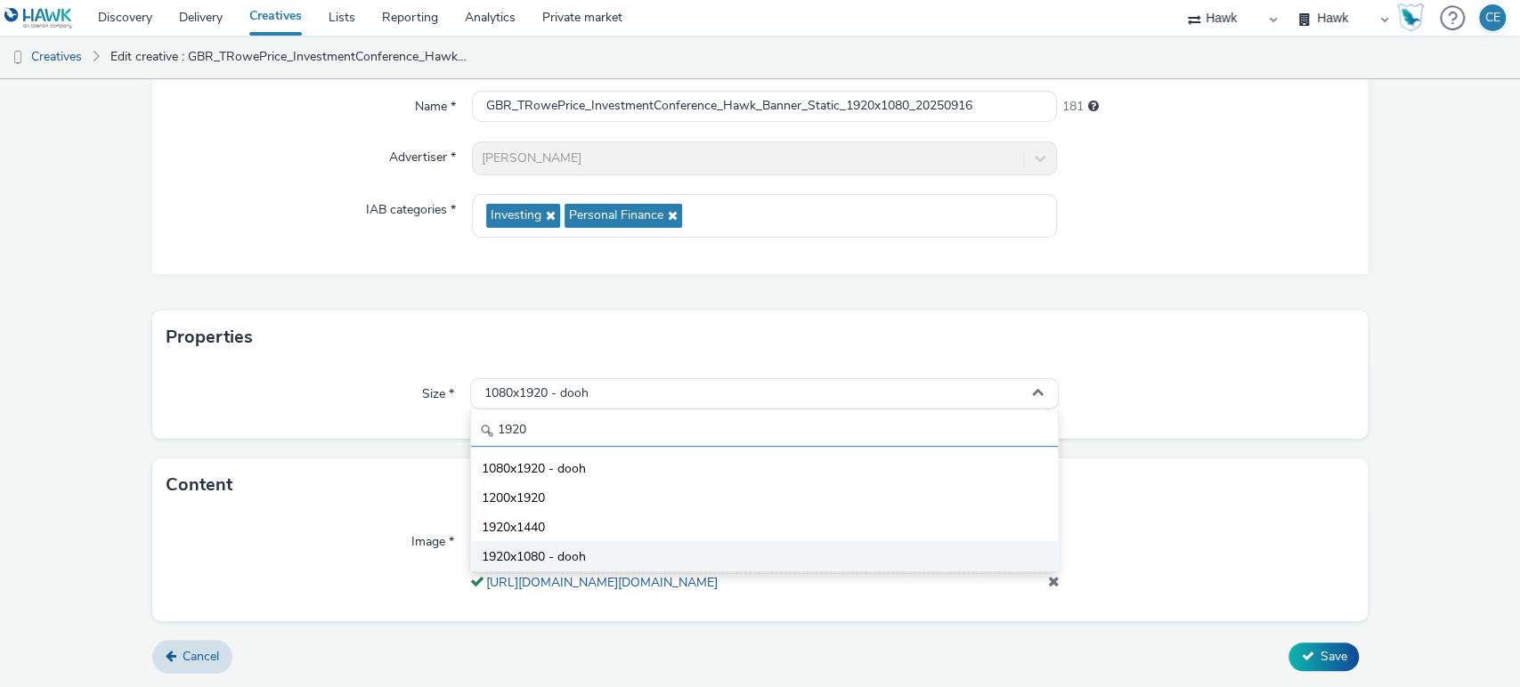
type input "1920"
click at [714, 541] on li "1920x1080 - dooh" at bounding box center [765, 555] width 588 height 29
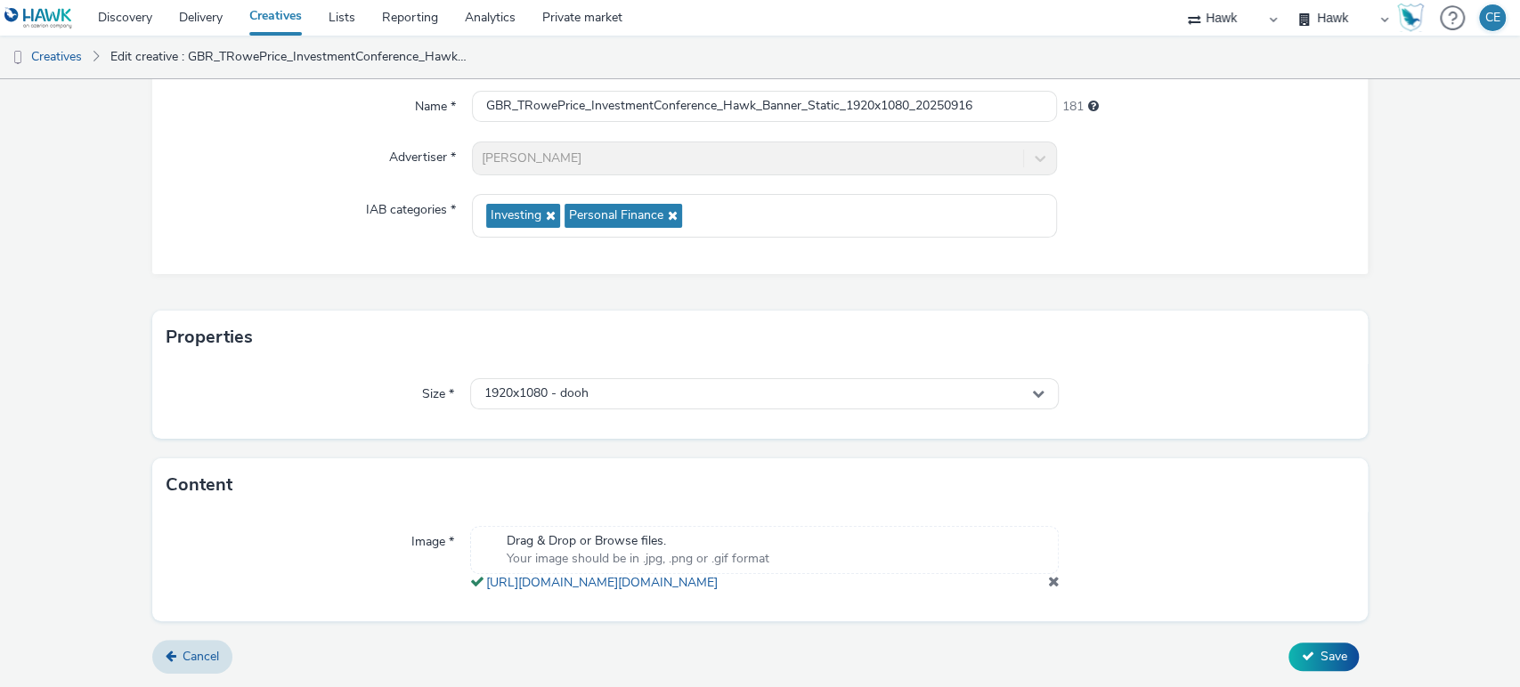
click at [1058, 586] on div at bounding box center [1205, 559] width 295 height 66
click at [1047, 580] on span at bounding box center [1053, 581] width 12 height 14
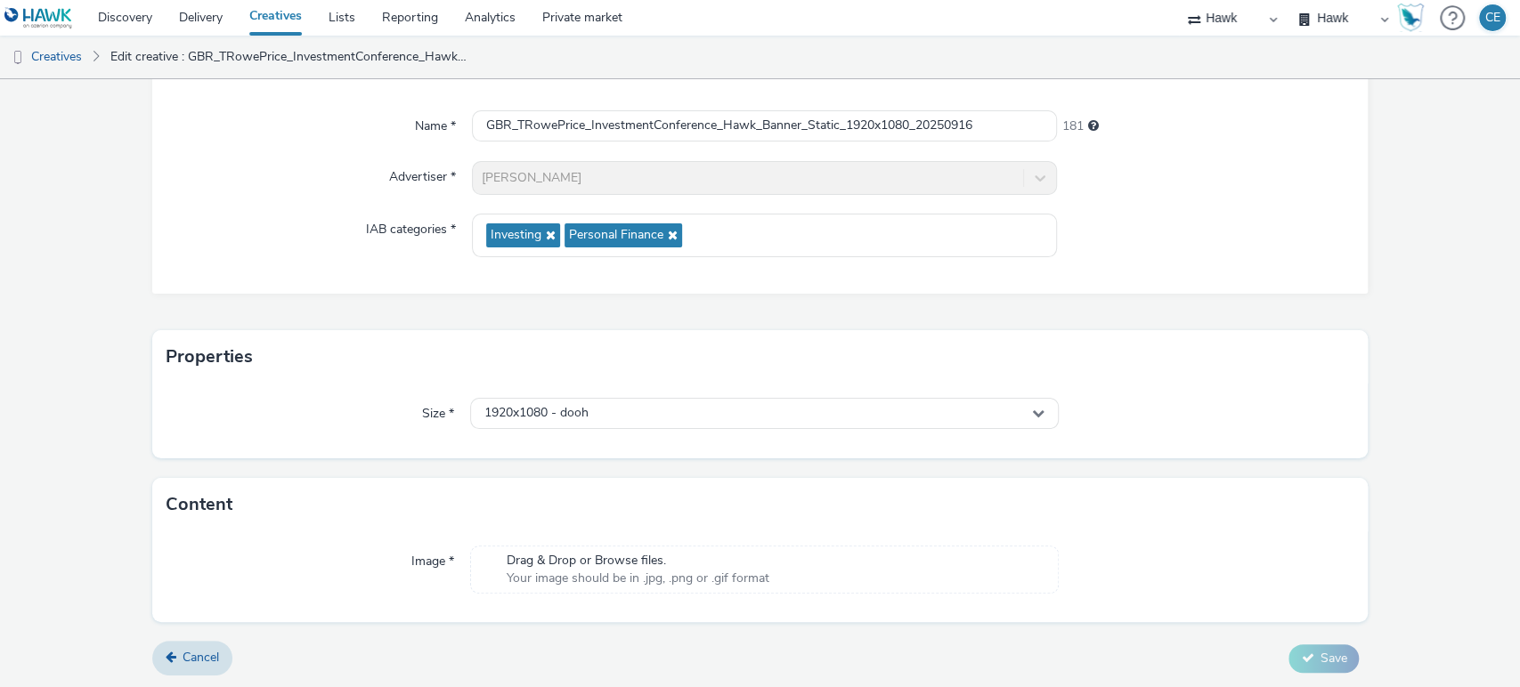
click at [984, 546] on div "Drag & Drop or Browse files. Your image should be in .jpg, .png or .gif format" at bounding box center [764, 570] width 589 height 48
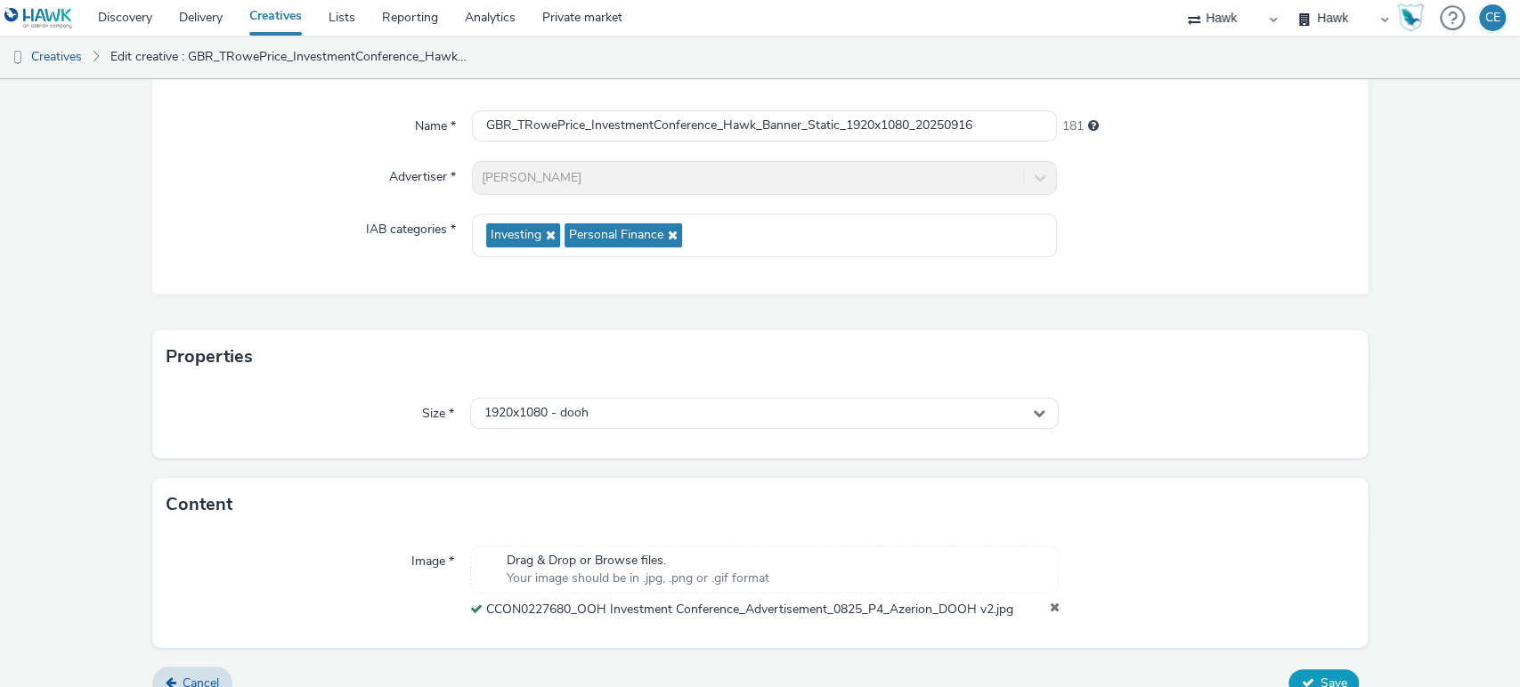
click at [1316, 670] on button "Save" at bounding box center [1323, 683] width 70 height 28
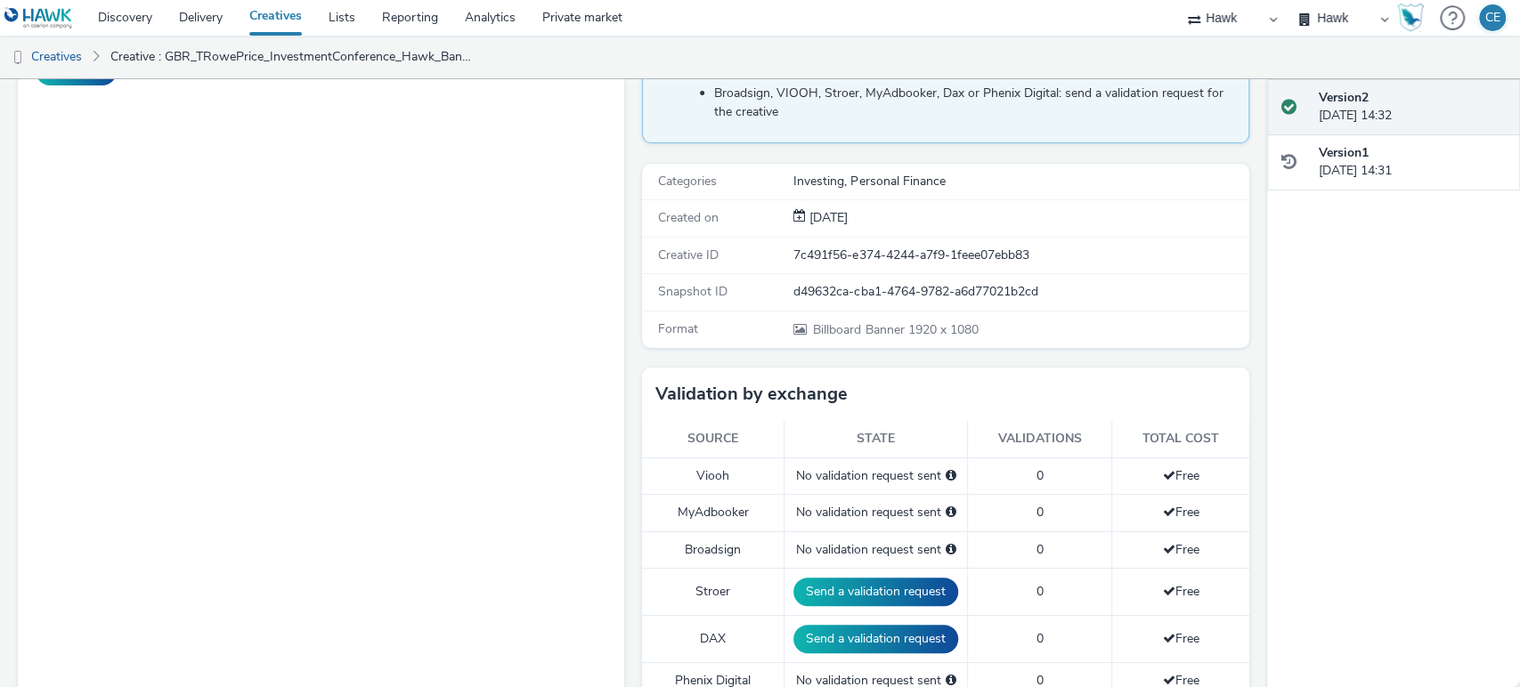
scroll to position [296, 0]
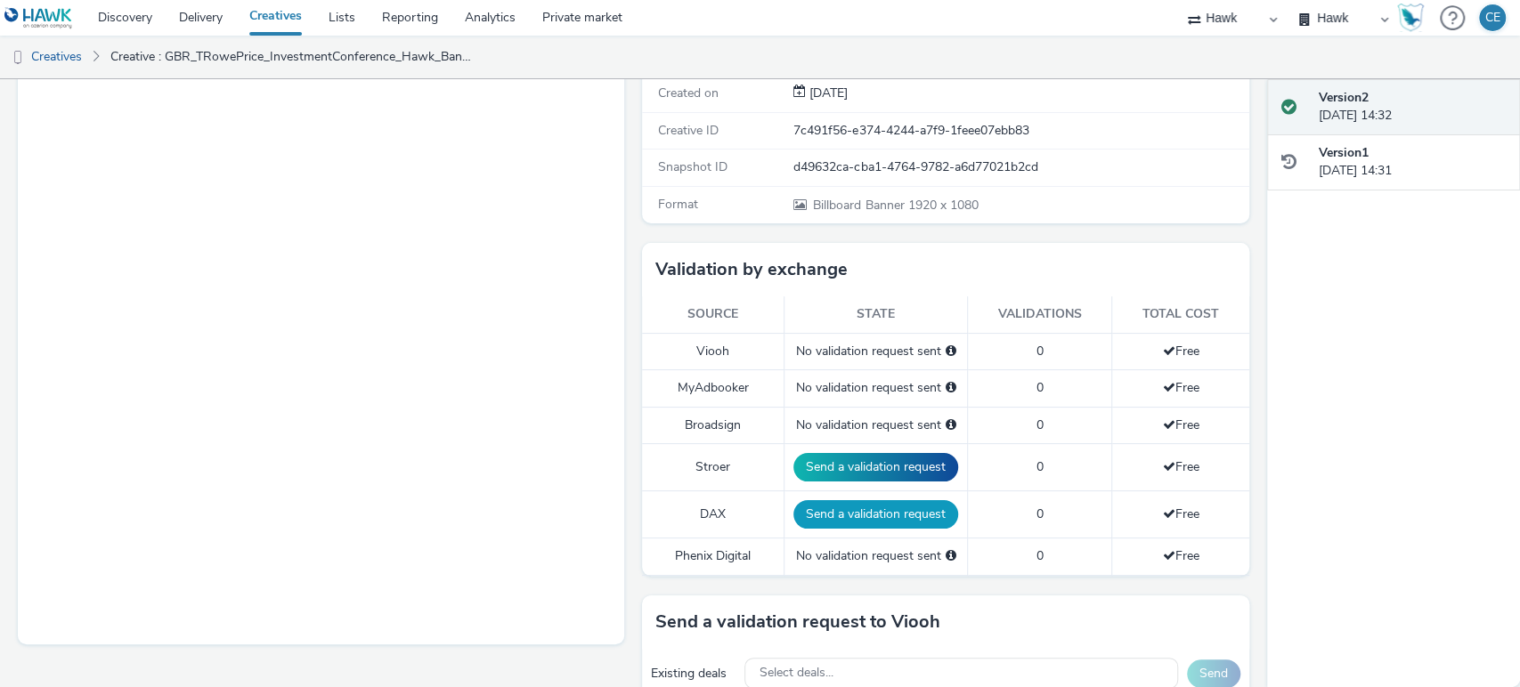
click at [862, 511] on button "Send a validation request" at bounding box center [875, 514] width 165 height 28
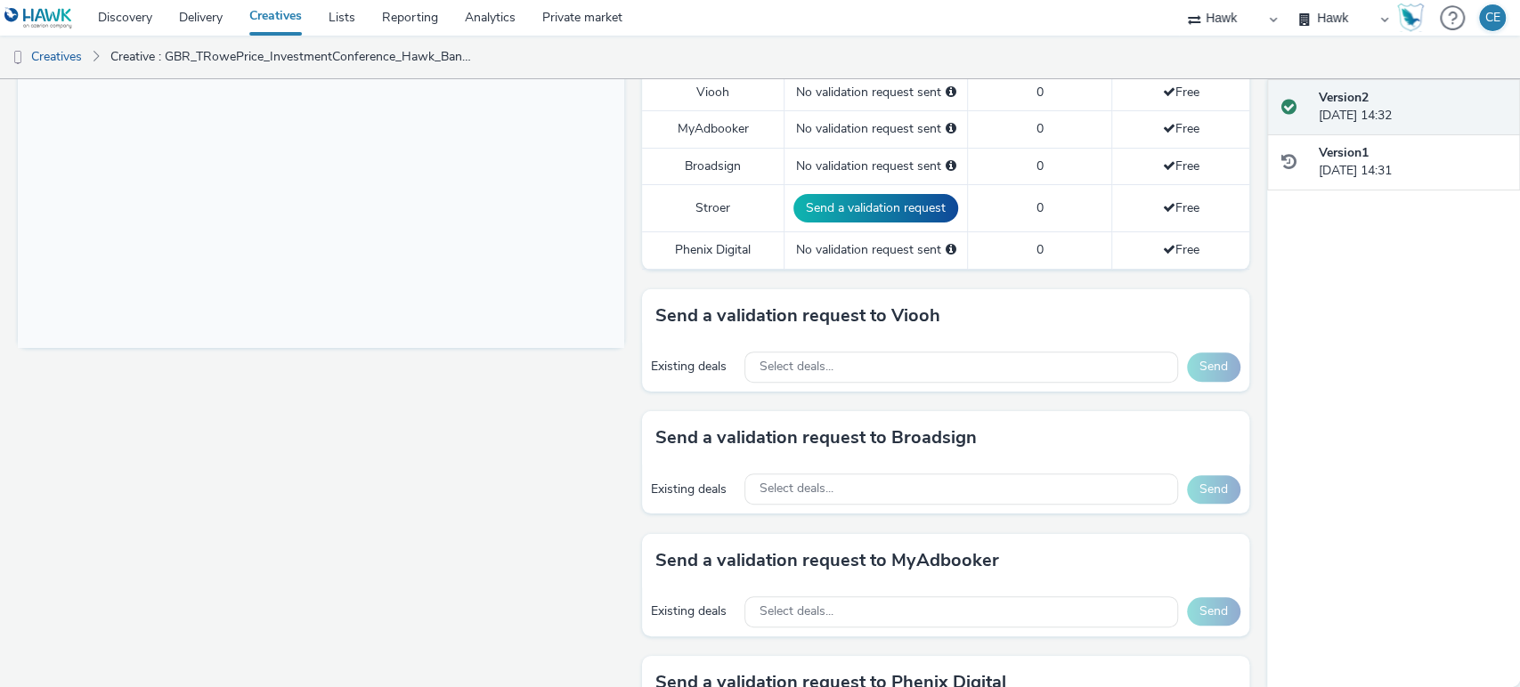
scroll to position [0, 0]
click at [801, 487] on span "Select deals..." at bounding box center [795, 489] width 74 height 15
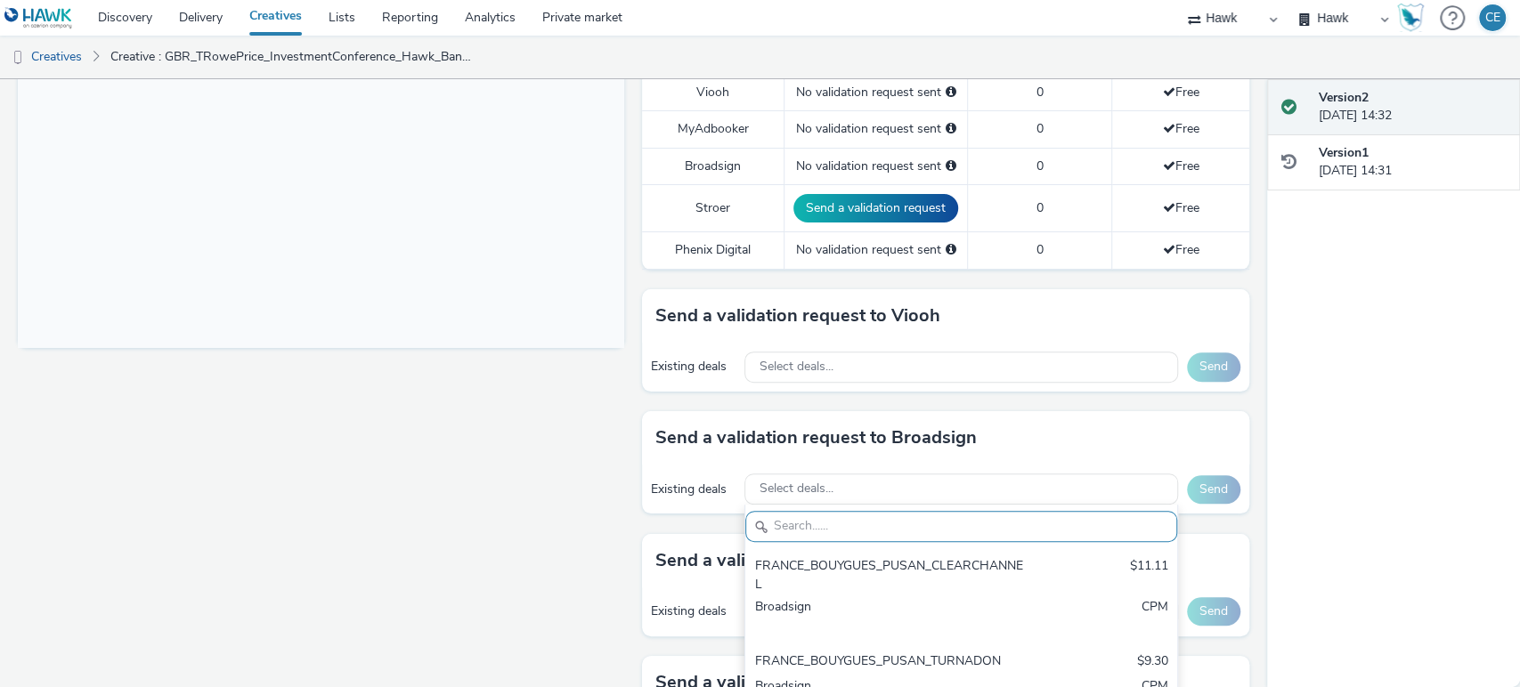
drag, startPoint x: 801, startPoint y: 487, endPoint x: 796, endPoint y: 520, distance: 33.4
paste input "AO_Bauer-ClearChannel_D48"
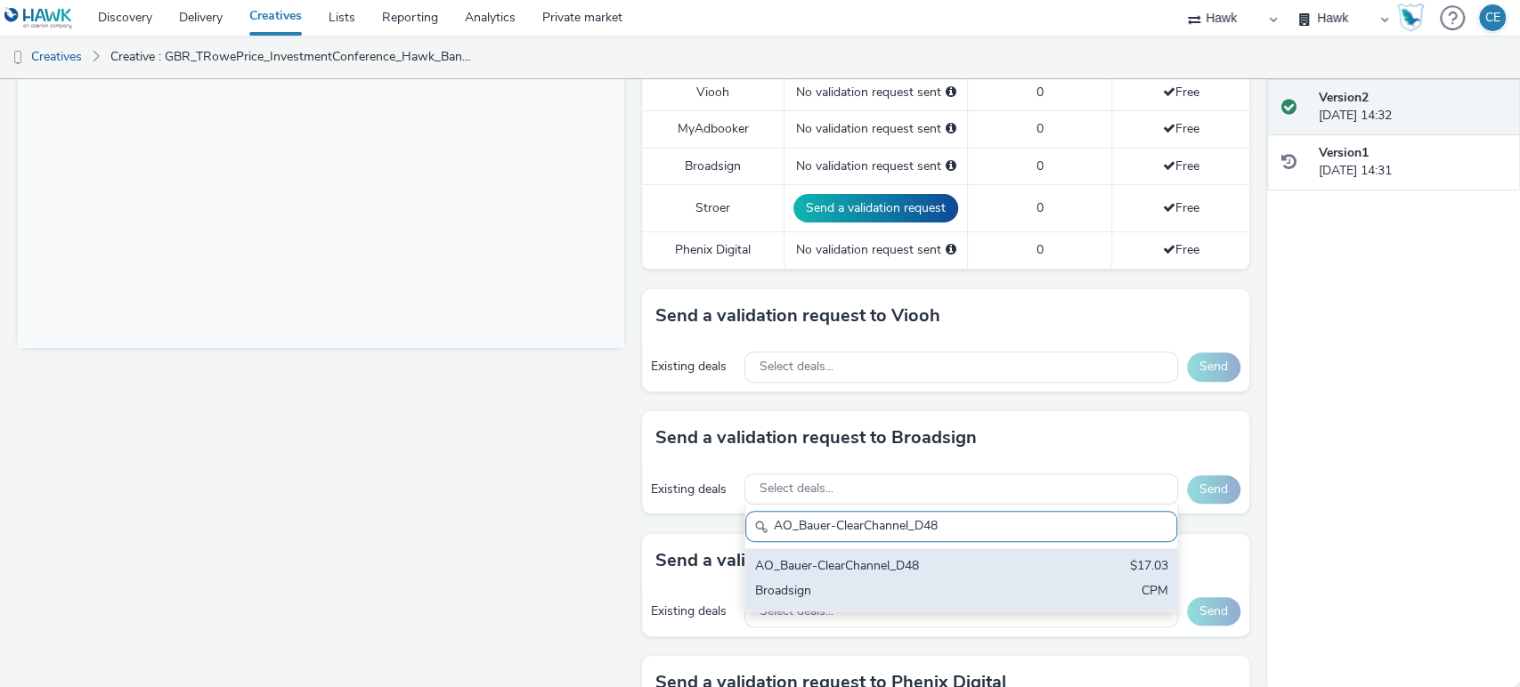
click at [831, 575] on div "AO_Bauer-ClearChannel_D48 $17.03 Broadsign CPM" at bounding box center [960, 579] width 431 height 62
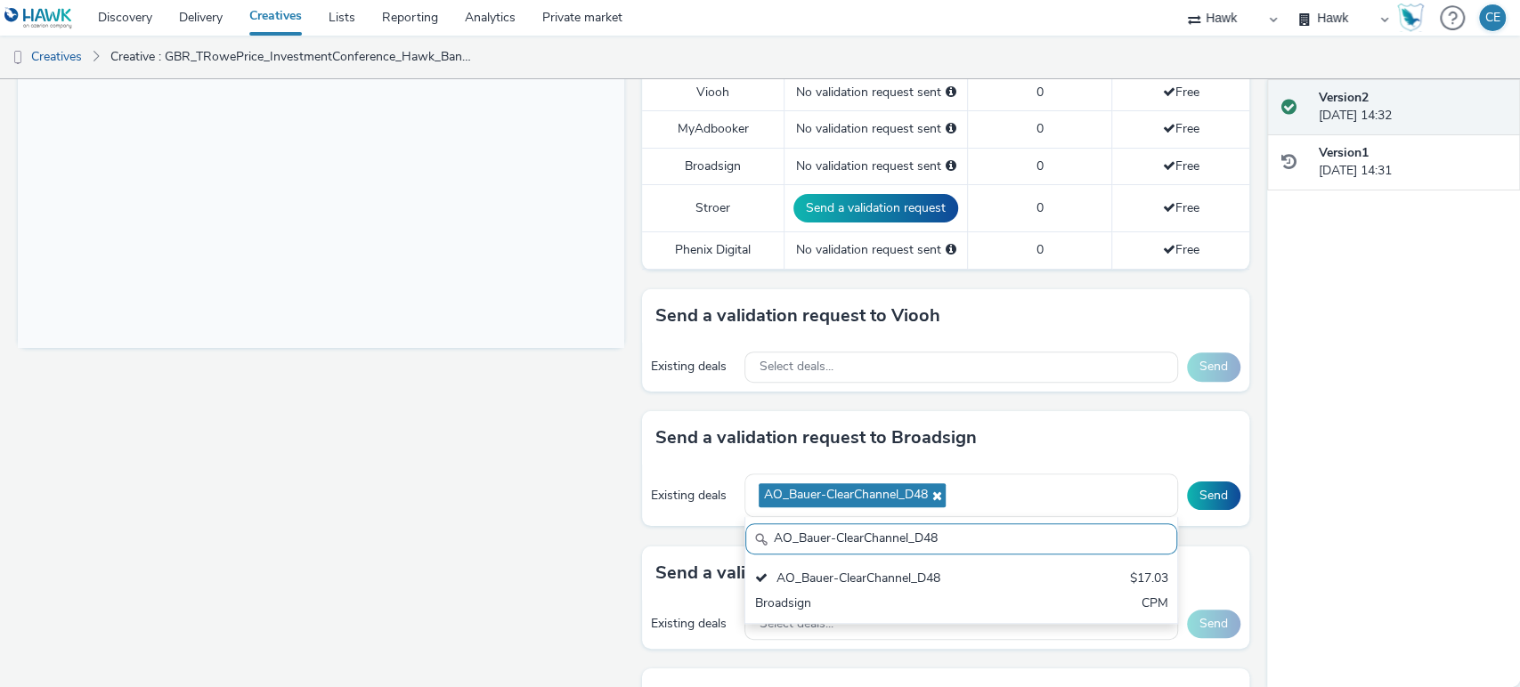
drag, startPoint x: 950, startPoint y: 532, endPoint x: 724, endPoint y: 544, distance: 226.4
drag, startPoint x: 724, startPoint y: 544, endPoint x: 1058, endPoint y: 547, distance: 333.9
click at [1077, 547] on input "AO_Bauer-ClearChannel_D48" at bounding box center [960, 538] width 431 height 31
drag, startPoint x: 942, startPoint y: 541, endPoint x: 691, endPoint y: 531, distance: 251.3
click at [686, 537] on div "Send a validation request to Broadsign Existing deals AO_Bauer-ClearChannel_D48…" at bounding box center [945, 478] width 606 height 134
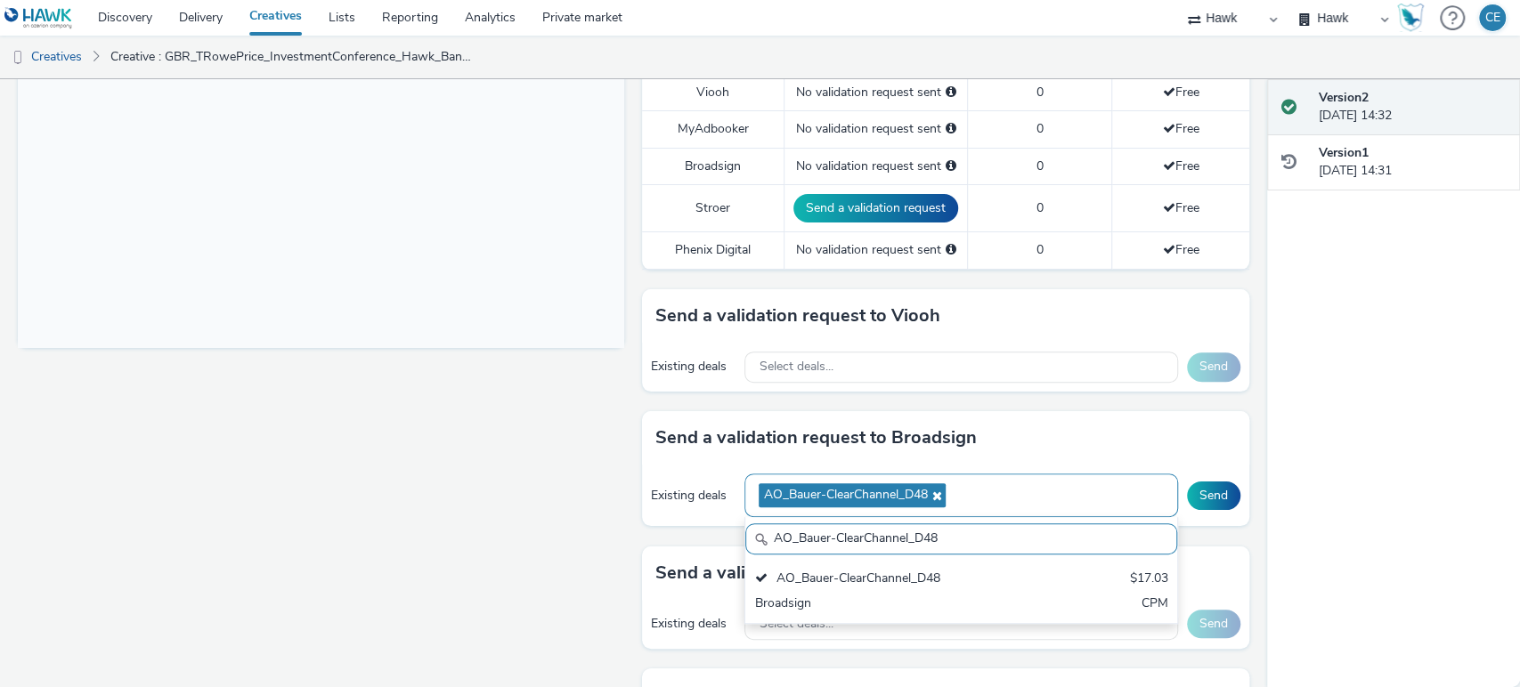
paste input "Atmosphere TV_All Frames"
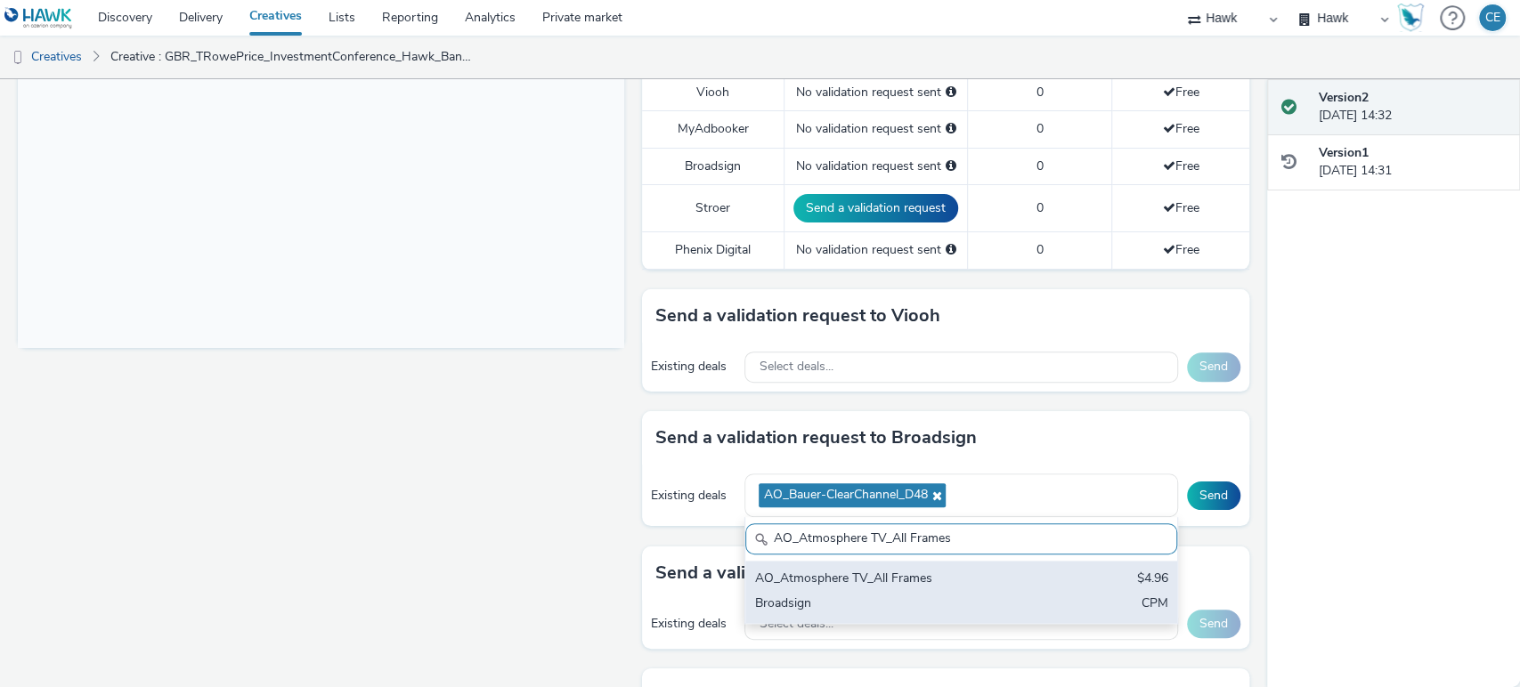
click at [873, 570] on div "AO_Atmosphere TV_All Frames" at bounding box center [890, 580] width 272 height 20
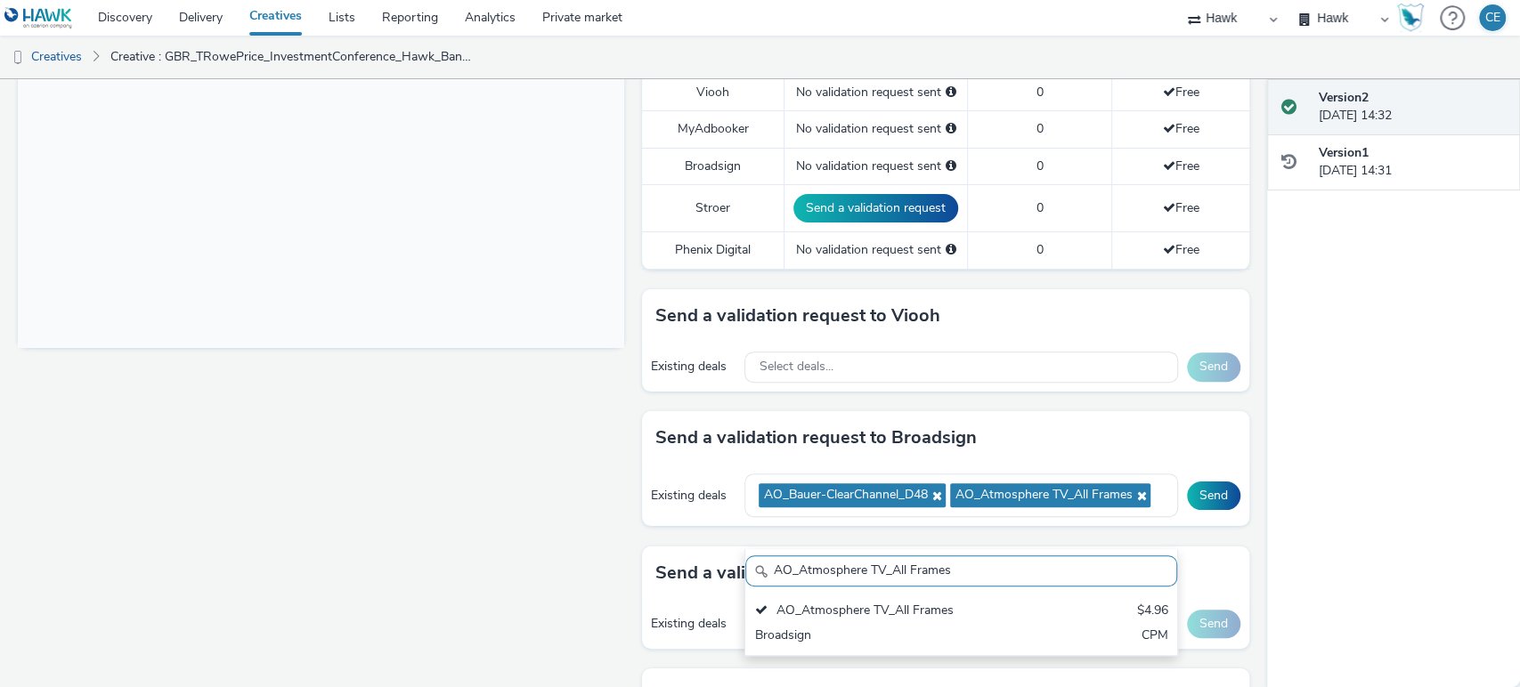
drag, startPoint x: 964, startPoint y: 574, endPoint x: 672, endPoint y: 565, distance: 292.1
click at [672, 546] on div "Send a validation request to Broadsign Existing deals AO_Bauer-ClearChannel_D48…" at bounding box center [945, 478] width 606 height 134
paste input "Broadsign_Framen_Coworking"
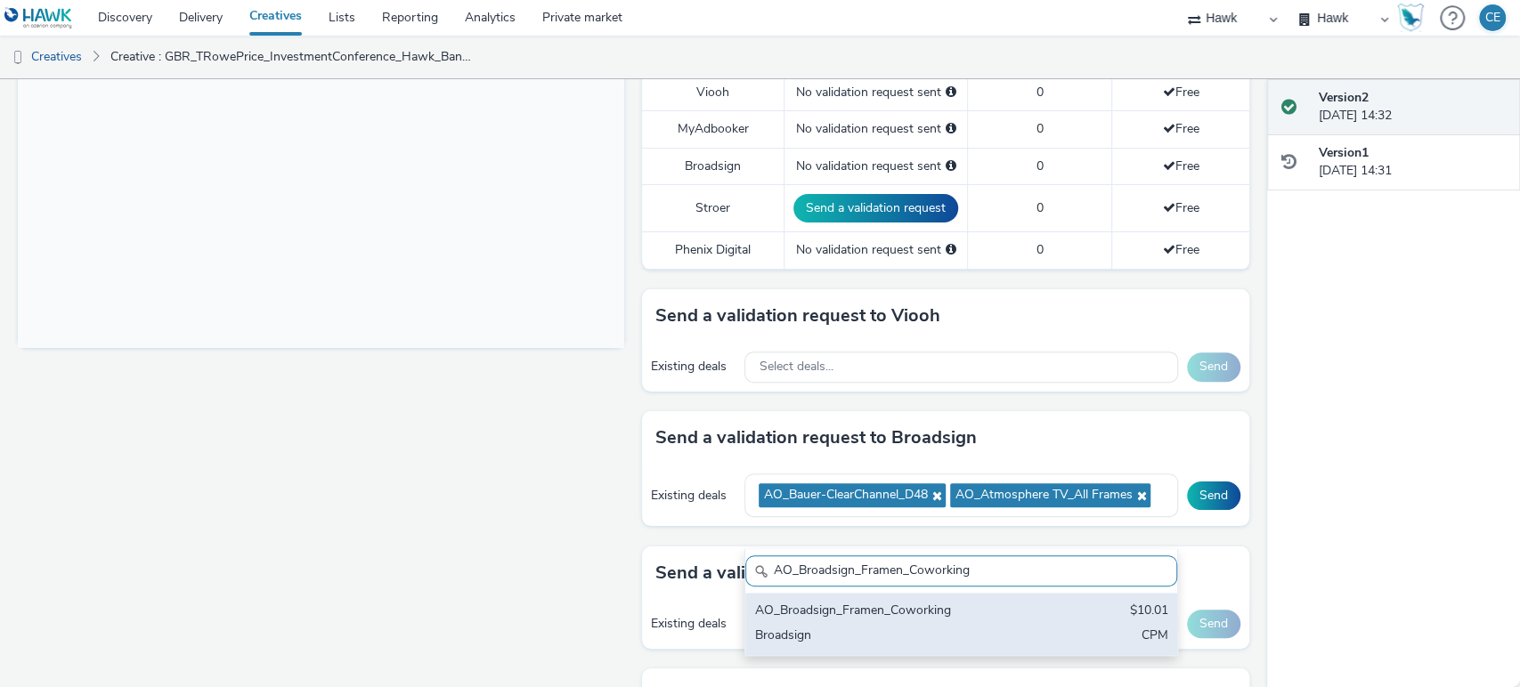
click at [880, 612] on div "AO_Broadsign_Framen_Coworking" at bounding box center [890, 612] width 272 height 20
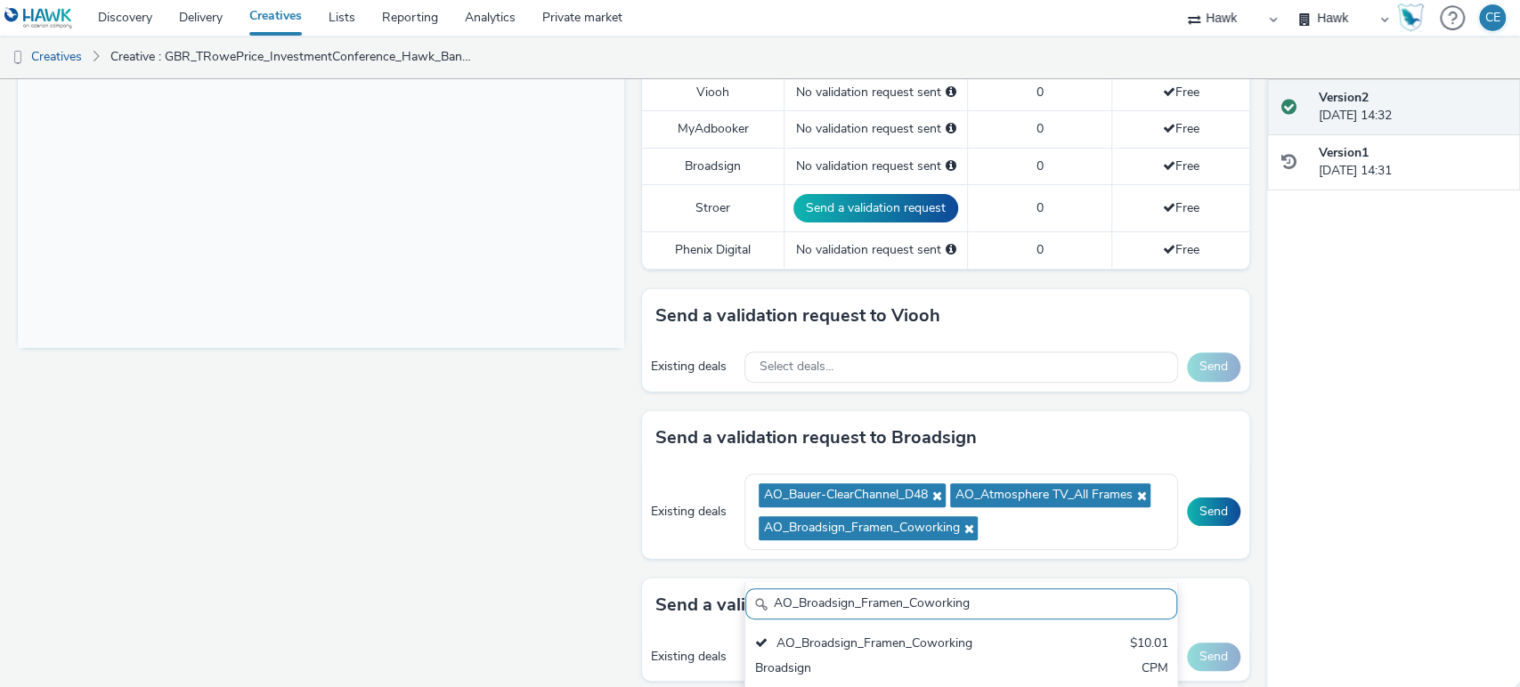
drag, startPoint x: 969, startPoint y: 604, endPoint x: 656, endPoint y: 589, distance: 312.8
click at [656, 579] on div "Send a validation request to Broadsign Existing deals AO_Bauer-ClearChannel_D48…" at bounding box center [945, 494] width 606 height 167
paste input "Non-"
type input "AO_Broadsign_Framen_Non-Coworking"
click at [947, 645] on div "AO_Broadsign_Framen_Non-Coworking" at bounding box center [890, 645] width 272 height 20
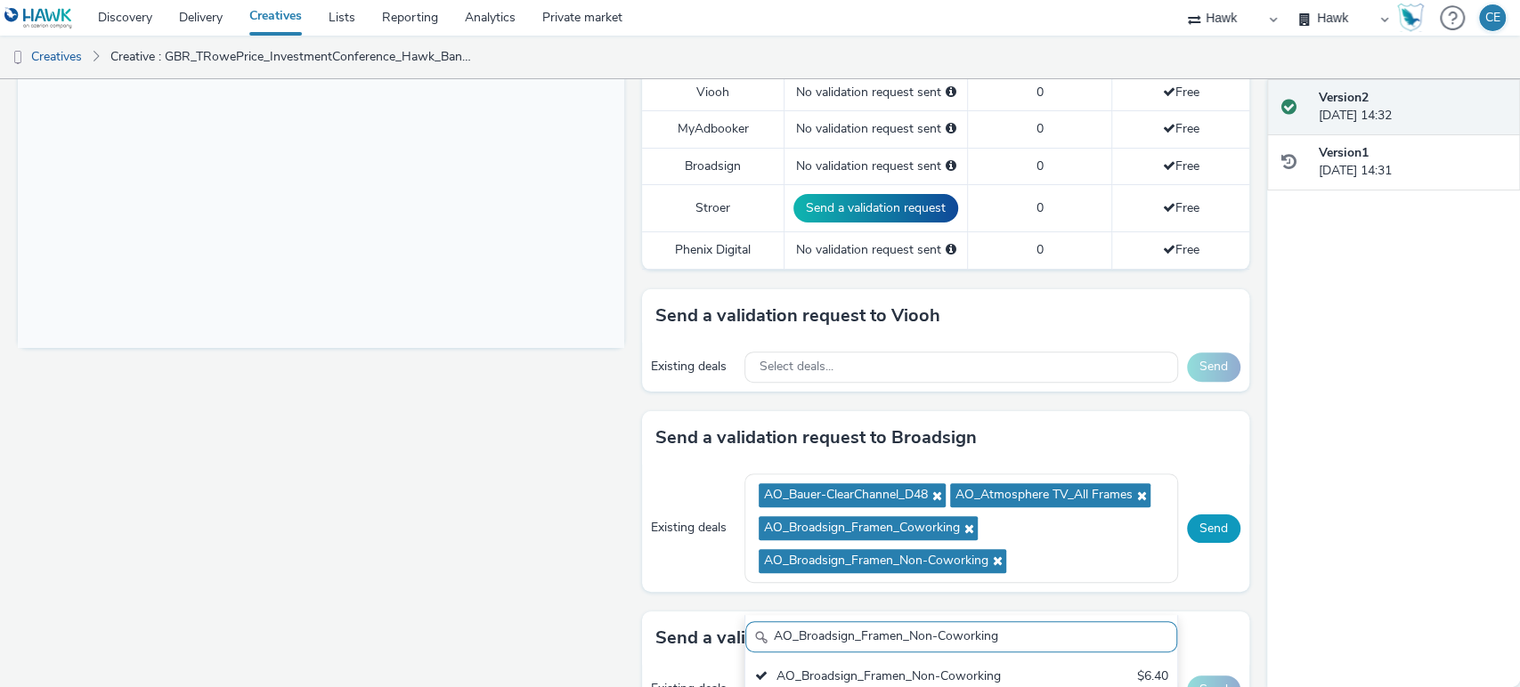
click at [1199, 543] on button "Send" at bounding box center [1213, 529] width 53 height 28
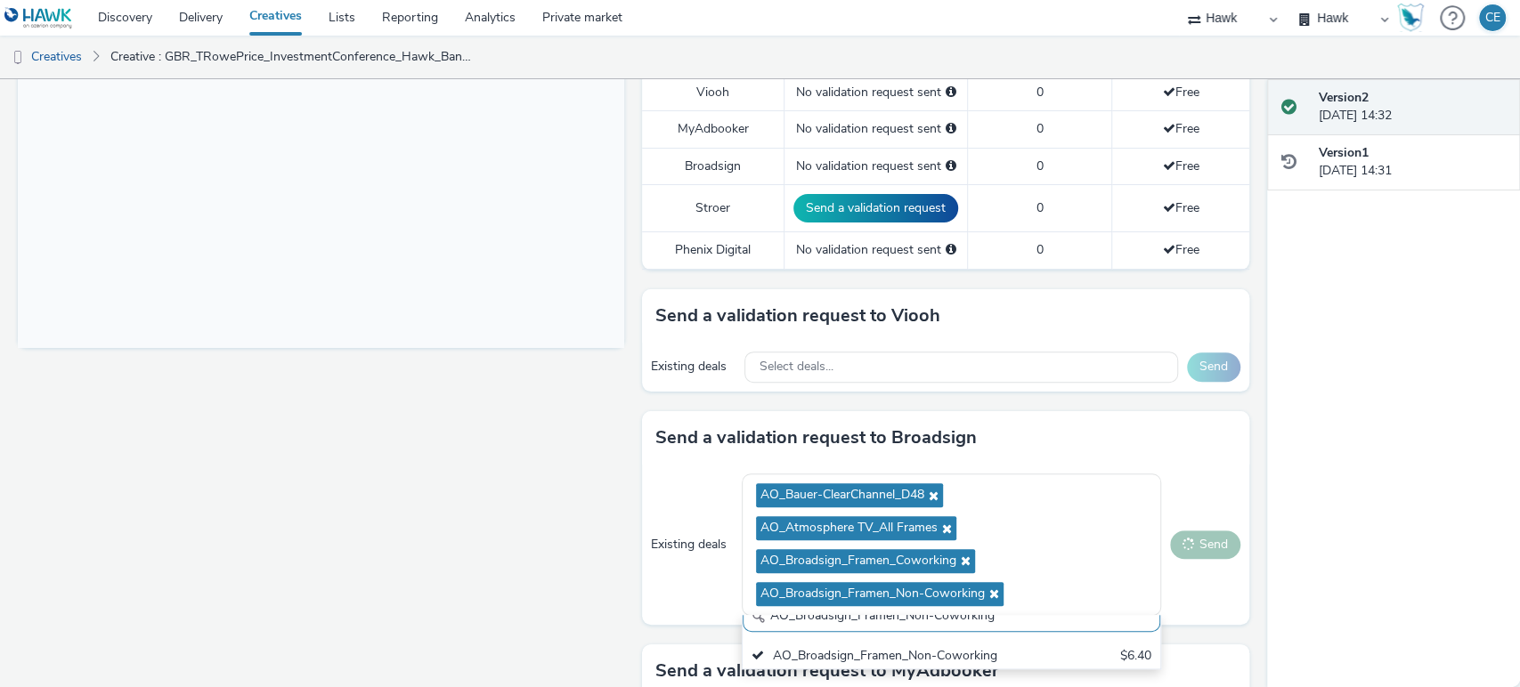
scroll to position [0, 0]
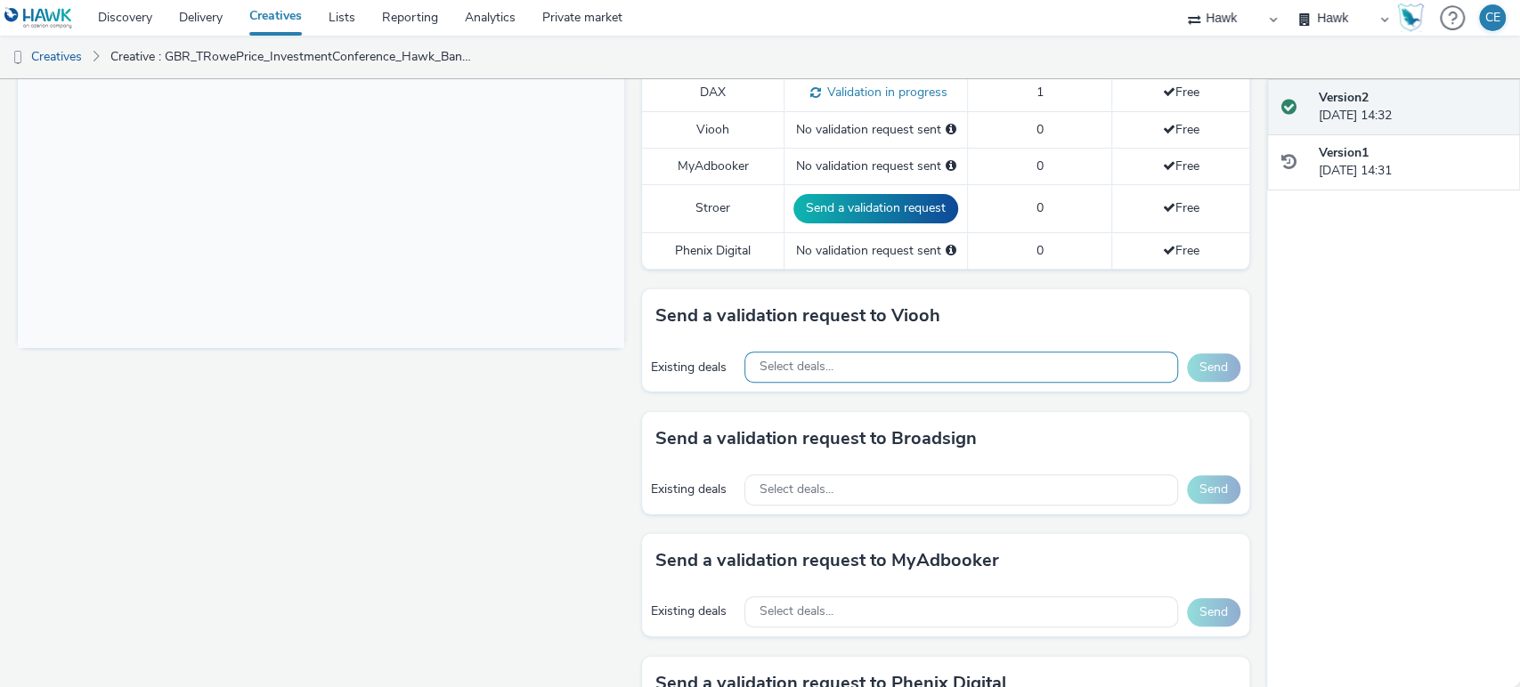
click at [858, 365] on div "Select deals..." at bounding box center [960, 367] width 433 height 31
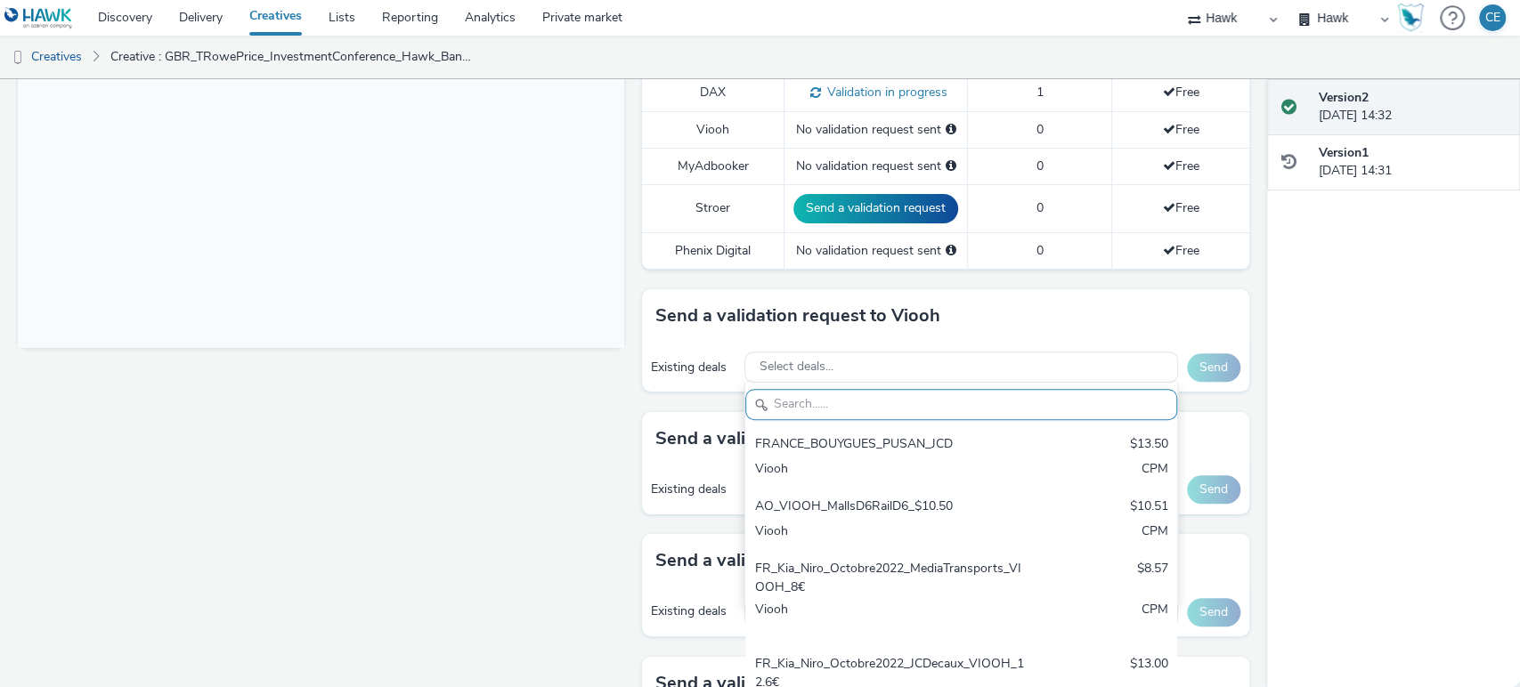
paste input "AO_JCDecaux_LFD48s_2025"
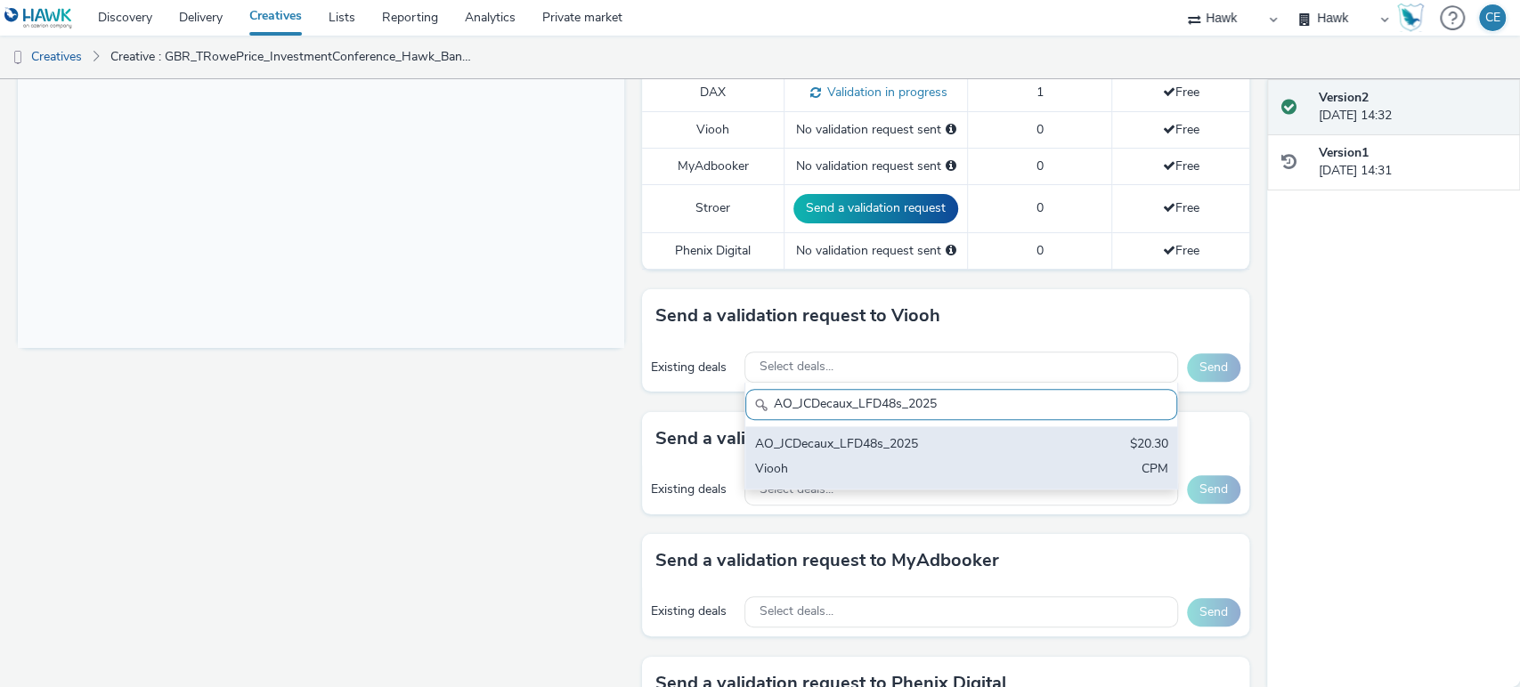
type input "AO_JCDecaux_LFD48s_2025"
click at [848, 461] on div "Viooh" at bounding box center [890, 470] width 272 height 20
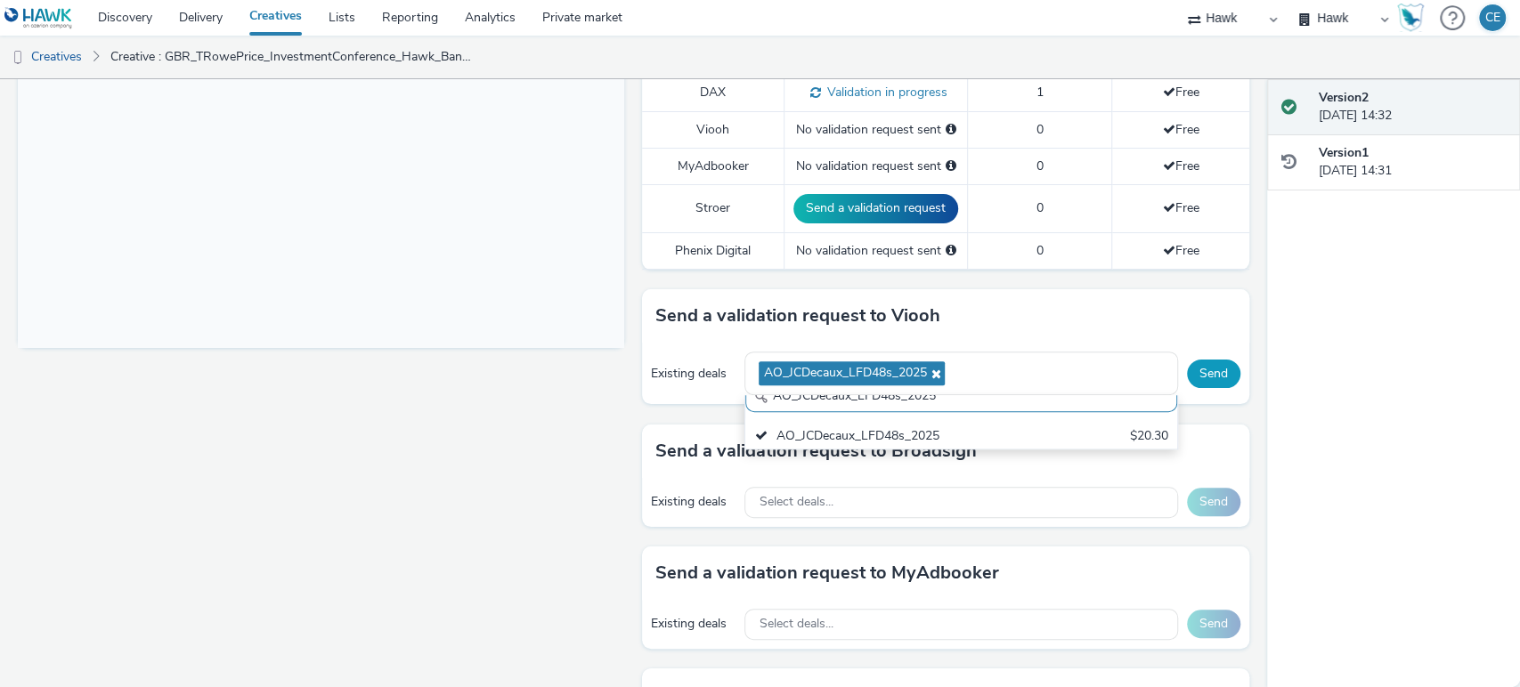
scroll to position [0, 0]
click at [1187, 377] on button "Send" at bounding box center [1213, 374] width 53 height 28
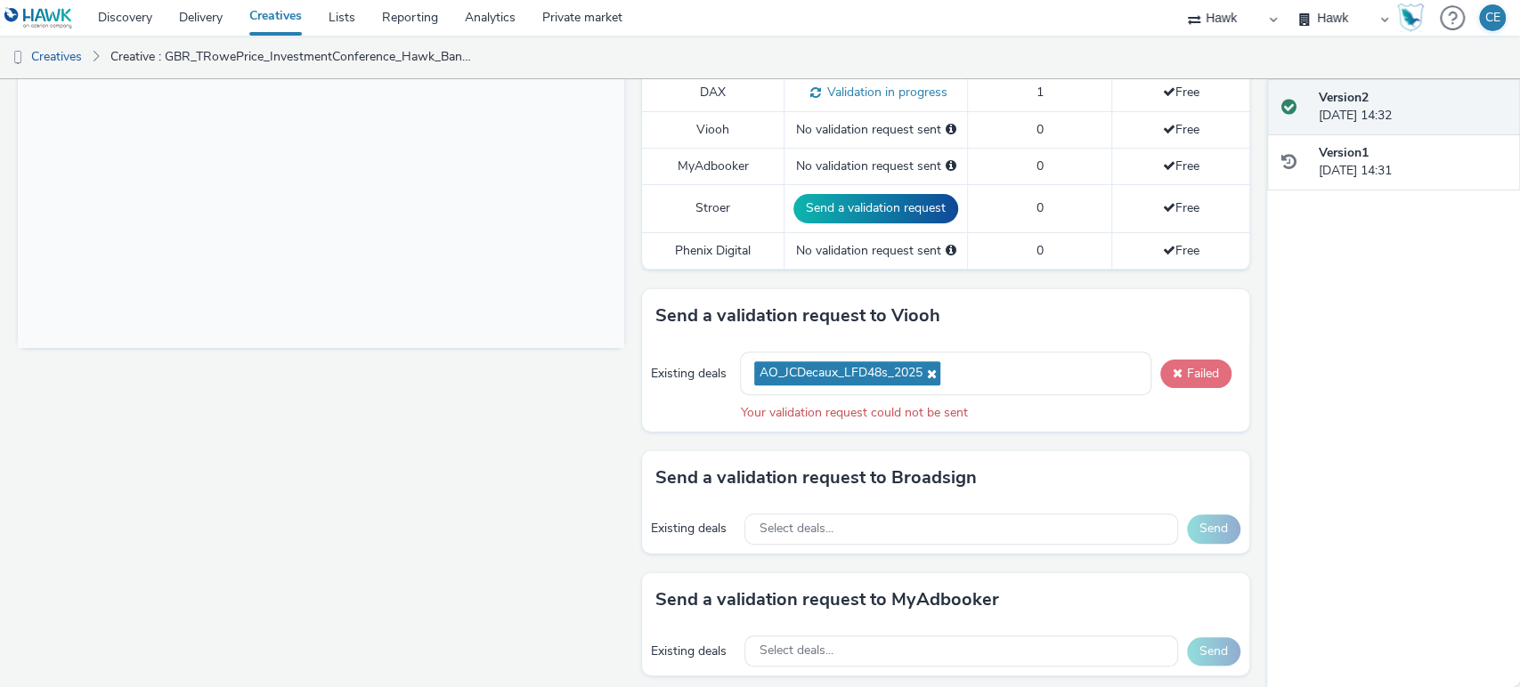
click at [1195, 365] on button "Failed" at bounding box center [1195, 374] width 71 height 28
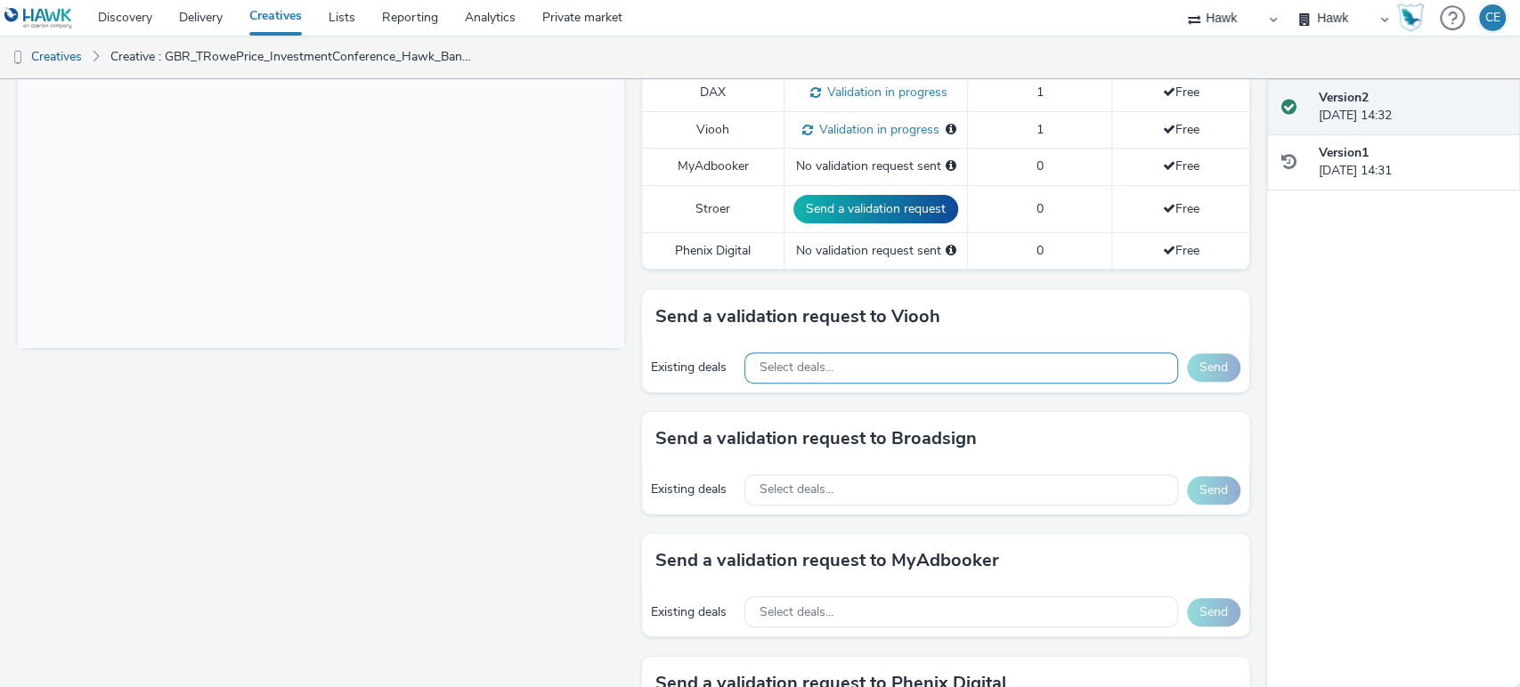
click at [800, 370] on span "Select deals..." at bounding box center [795, 368] width 74 height 15
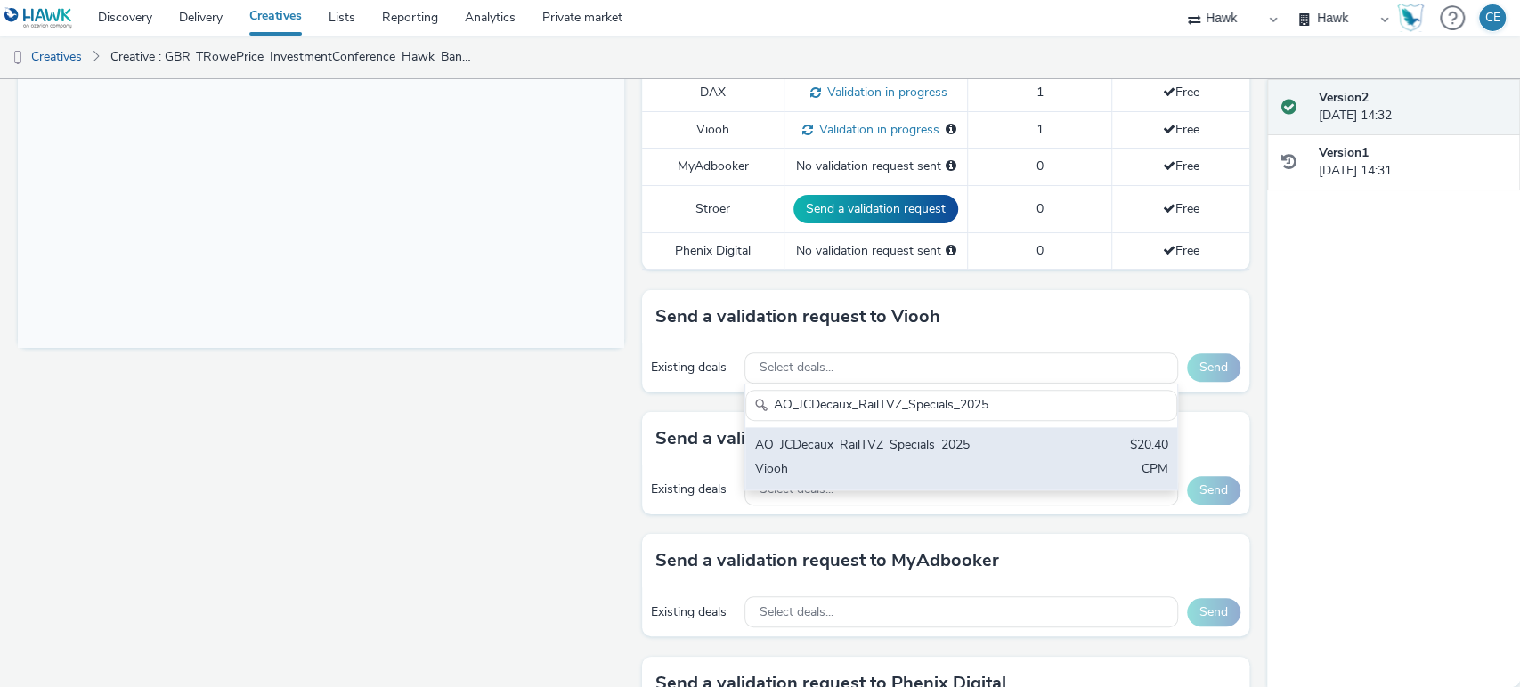
type input "AO_JCDecaux_RailTVZ_Specials_2025"
click at [954, 445] on div "AO_JCDecaux_RailTVZ_Specials_2025" at bounding box center [890, 446] width 272 height 20
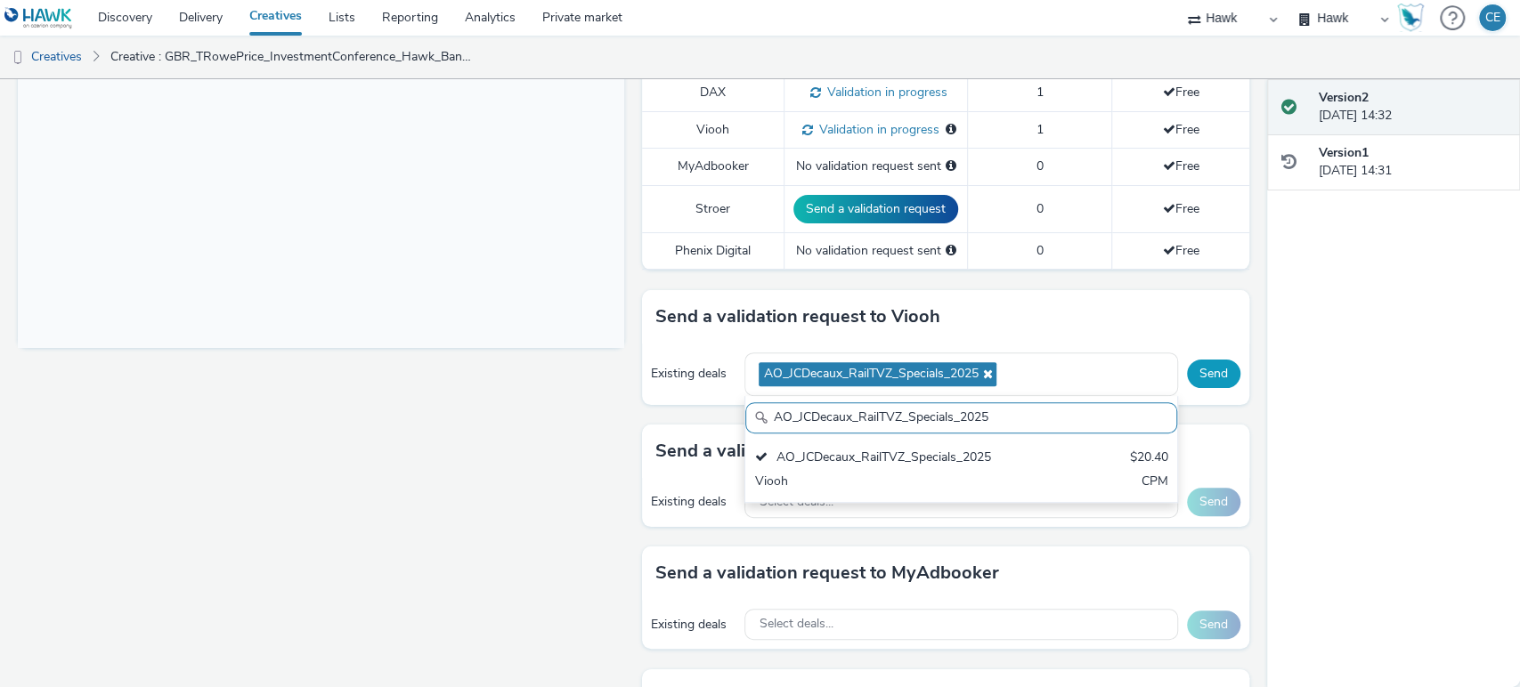
click at [1201, 365] on button "Send" at bounding box center [1213, 374] width 53 height 28
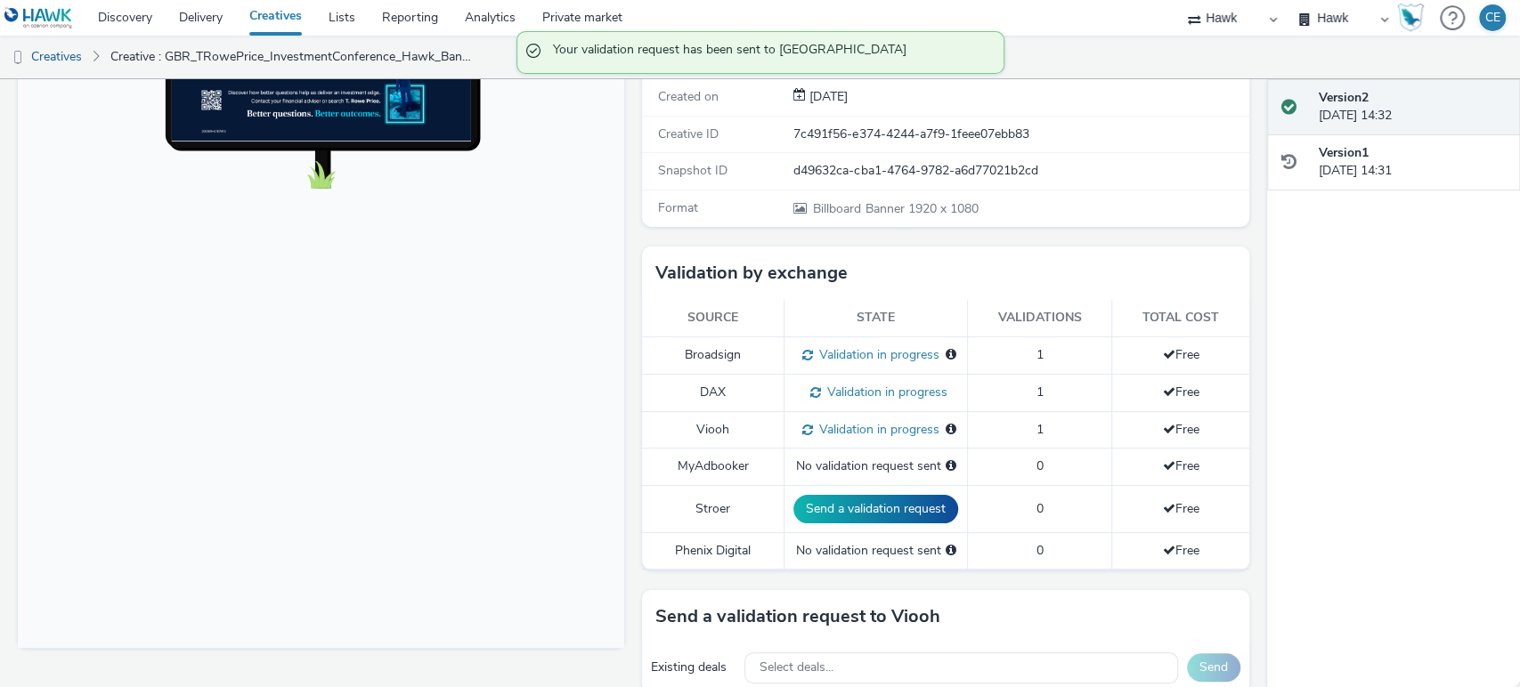
scroll to position [296, 0]
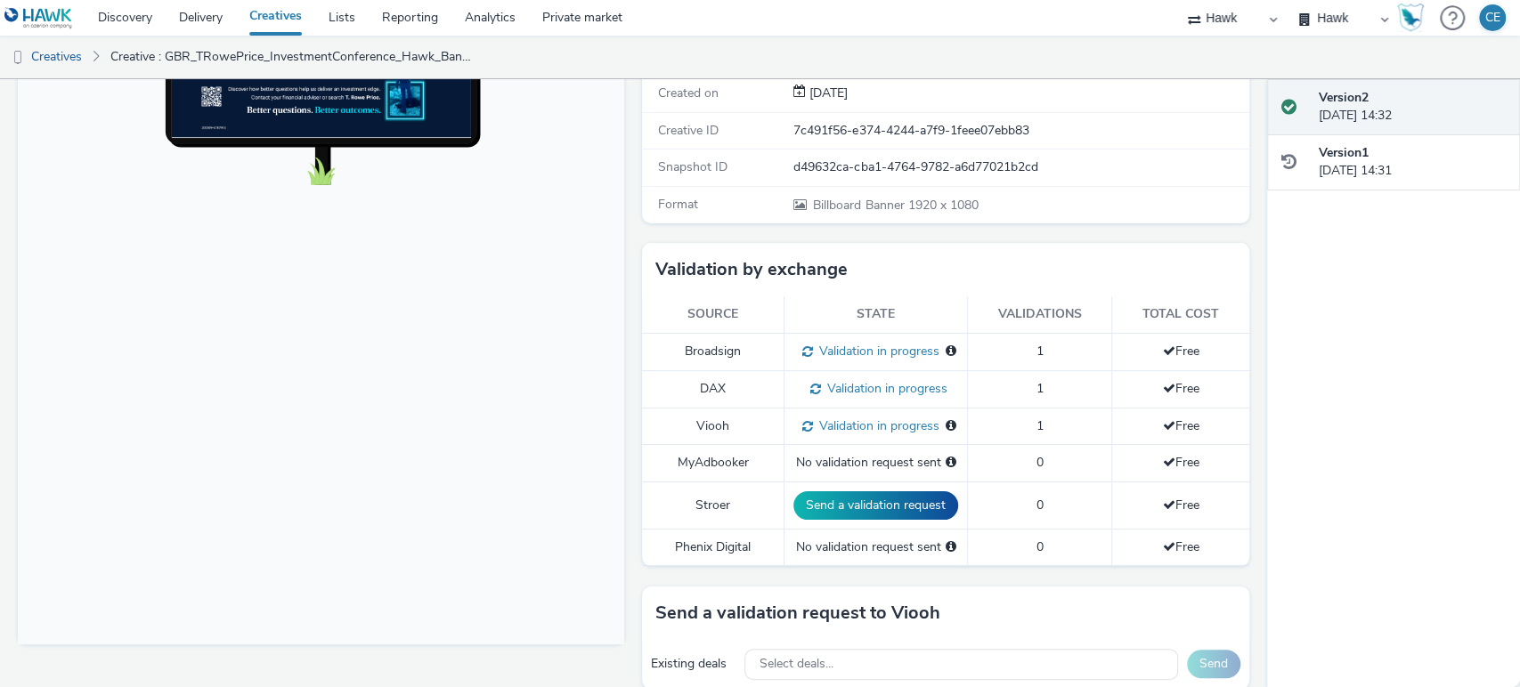
click at [533, 413] on body at bounding box center [321, 280] width 606 height 730
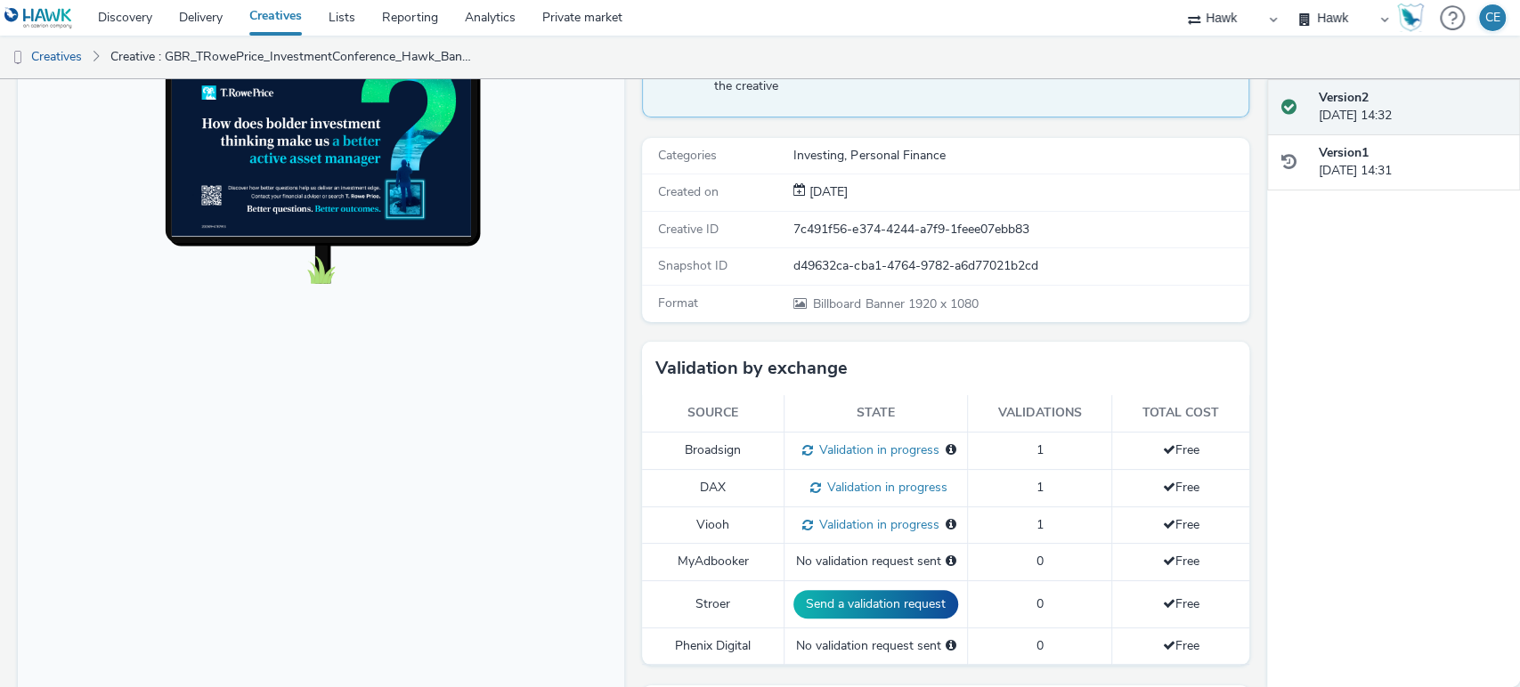
scroll to position [0, 0]
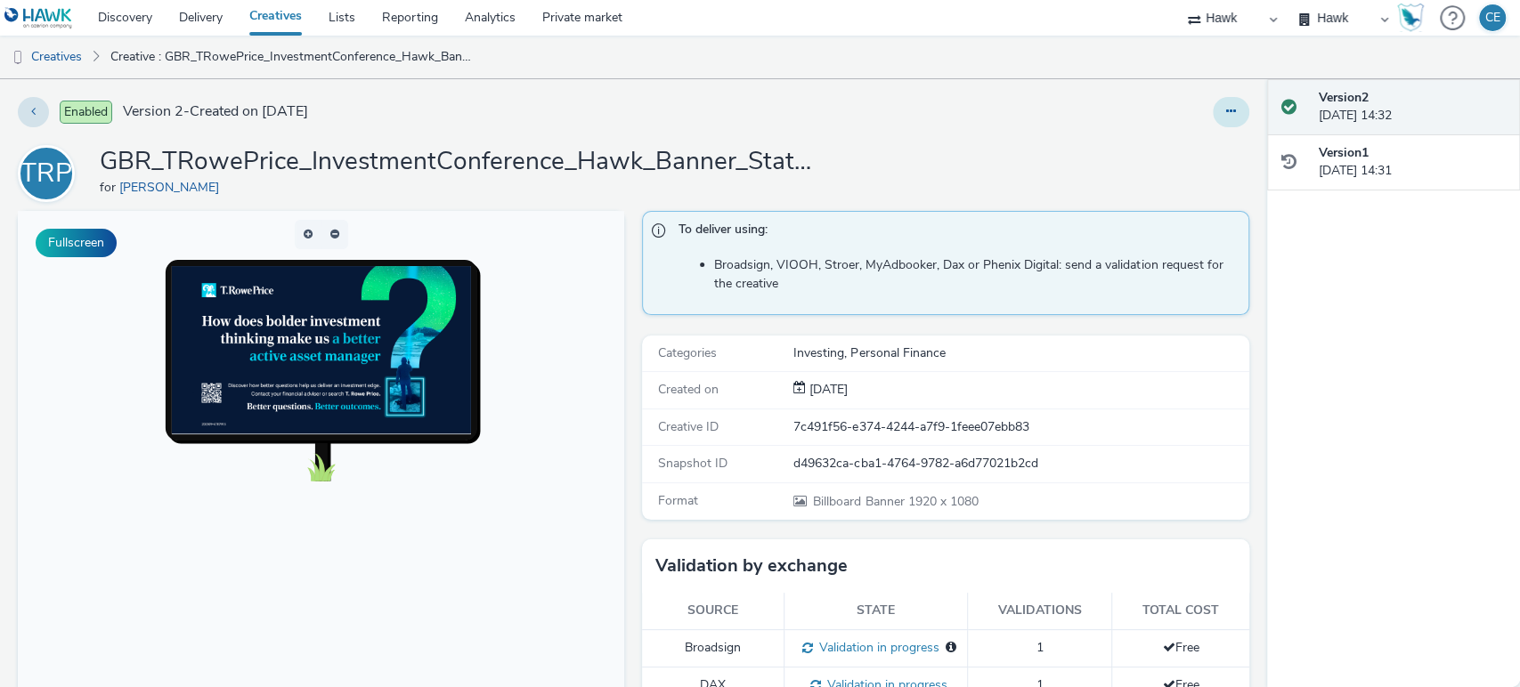
click at [1226, 107] on icon at bounding box center [1231, 111] width 10 height 12
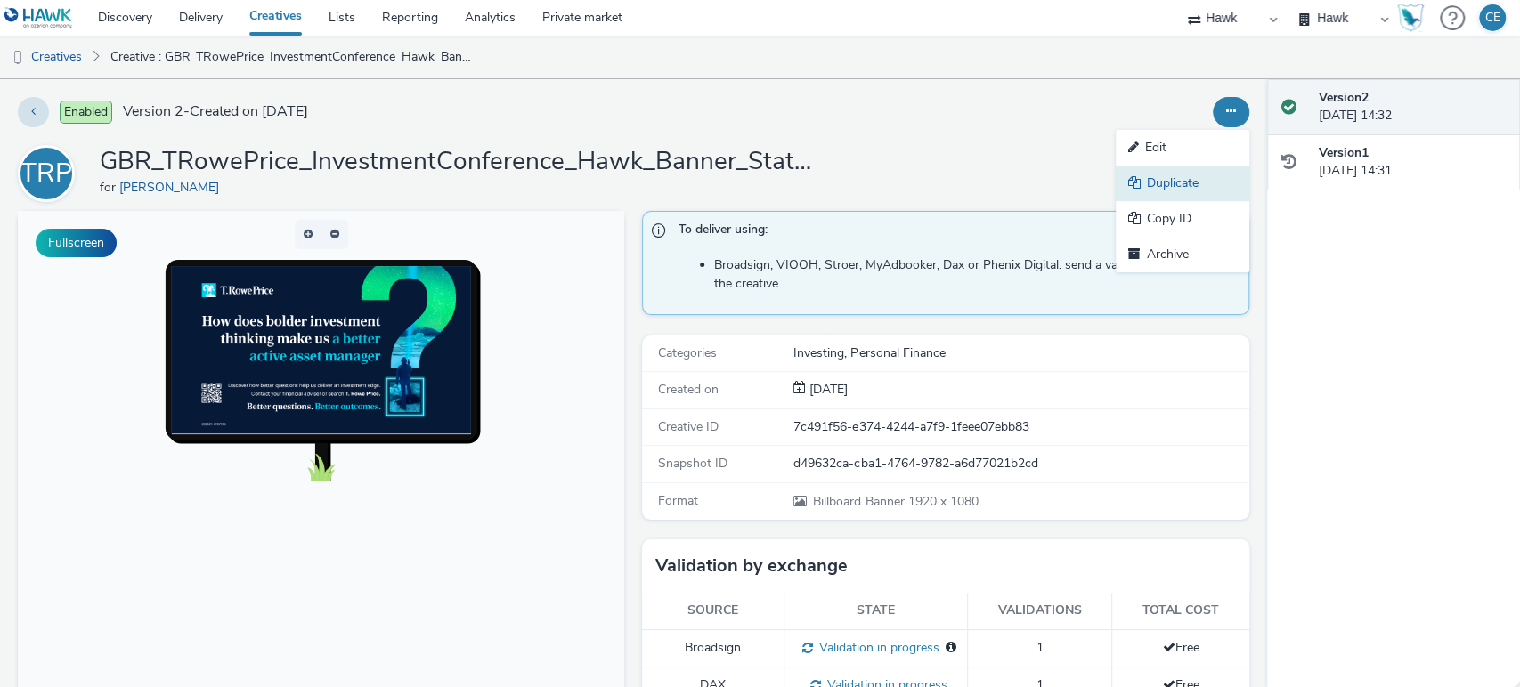
click at [1155, 179] on link "Duplicate" at bounding box center [1182, 184] width 134 height 36
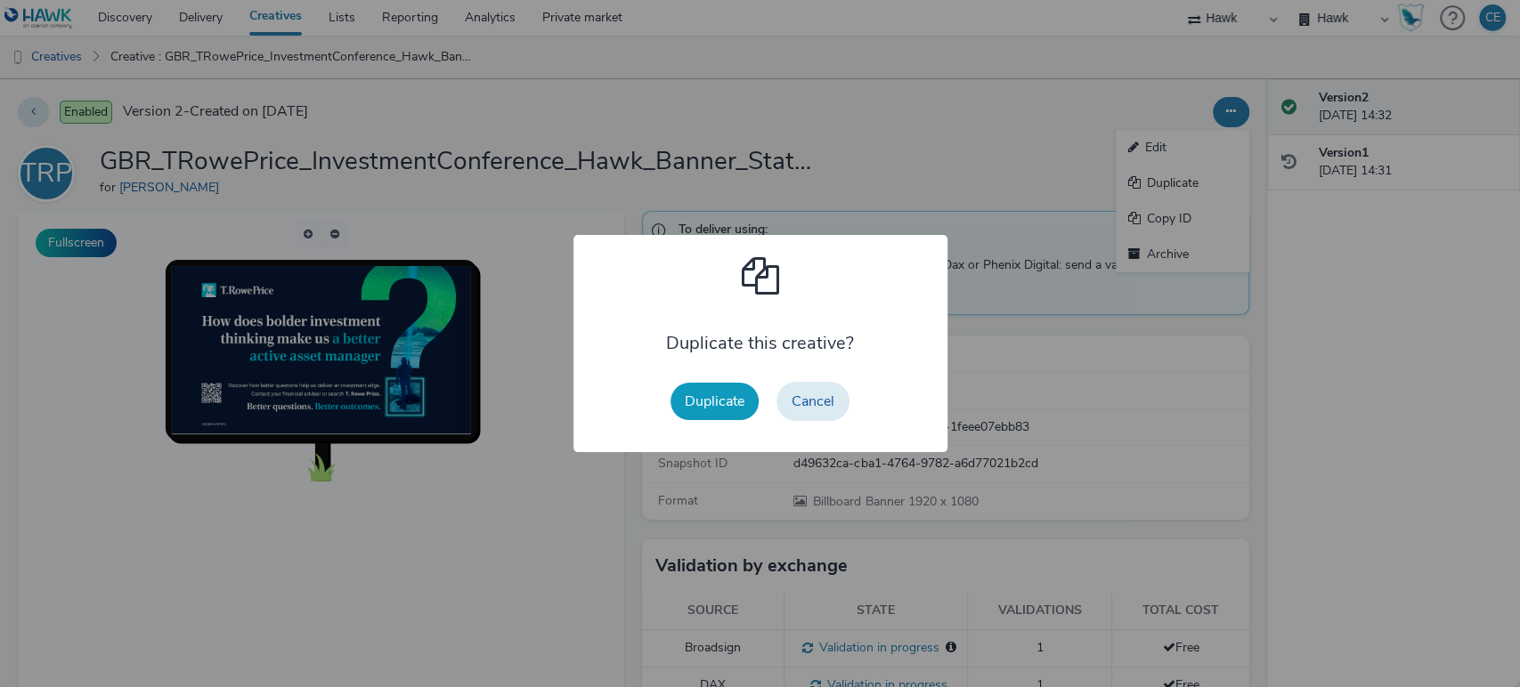
click at [738, 383] on button "Duplicate" at bounding box center [714, 401] width 88 height 37
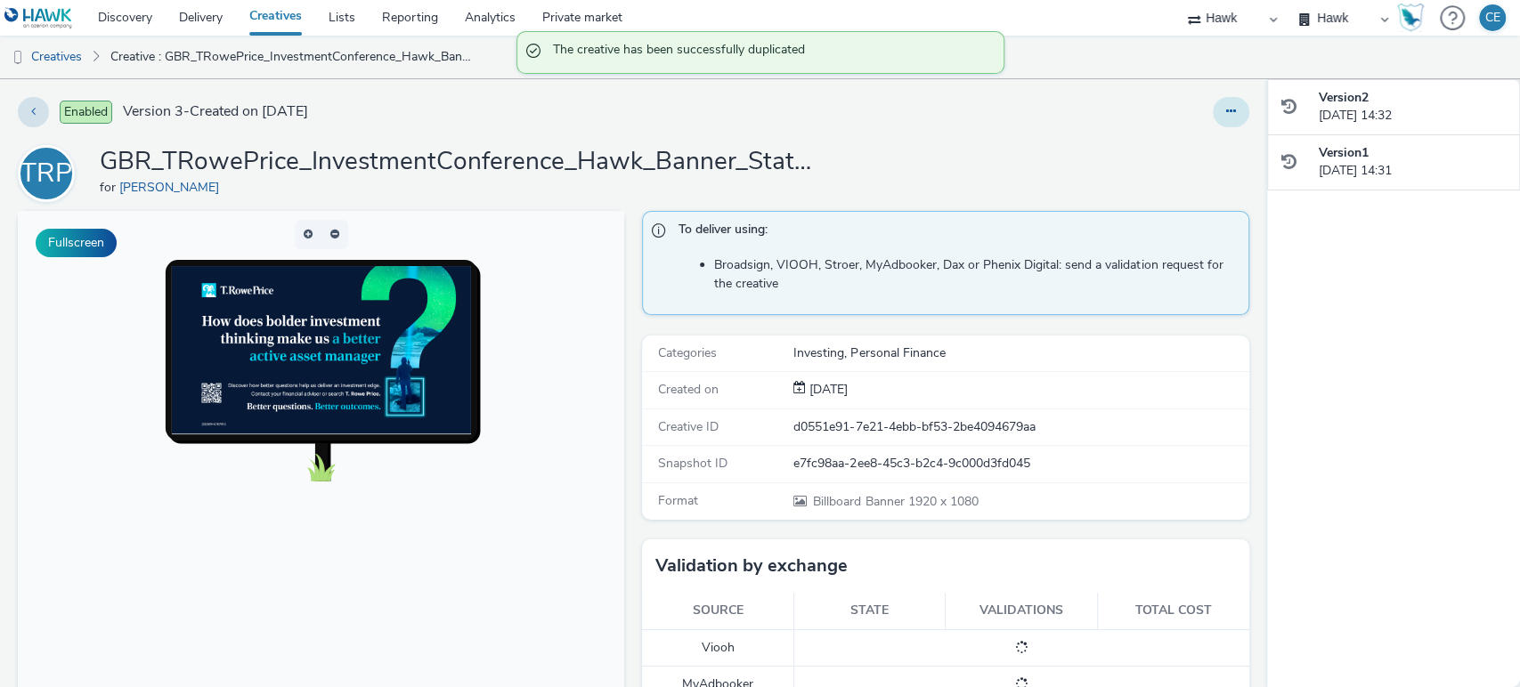
click at [1226, 105] on icon at bounding box center [1231, 111] width 10 height 12
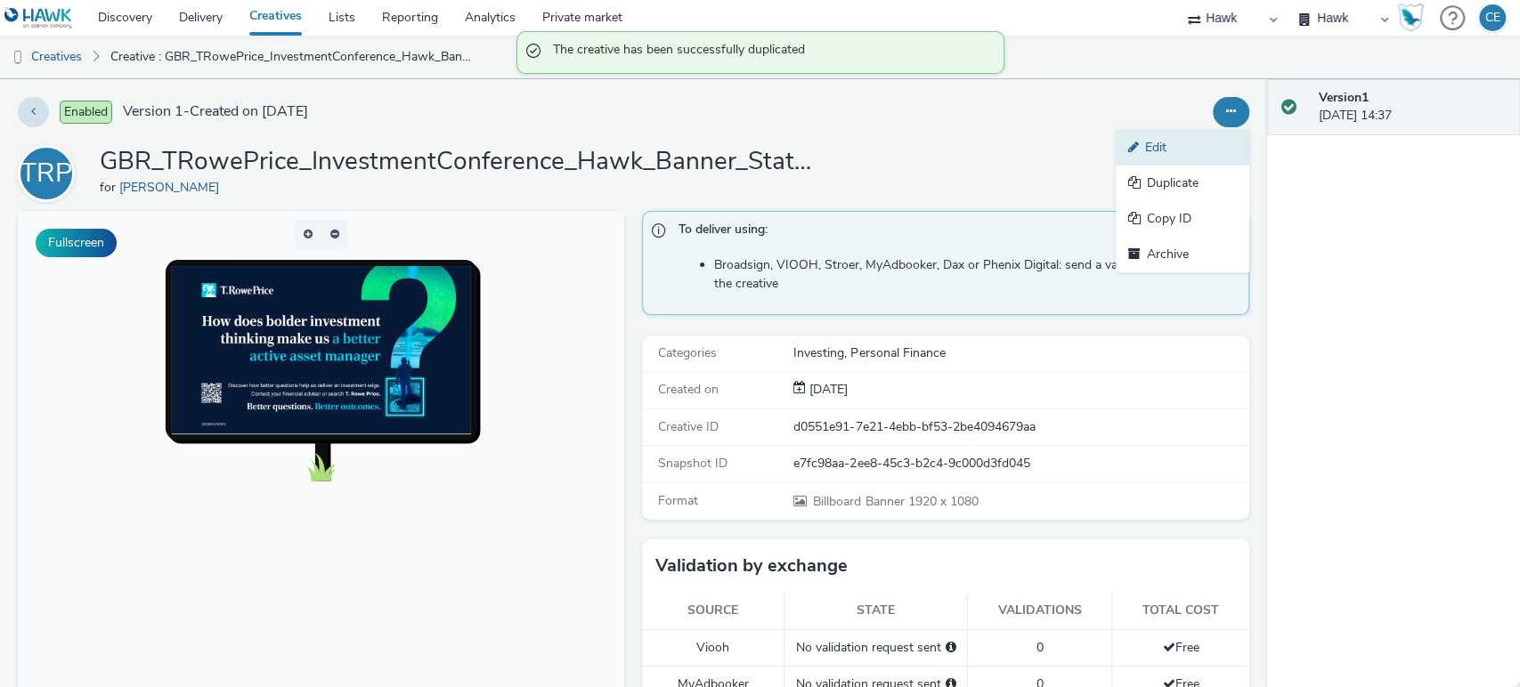
click at [1209, 142] on link "Edit" at bounding box center [1182, 148] width 134 height 36
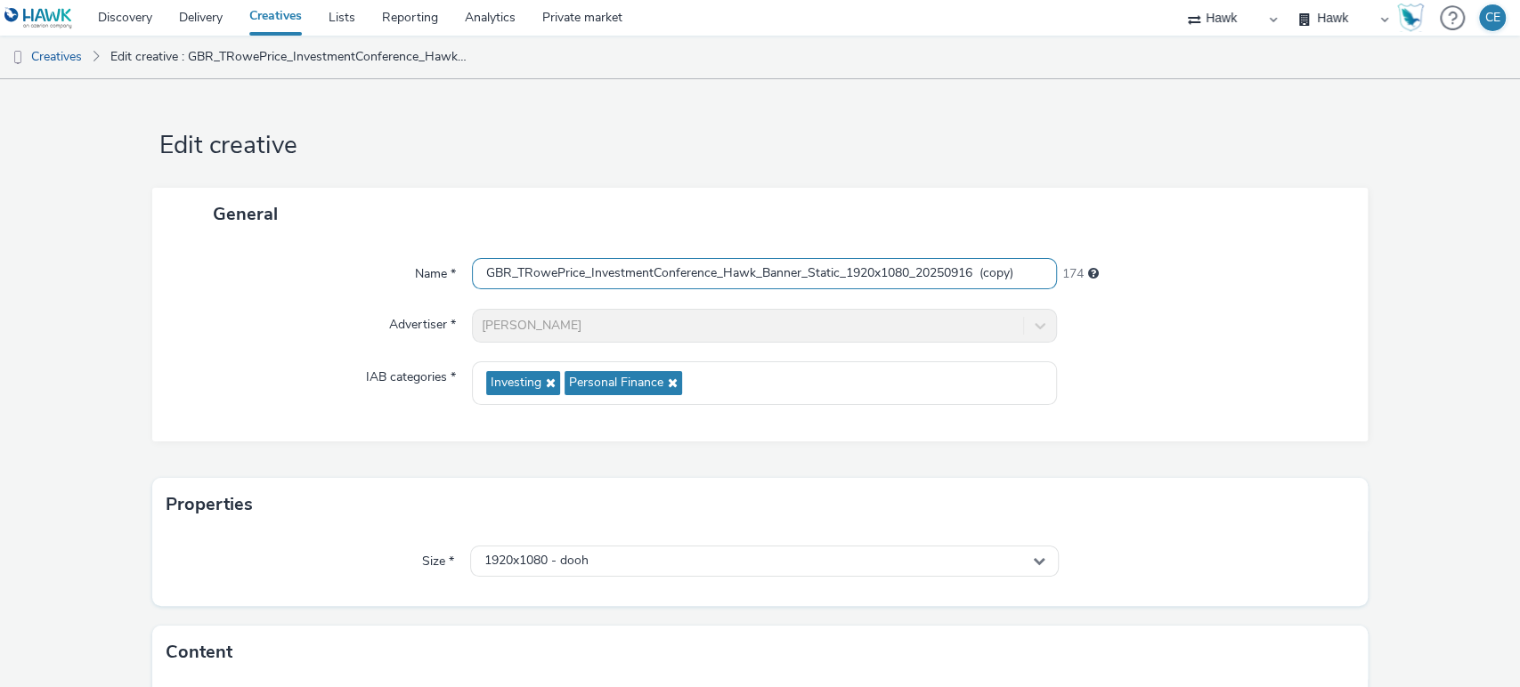
drag, startPoint x: 976, startPoint y: 269, endPoint x: 1057, endPoint y: 283, distance: 82.3
click at [1057, 283] on div "Name * GBR_TRowePrice_InvestmentConference_Hawk_Banner_Static_1920x1080_2025091…" at bounding box center [760, 274] width 1180 height 32
drag, startPoint x: 328, startPoint y: 531, endPoint x: 432, endPoint y: 487, distance: 112.1
click at [328, 531] on div "Size * 1920x1080 - dooh" at bounding box center [760, 568] width 1216 height 75
drag, startPoint x: 869, startPoint y: 271, endPoint x: 848, endPoint y: 273, distance: 21.5
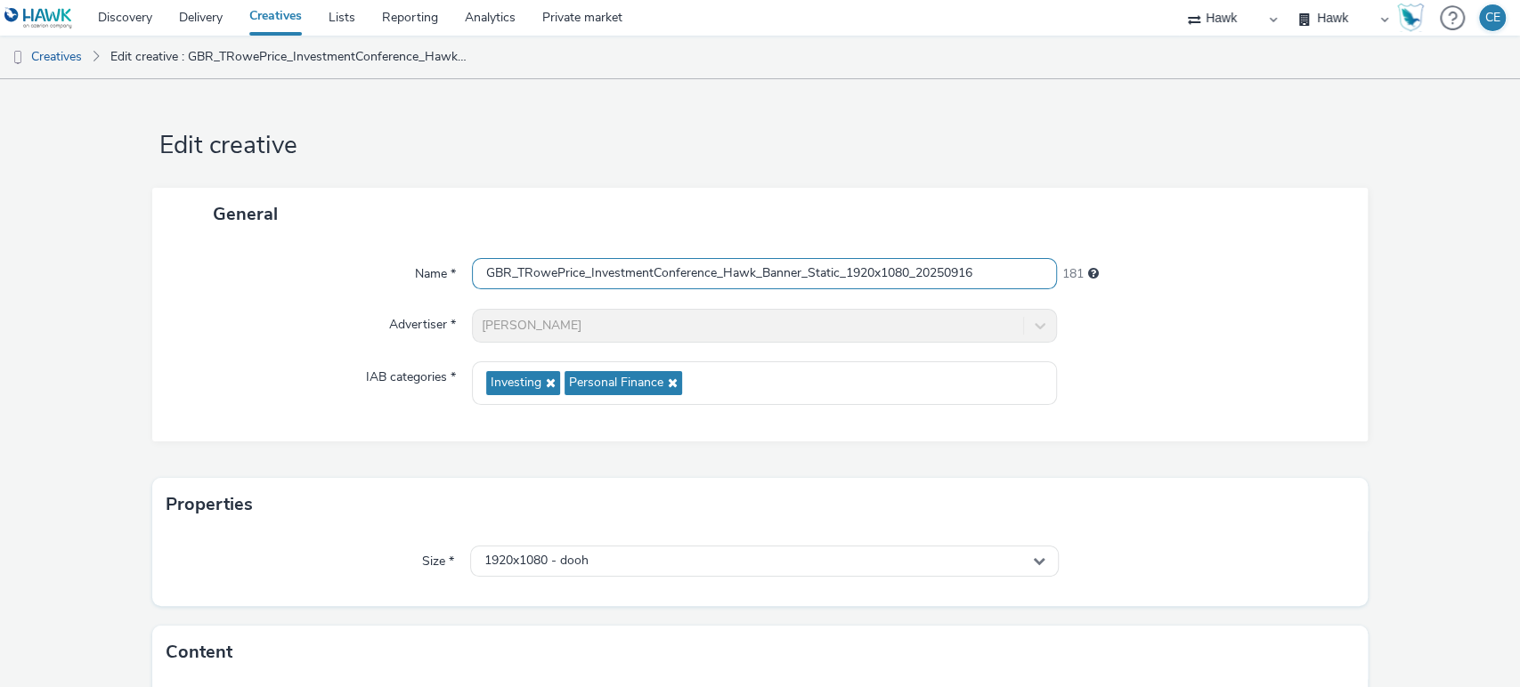
click at [848, 273] on input "GBR_TRowePrice_InvestmentConference_Hawk_Banner_Static_1920x1080_20250916" at bounding box center [765, 273] width 586 height 31
drag, startPoint x: 909, startPoint y: 265, endPoint x: 878, endPoint y: 257, distance: 32.2
click at [878, 258] on input "GBR_TRowePrice_InvestmentConference_Hawk_Banner_Static_1200x1080_20250916" at bounding box center [765, 273] width 586 height 31
type input "GBR_TRowePrice_InvestmentConference_Hawk_Banner_Static_1200x320_20250916"
click at [716, 557] on div "1920x1080 - dooh" at bounding box center [764, 561] width 589 height 31
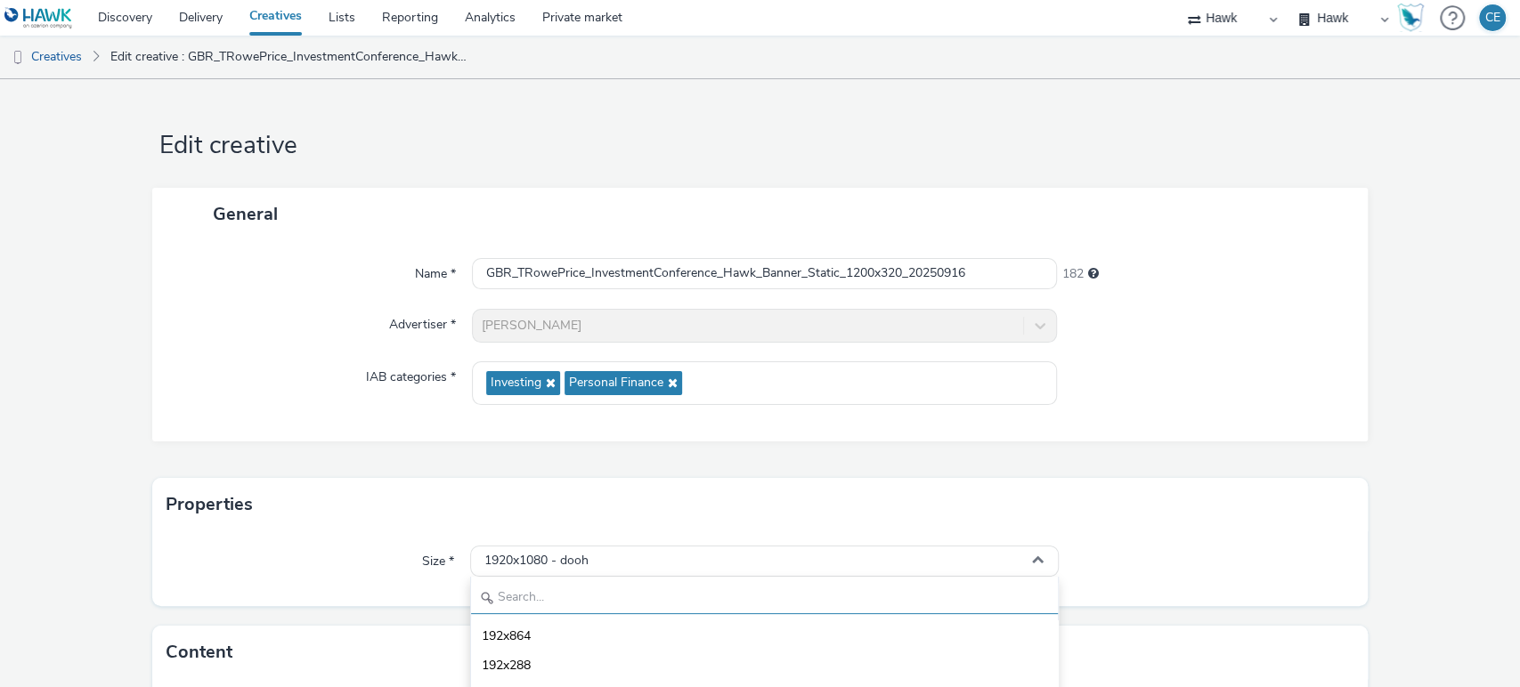
click at [588, 588] on input "text" at bounding box center [765, 598] width 588 height 31
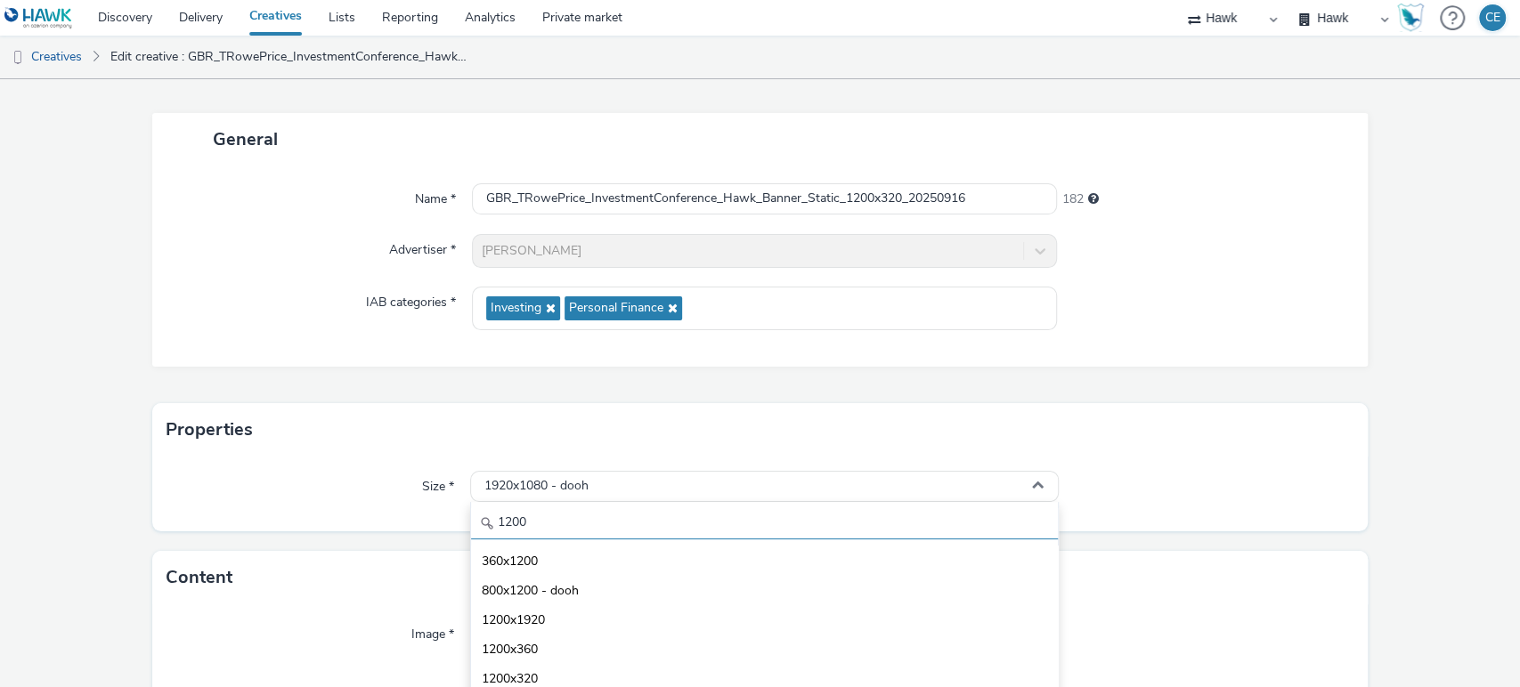
scroll to position [184, 0]
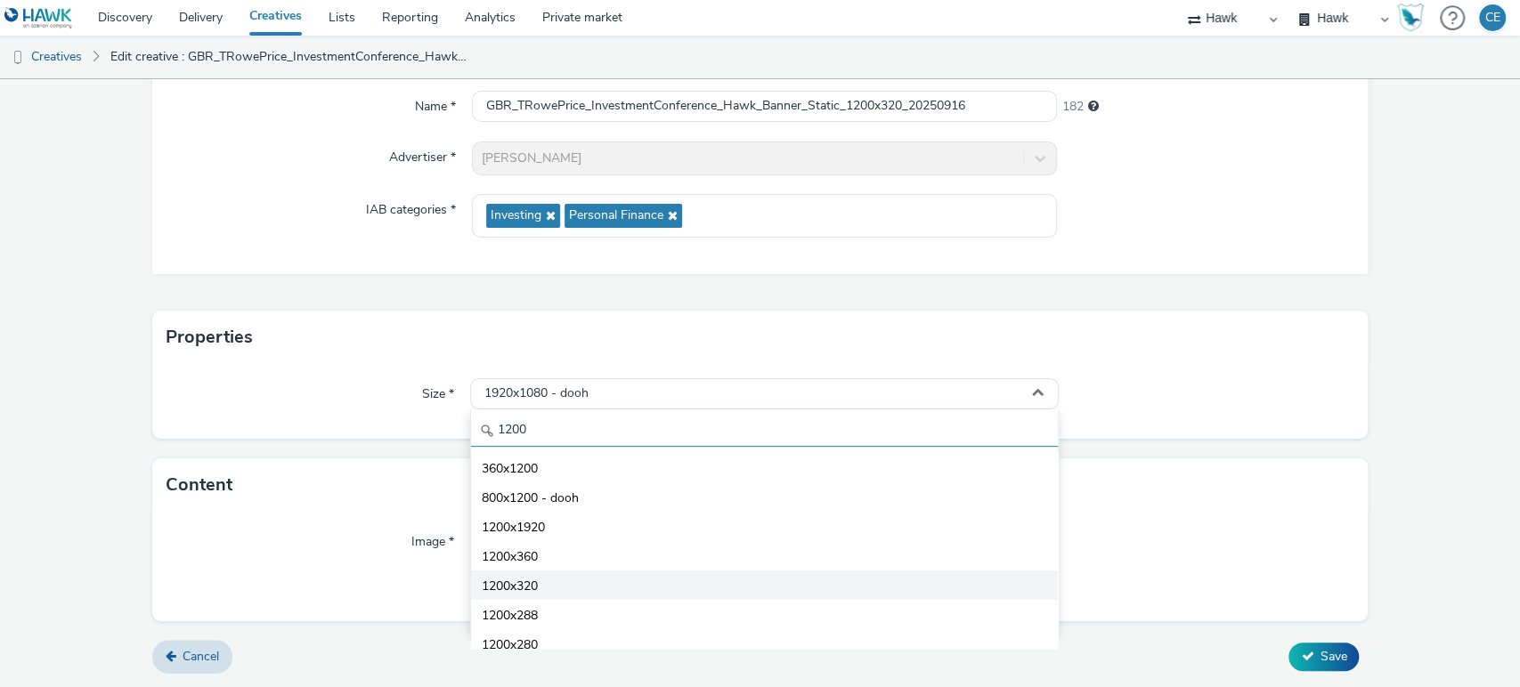
type input "1200"
click at [656, 571] on li "1200x320" at bounding box center [765, 585] width 588 height 29
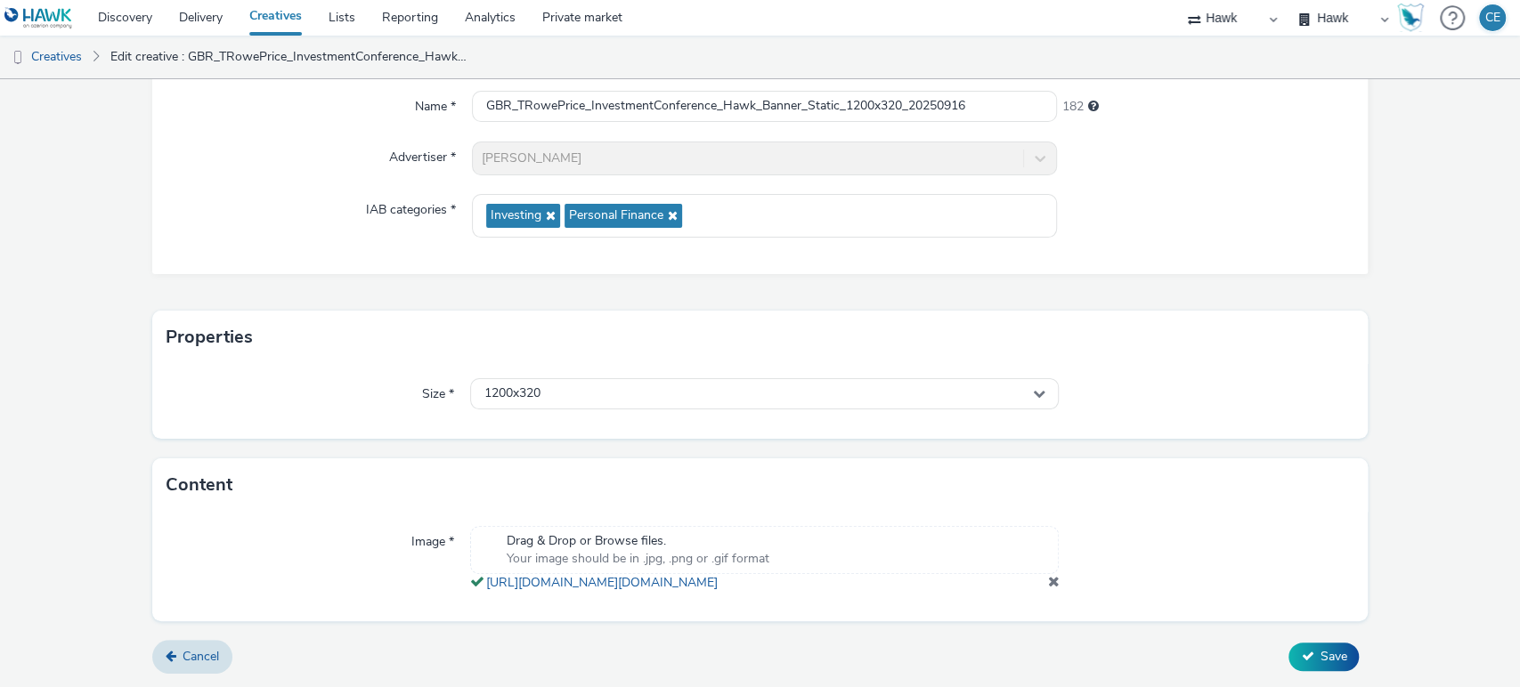
click at [1047, 580] on span at bounding box center [1053, 581] width 12 height 14
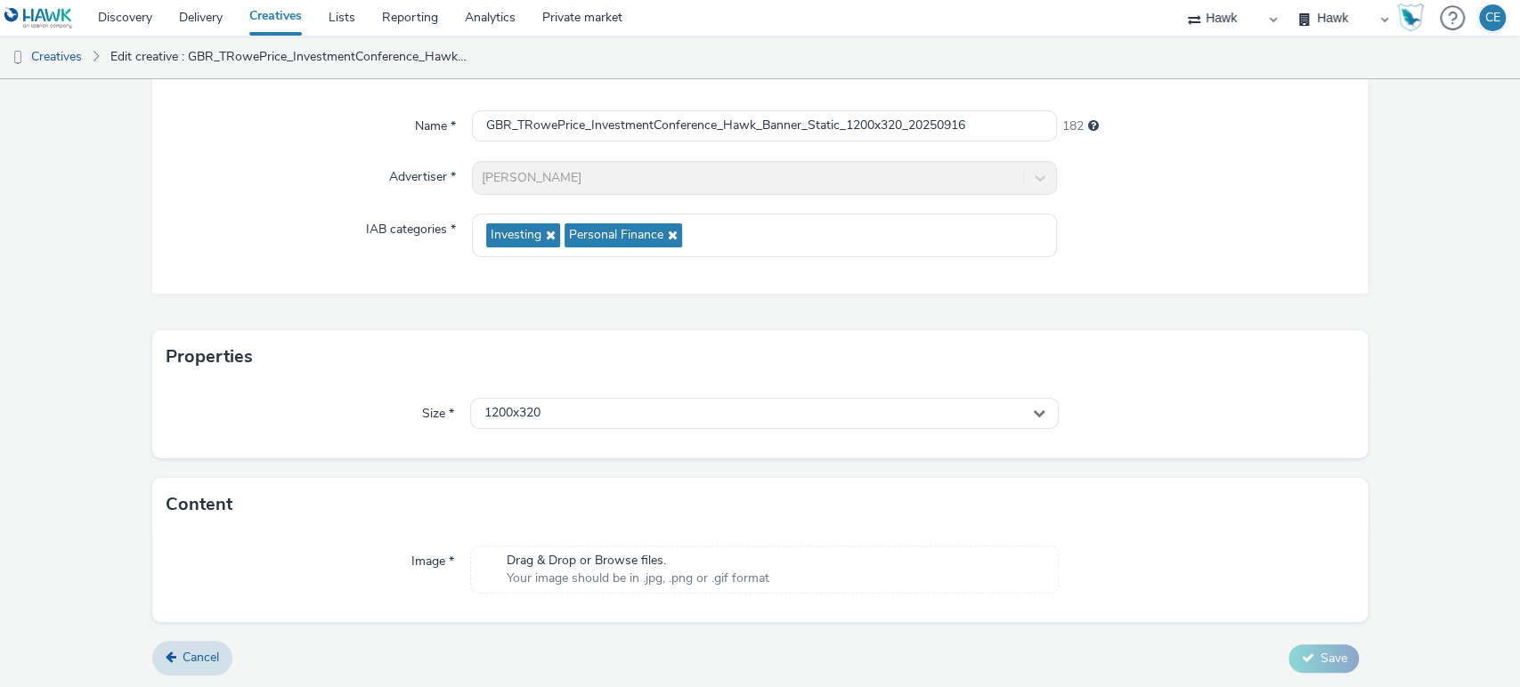
click at [886, 564] on div "Drag & Drop or Browse files. Your image should be in .jpg, .png or .gif format" at bounding box center [764, 570] width 589 height 48
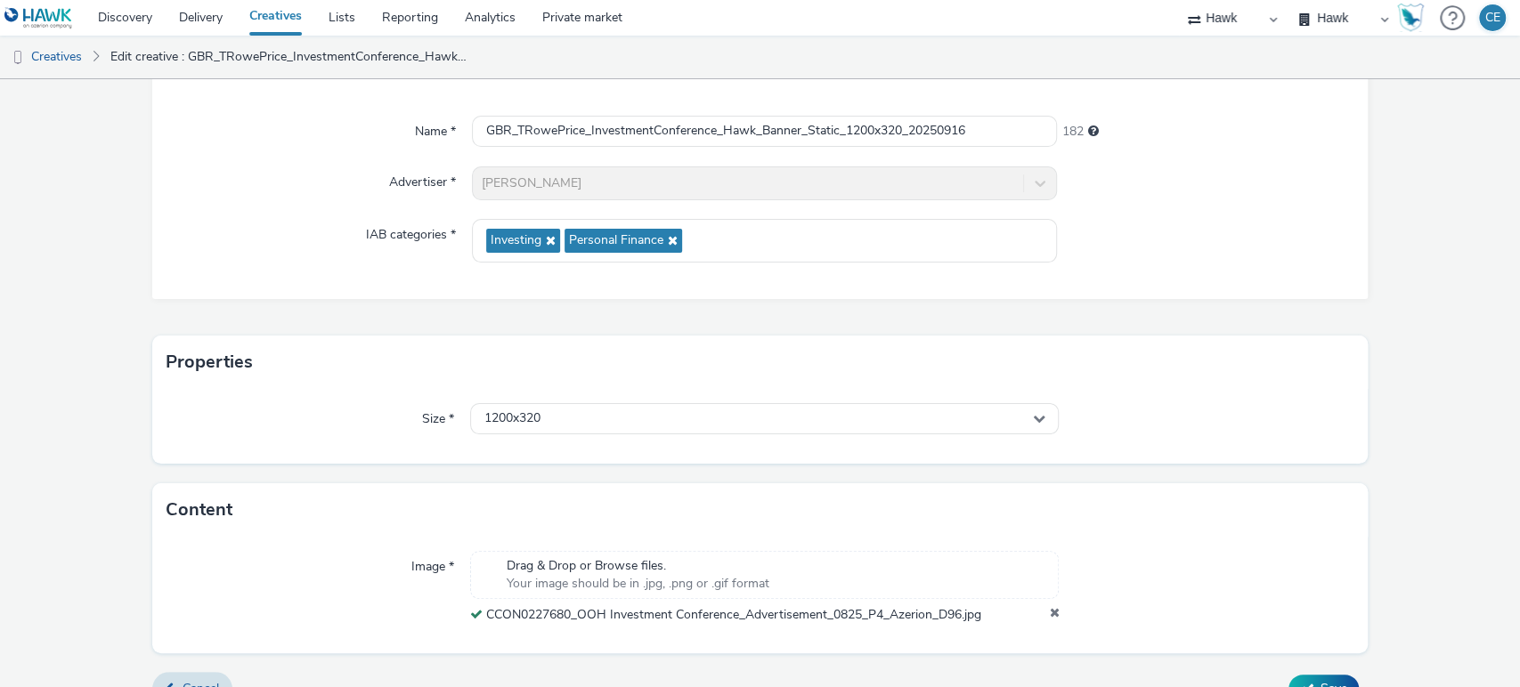
scroll to position [173, 0]
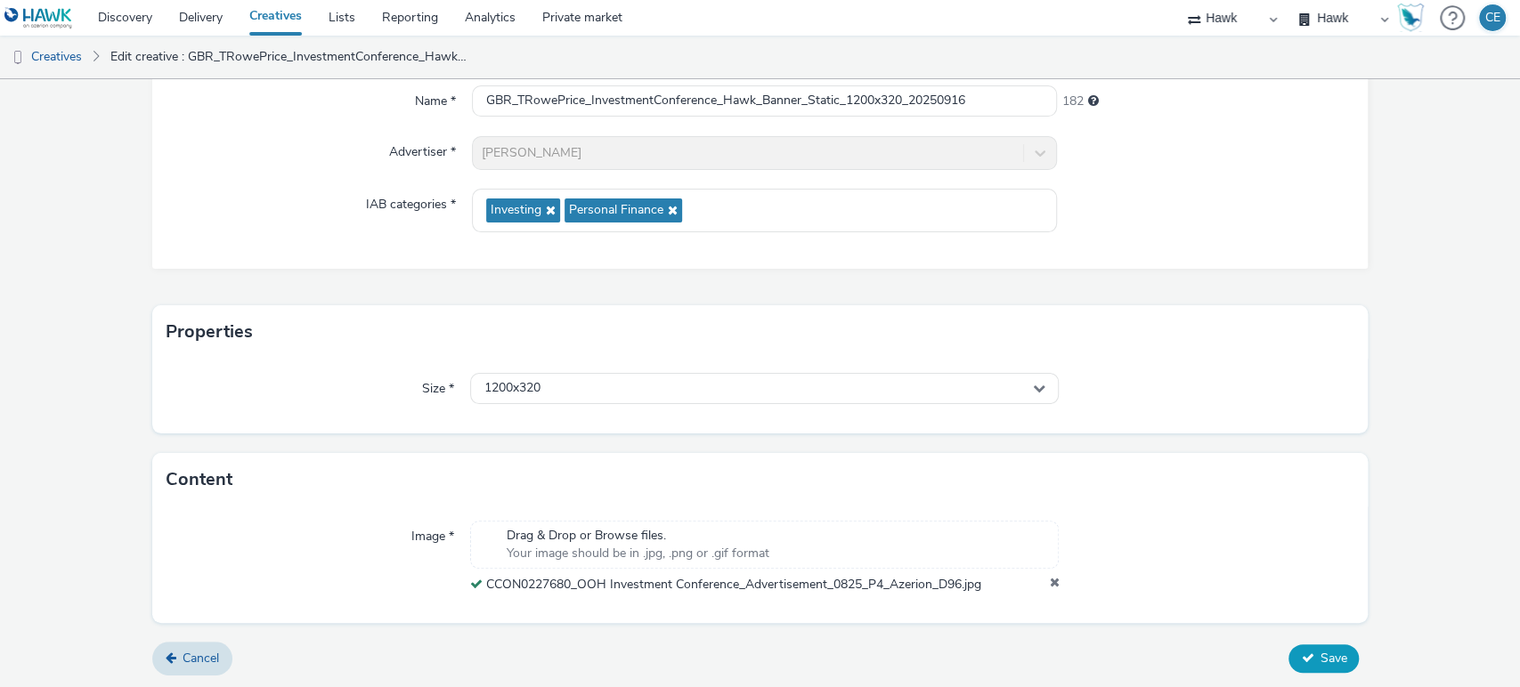
click at [1299, 664] on button "Save" at bounding box center [1323, 659] width 70 height 28
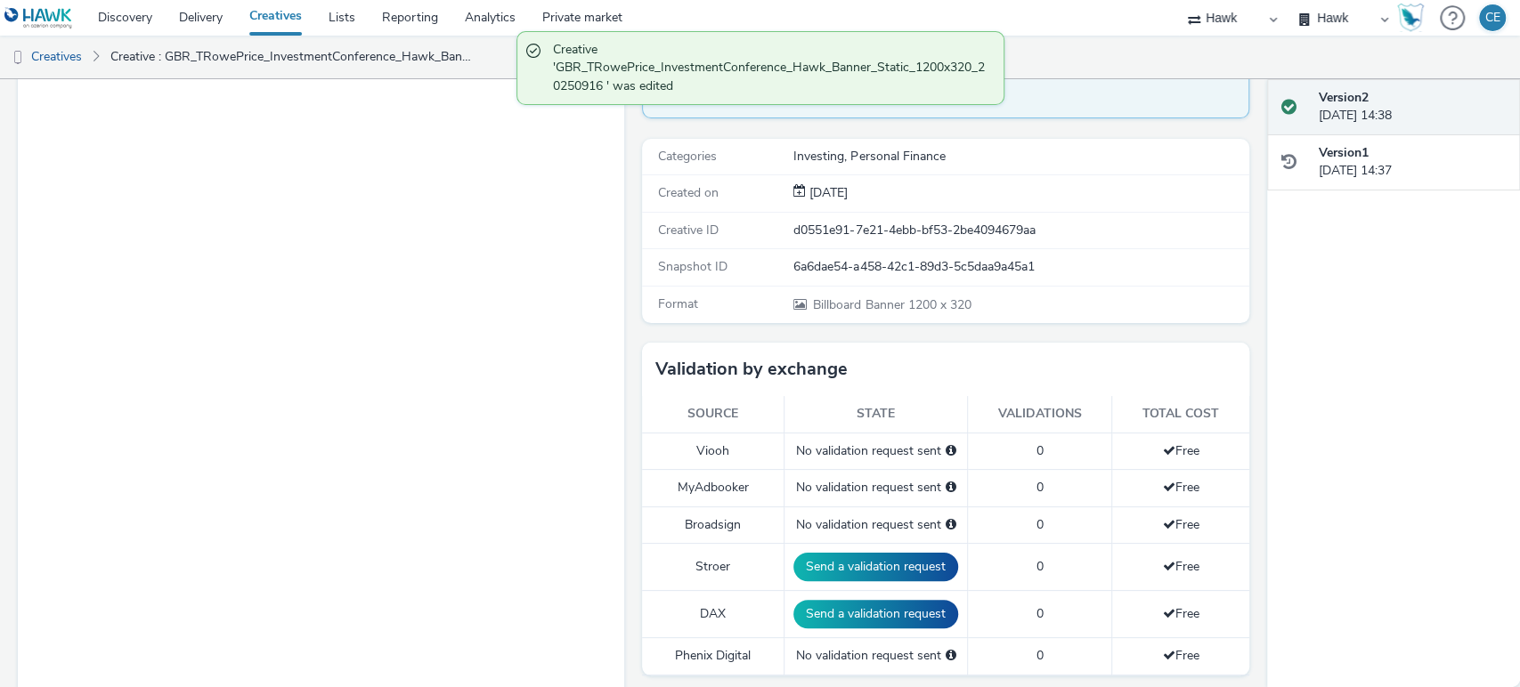
scroll to position [198, 0]
click at [862, 607] on button "Send a validation request" at bounding box center [875, 613] width 165 height 28
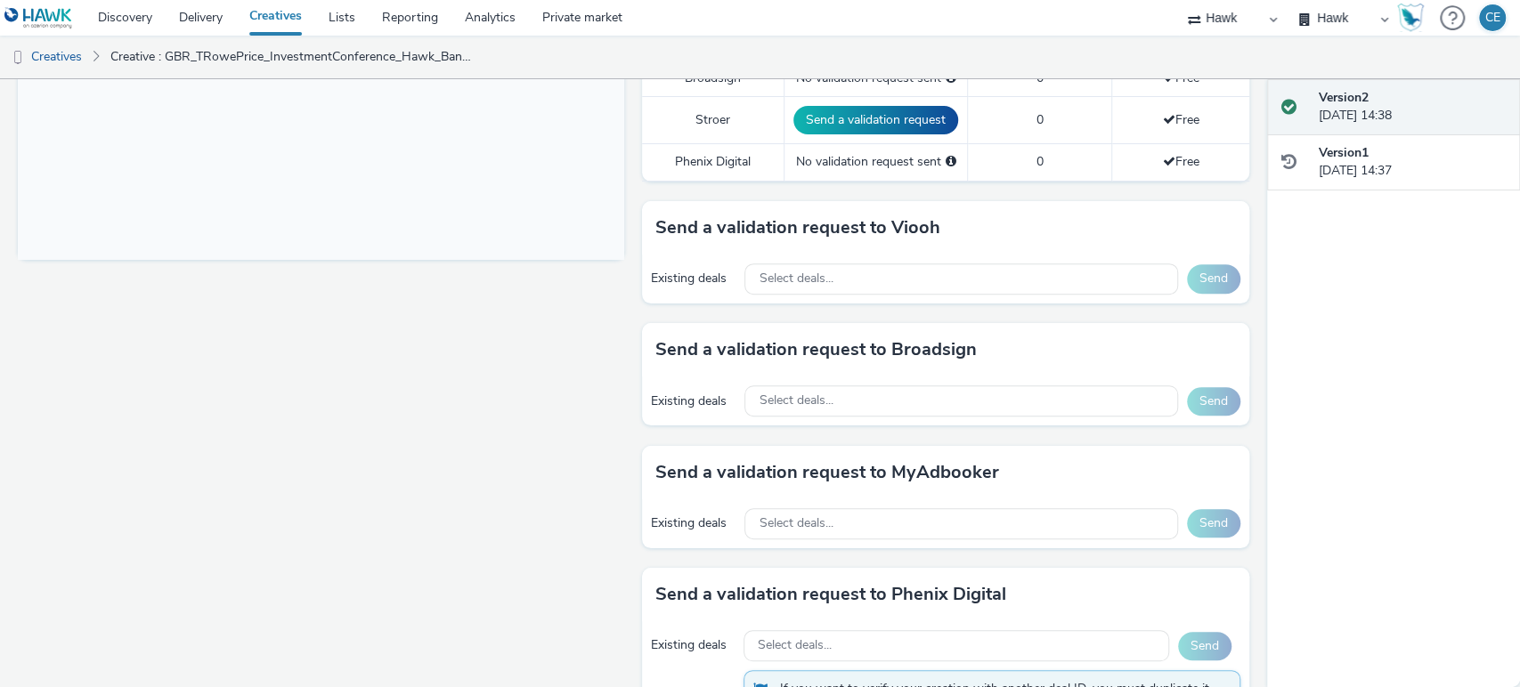
scroll to position [784, 0]
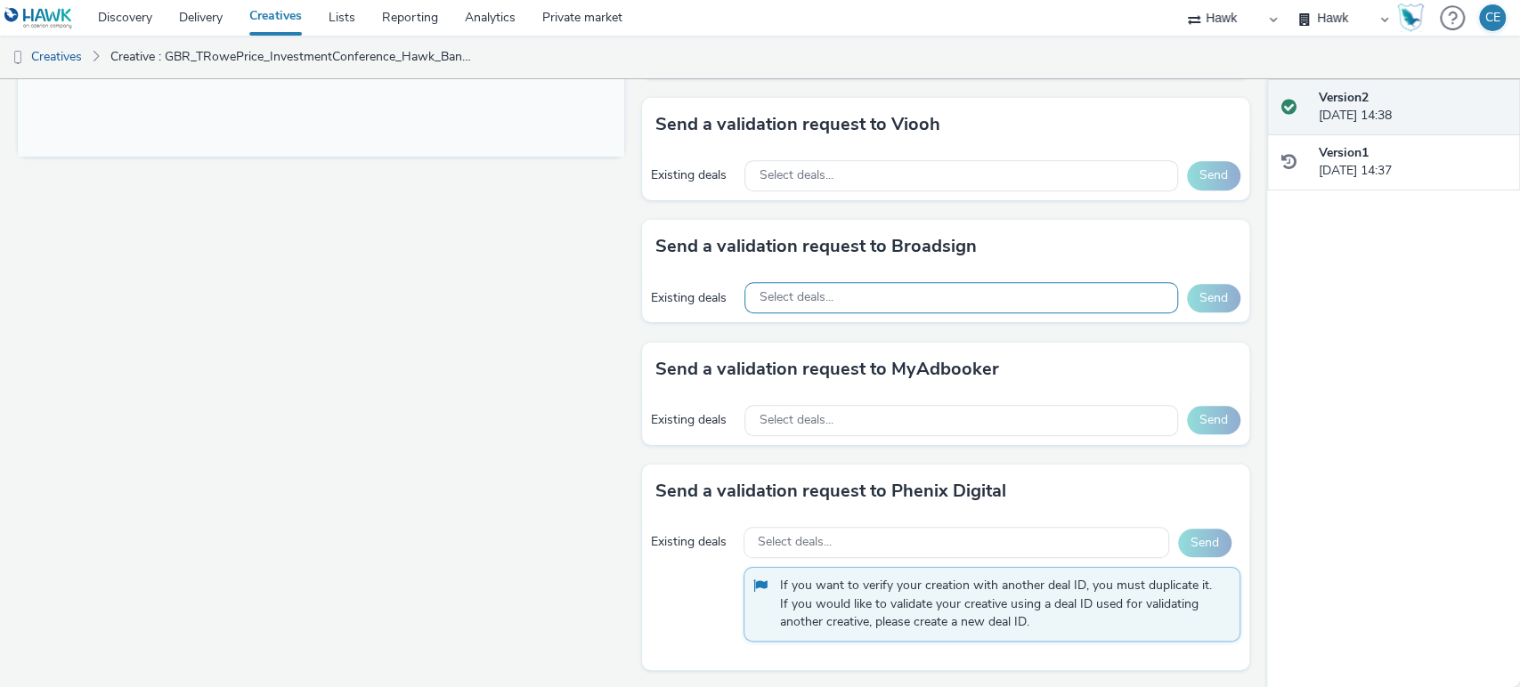
click at [845, 294] on div "Select deals..." at bounding box center [960, 297] width 433 height 31
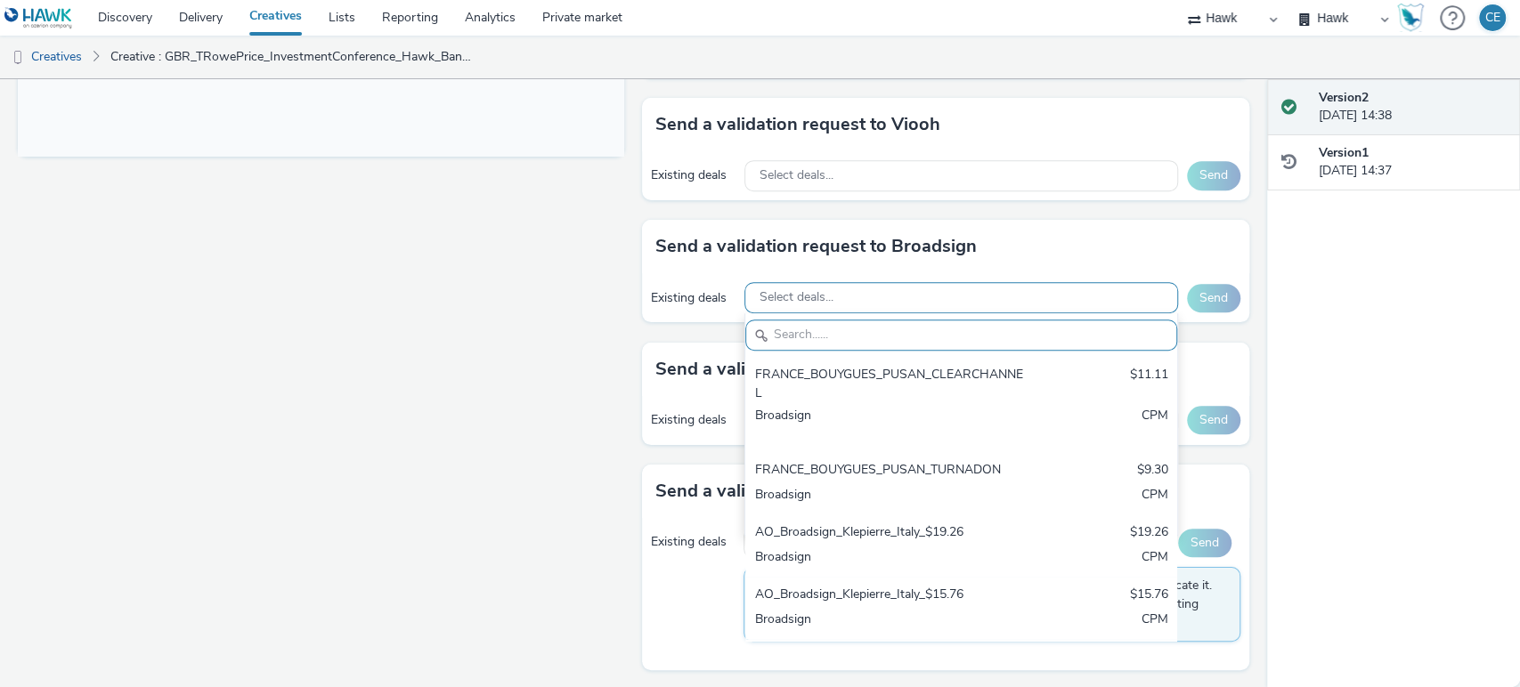
paste input "AO_Bauer-ClearChannel_D48"
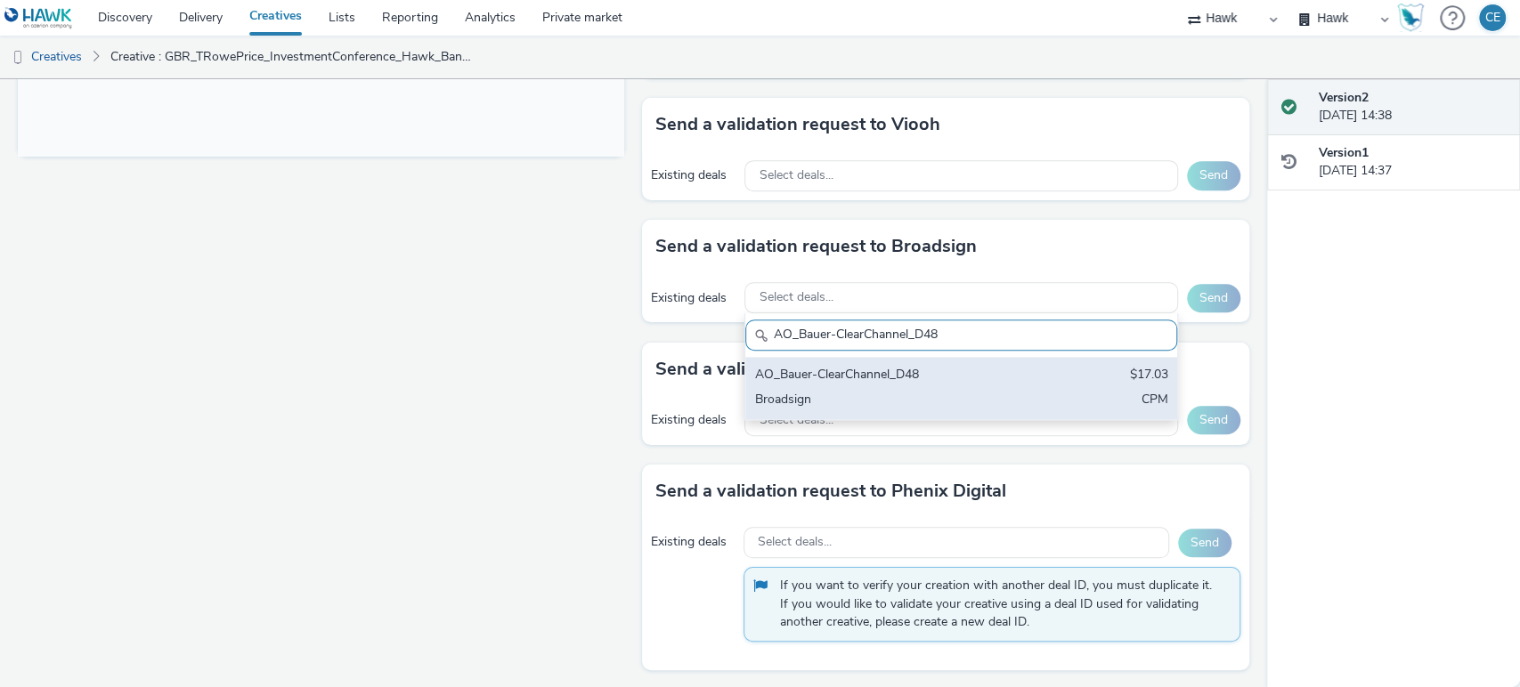
type input "AO_Bauer-ClearChannel_D48"
click at [831, 397] on div "Broadsign" at bounding box center [890, 401] width 272 height 20
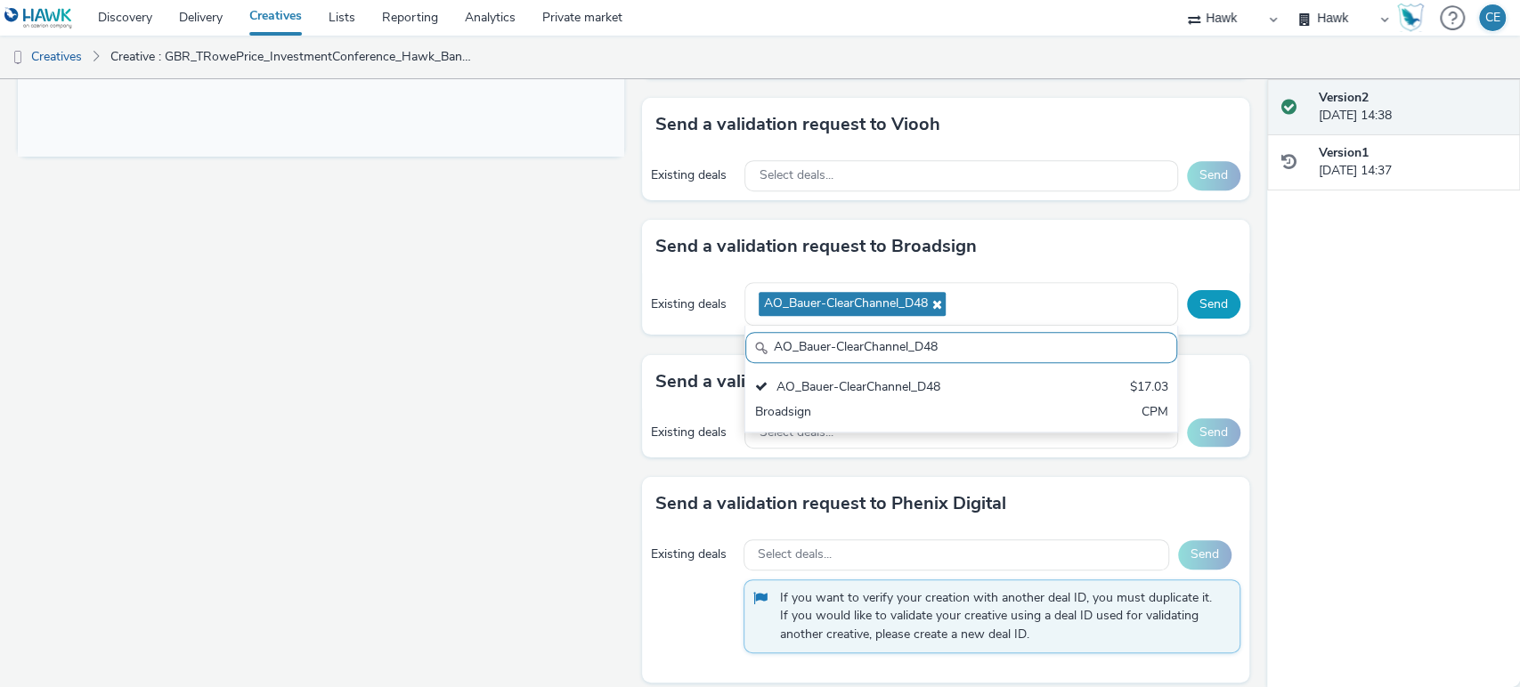
scroll to position [0, 0]
click at [1189, 304] on button "Send" at bounding box center [1213, 304] width 53 height 28
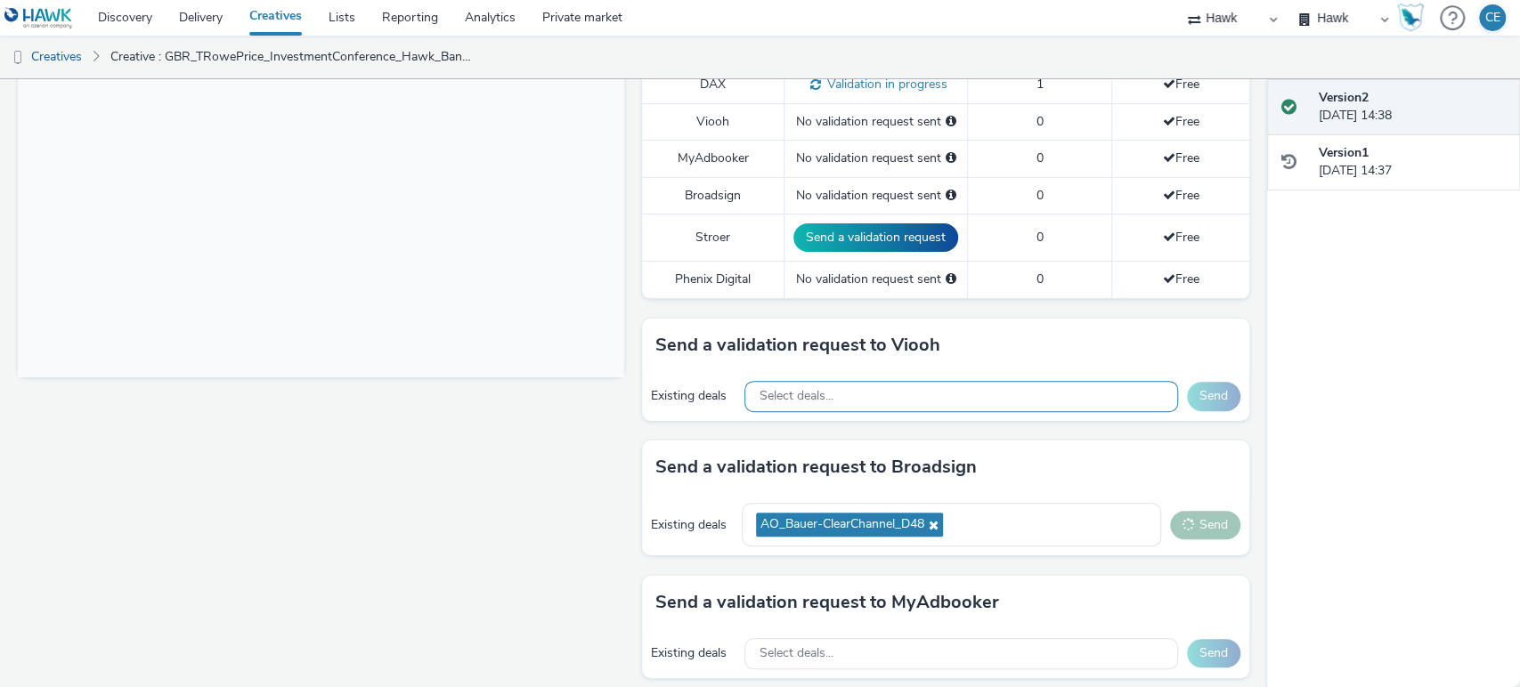
scroll to position [488, 0]
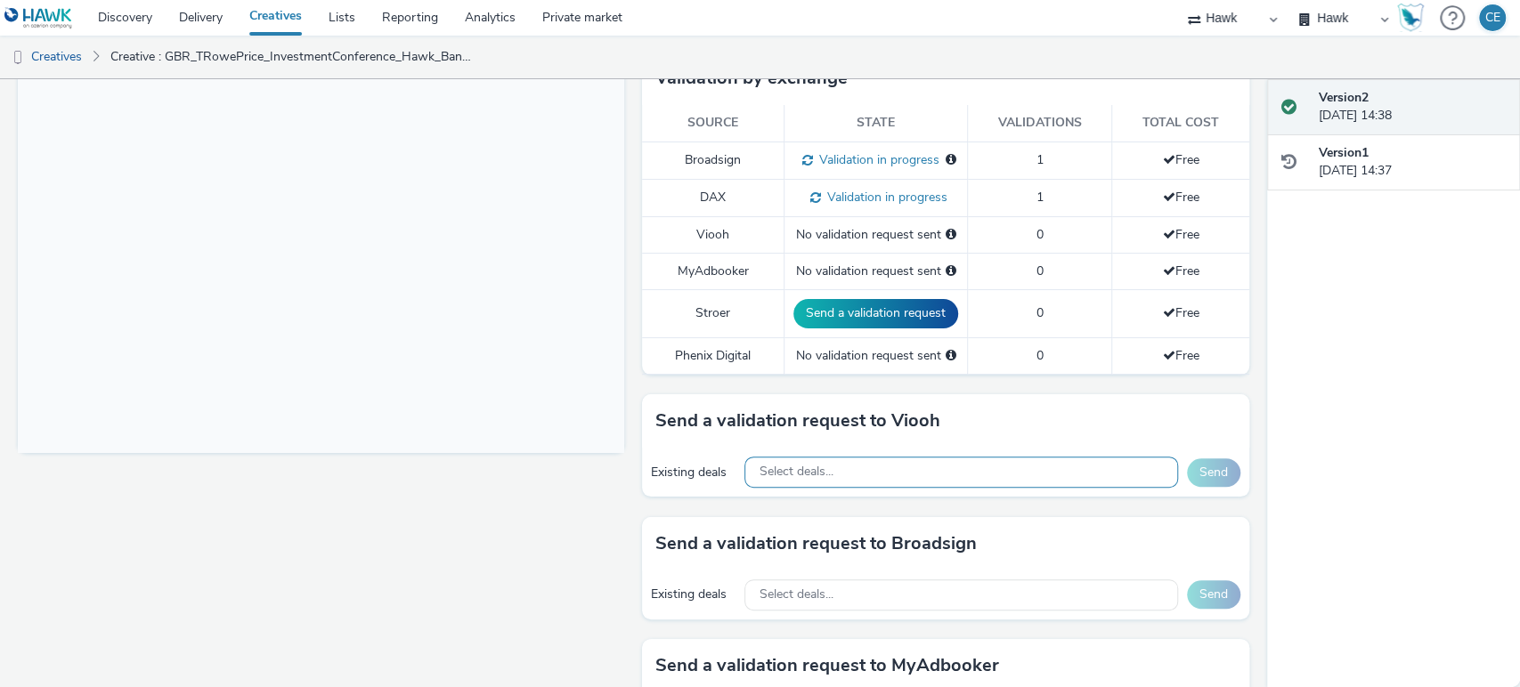
click at [842, 458] on div "Select deals..." at bounding box center [960, 472] width 433 height 31
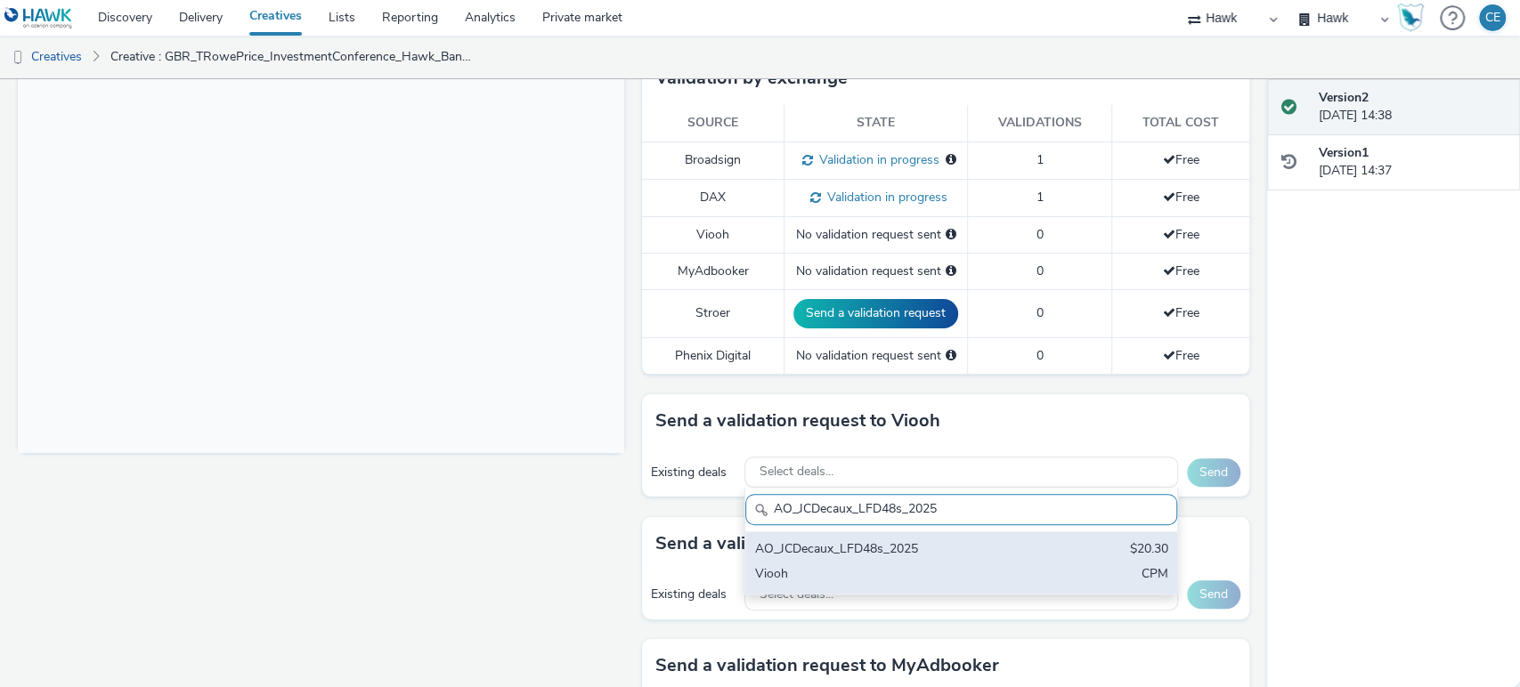
click at [815, 561] on div "AO_JCDecaux_LFD48s_2025 $20.30 Viooh CPM" at bounding box center [960, 562] width 431 height 62
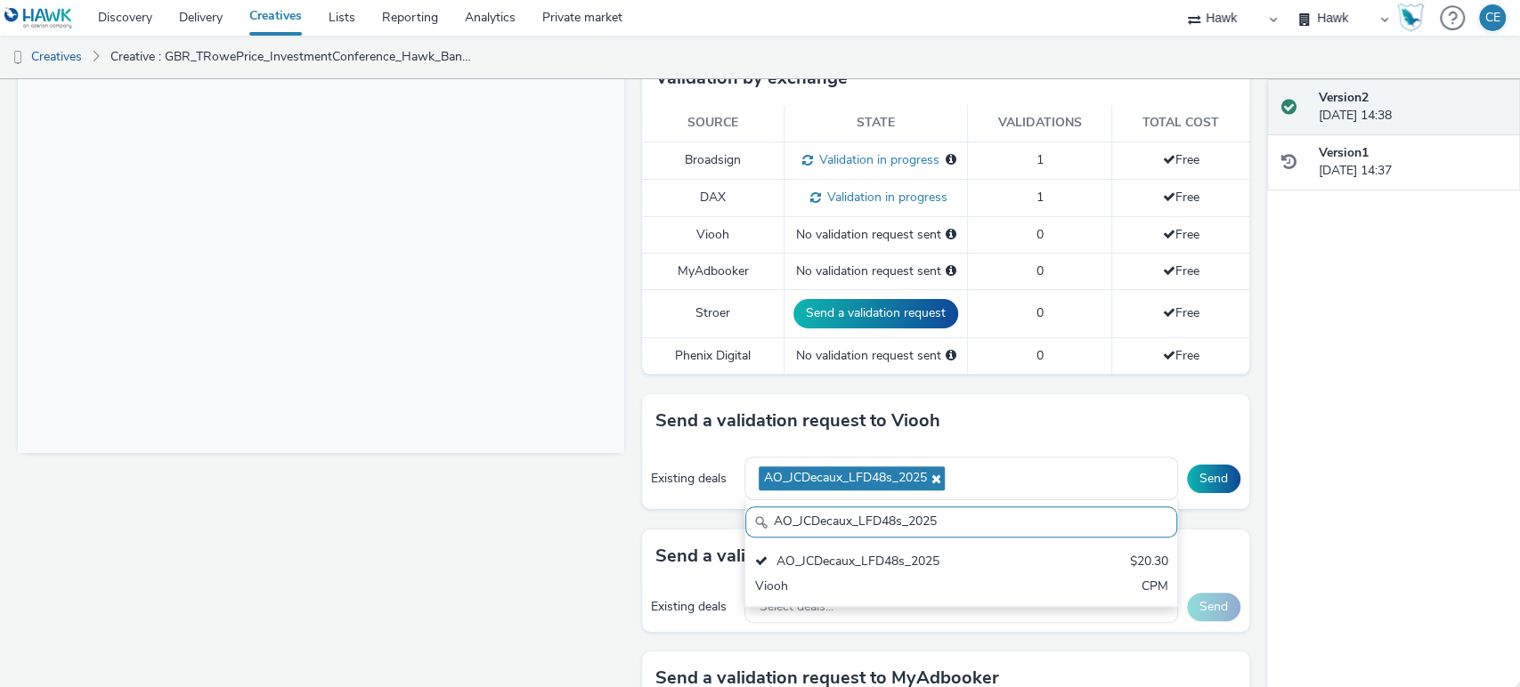
drag, startPoint x: 912, startPoint y: 525, endPoint x: 620, endPoint y: 491, distance: 294.8
click at [620, 331] on div "Fullscreen To deliver using: Broadsign, VIOOH, Stroer, MyAdbooker, Dax or Pheni…" at bounding box center [633, 27] width 1231 height 608
paste input "MVZ"
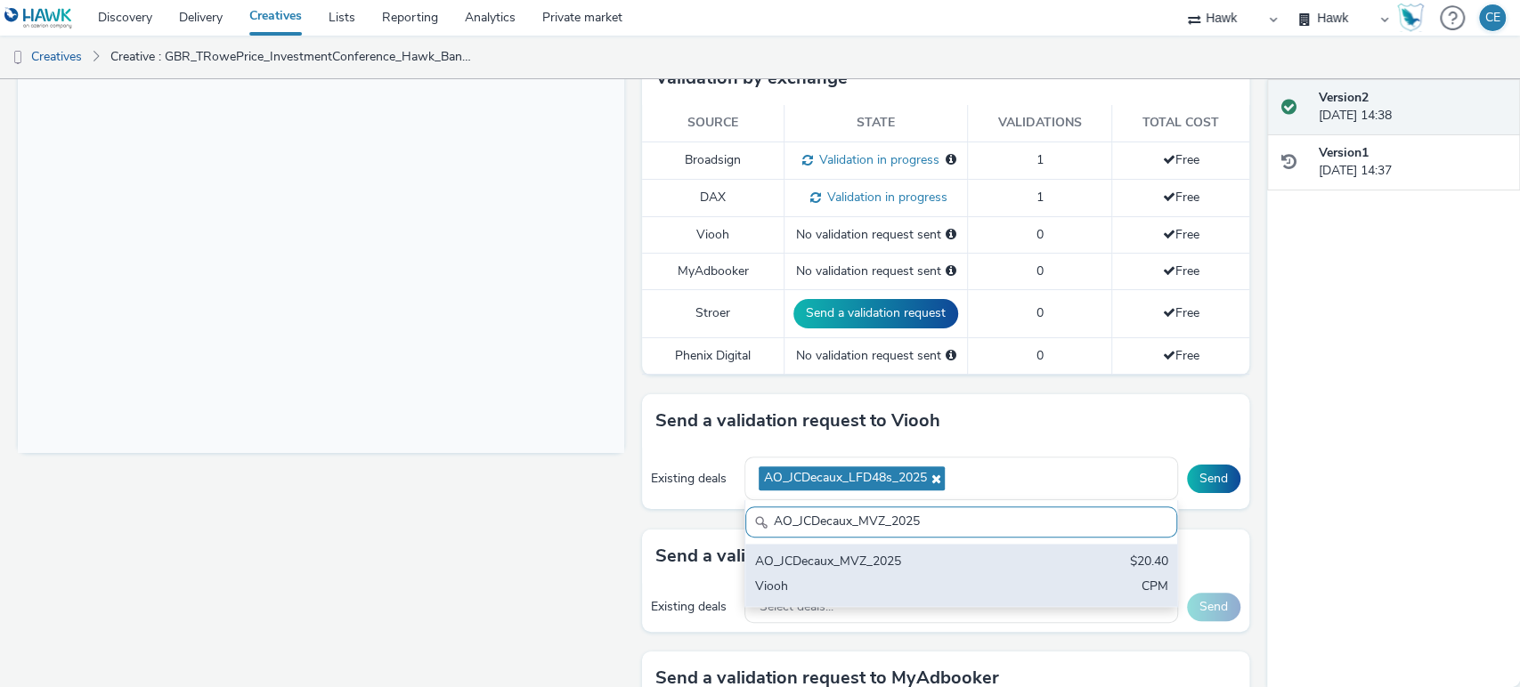
click at [822, 571] on div "AO_JCDecaux_MVZ_2025" at bounding box center [890, 563] width 272 height 20
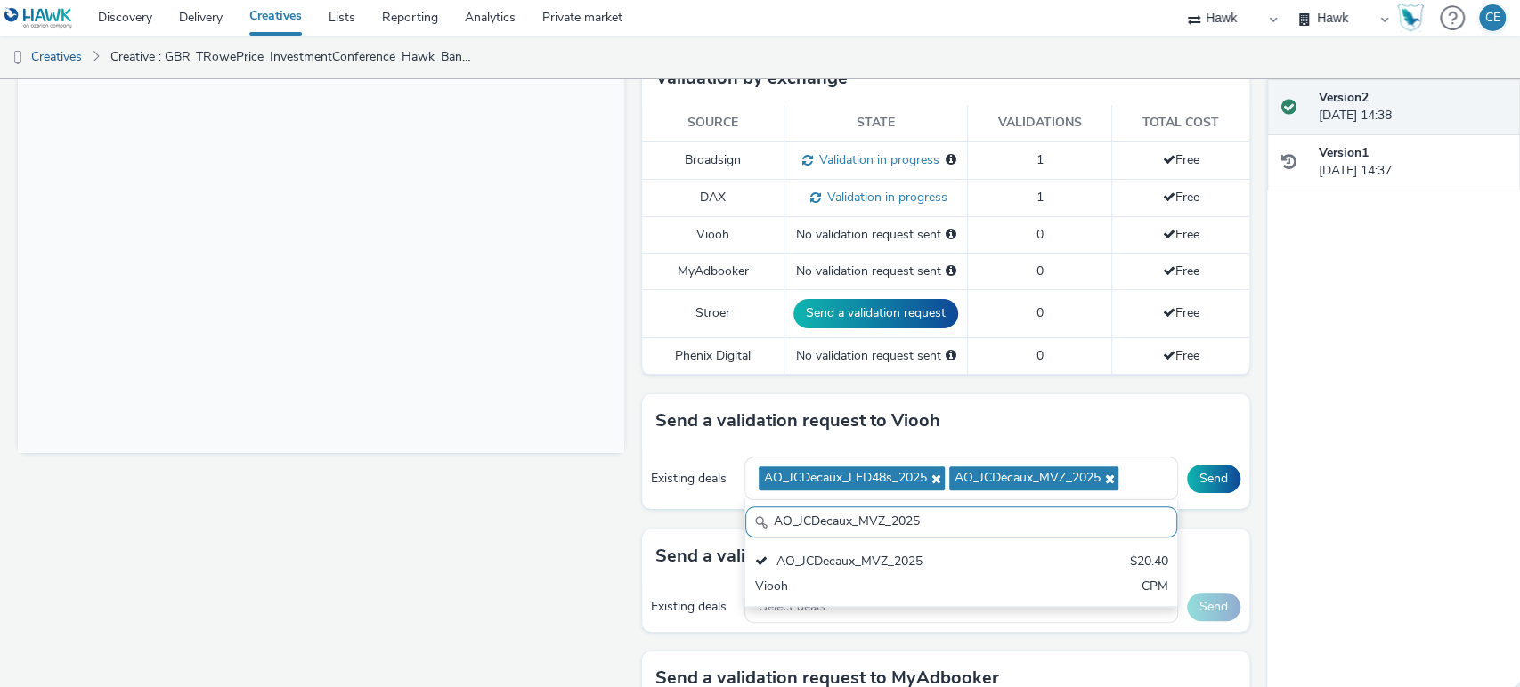
drag, startPoint x: 912, startPoint y: 508, endPoint x: 723, endPoint y: 506, distance: 188.7
click at [726, 508] on div "Send a validation request to Viooh Existing deals AO_JCDecaux_LFD48s_2025 AO_JC…" at bounding box center [945, 461] width 606 height 134
paste input "RailTVZ_Specials"
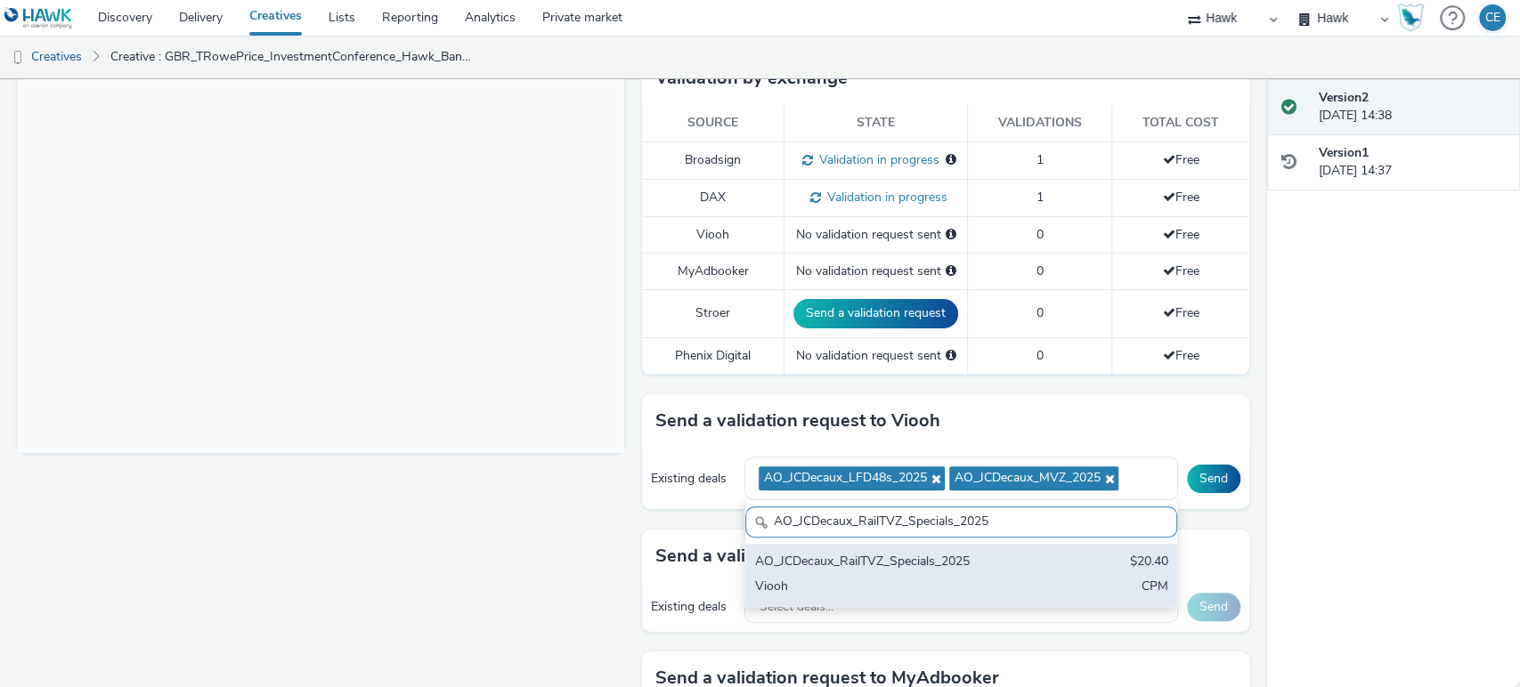
type input "AO_JCDecaux_RailTVZ_Specials_2025"
click at [831, 582] on div "Viooh" at bounding box center [890, 588] width 272 height 20
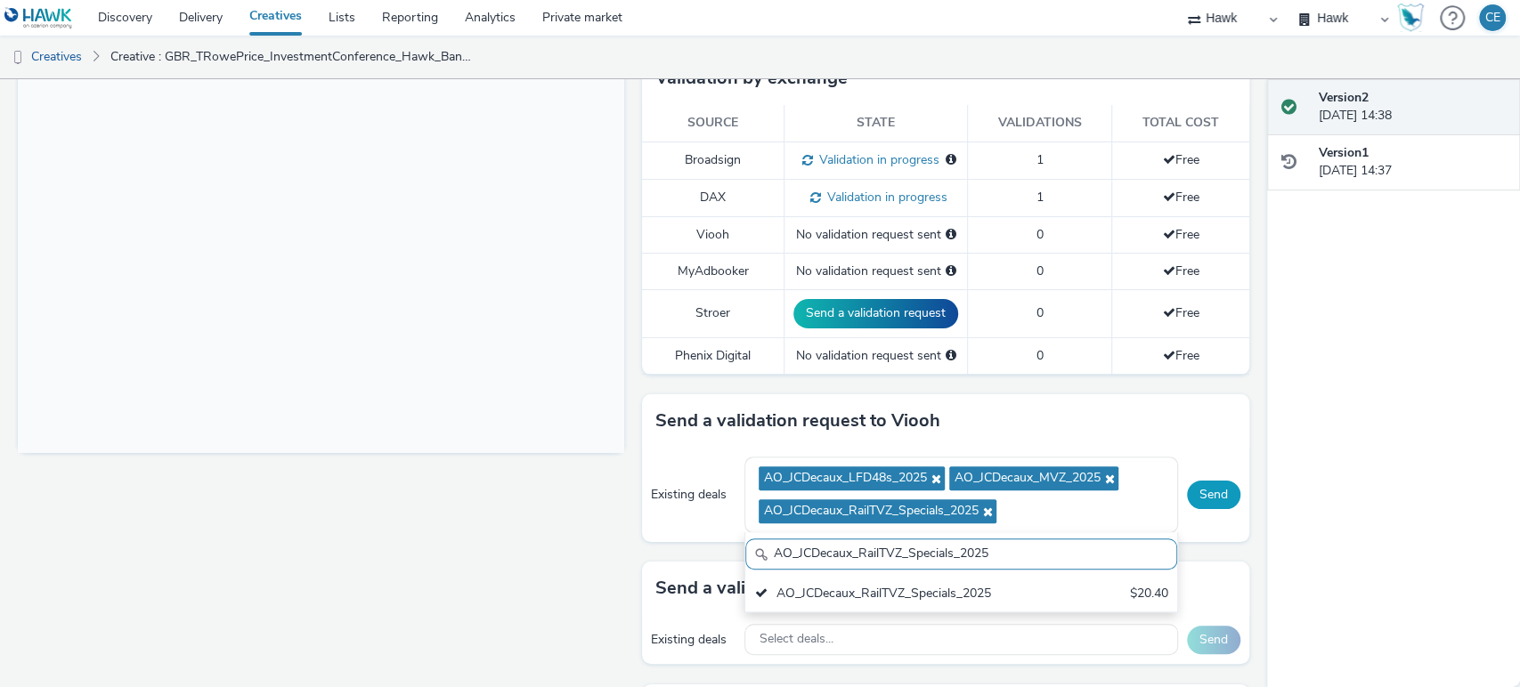
click at [1187, 505] on button "Send" at bounding box center [1213, 495] width 53 height 28
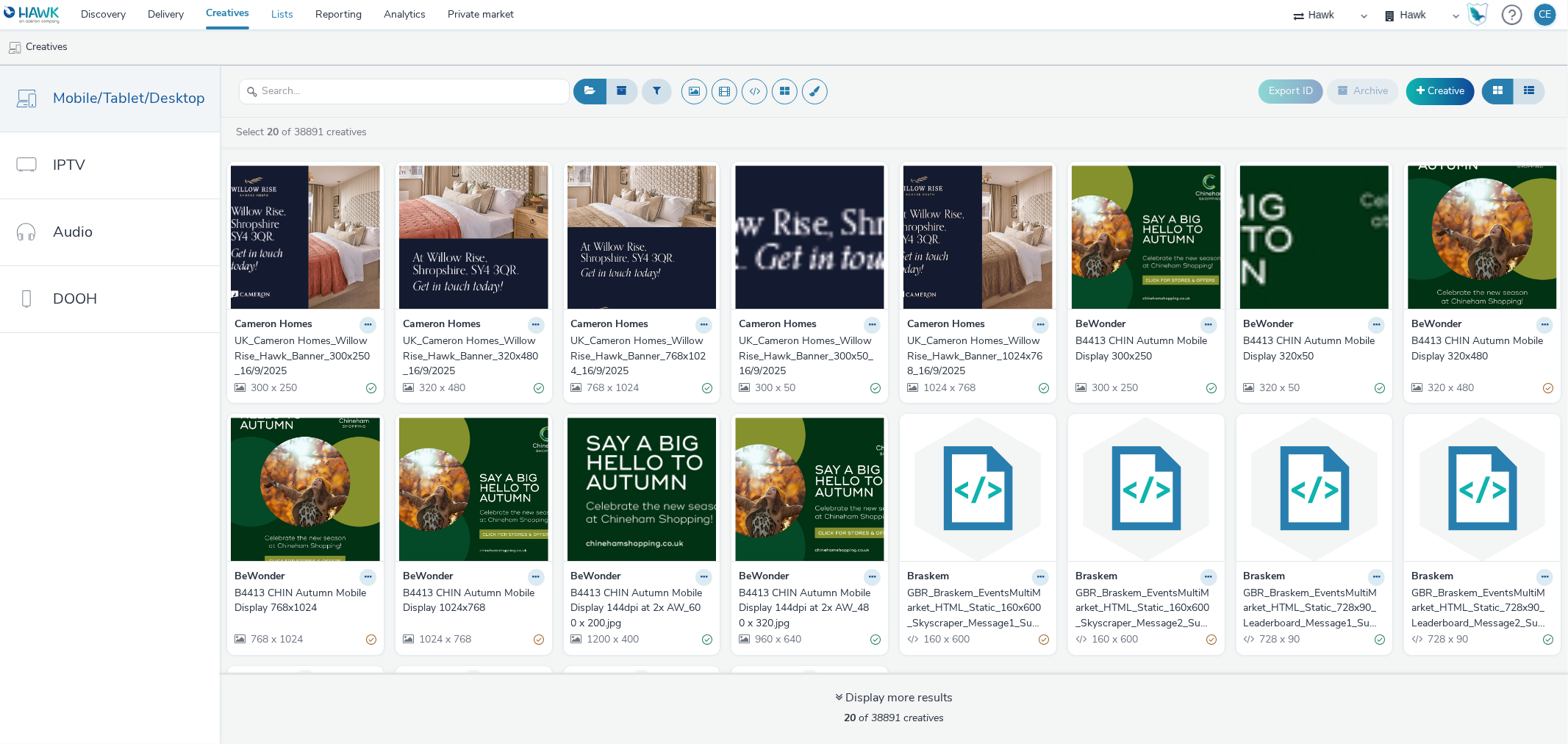
click at [294, 21] on link "Lists" at bounding box center [282, 15] width 44 height 30
